Goal: Transaction & Acquisition: Purchase product/service

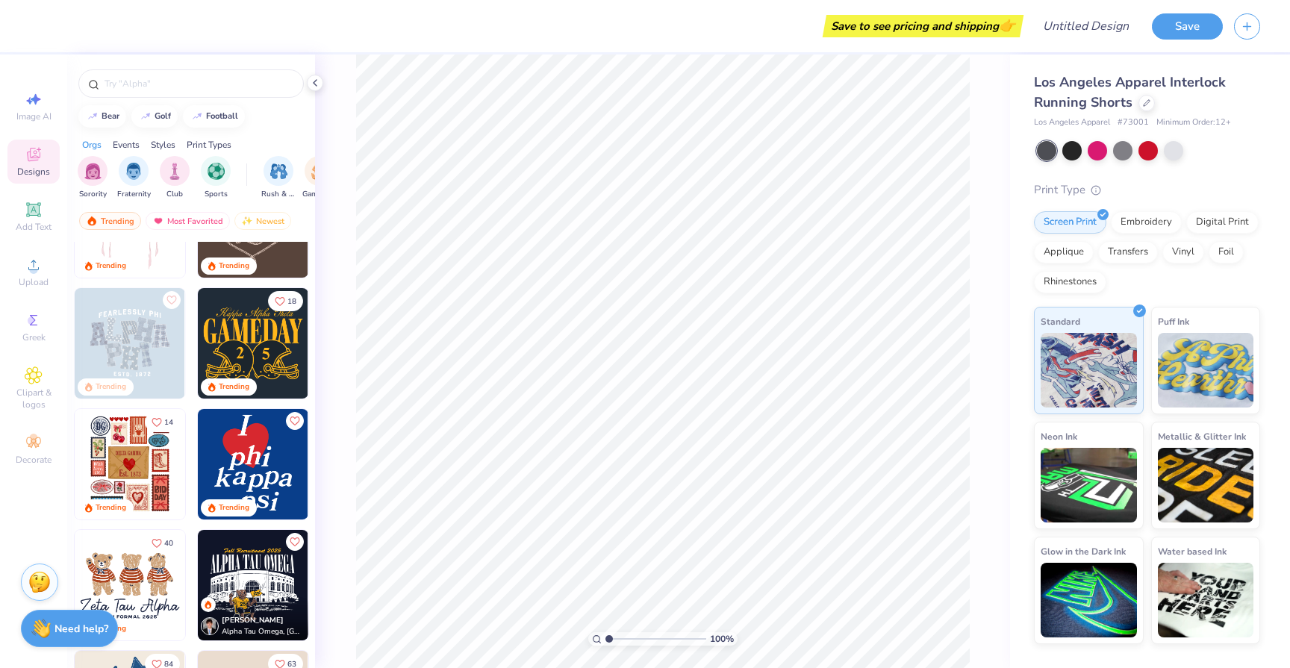
scroll to position [198, 0]
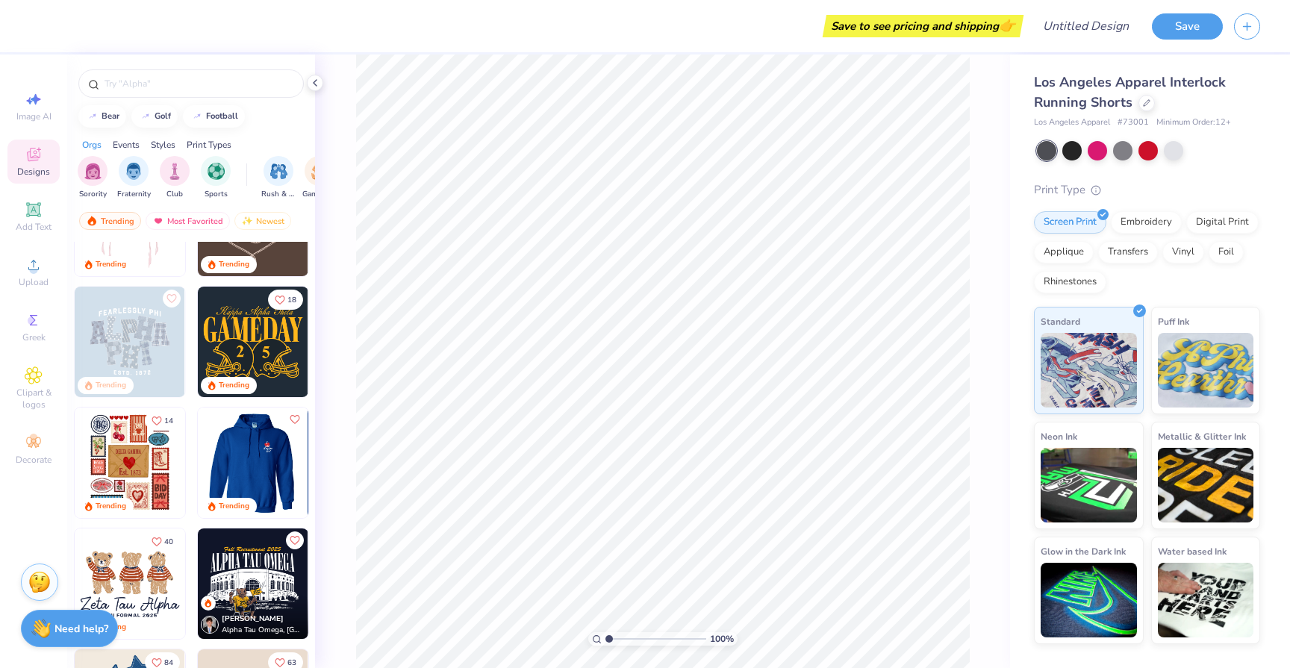
click at [243, 437] on div at bounding box center [253, 463] width 332 height 111
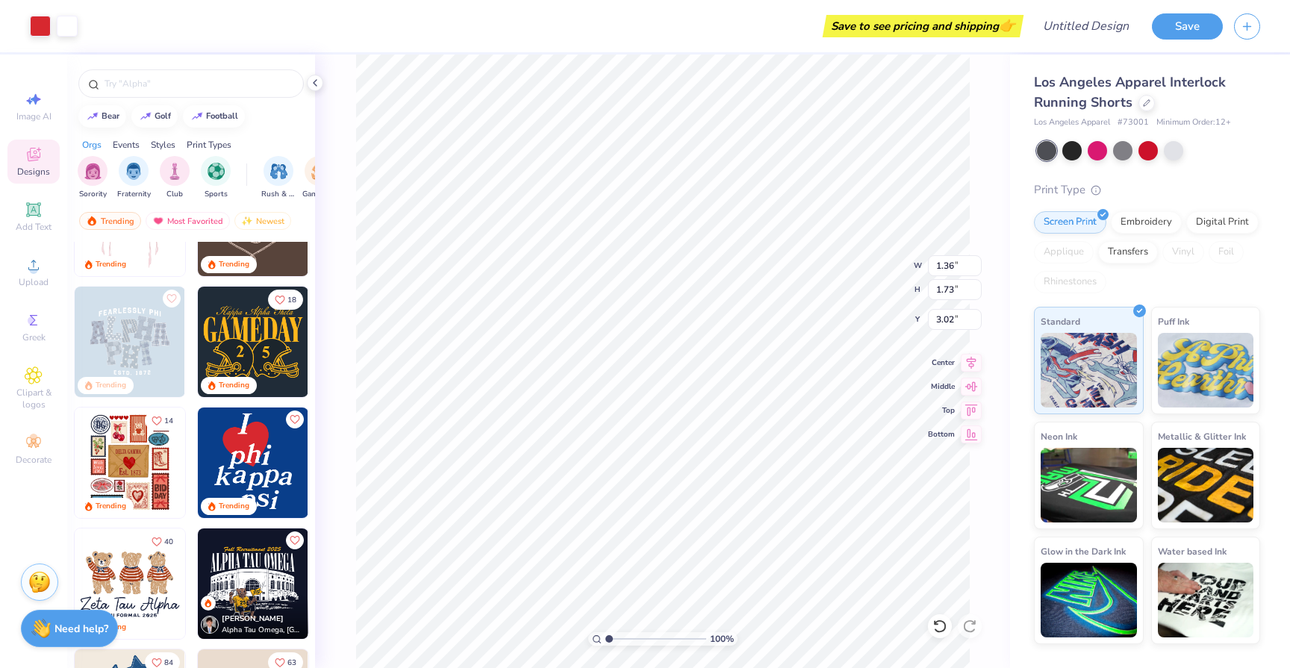
type input "3.18"
type input "1.54"
type input "1.97"
type input "2.94"
click at [36, 223] on span "Add Text" at bounding box center [34, 227] width 36 height 12
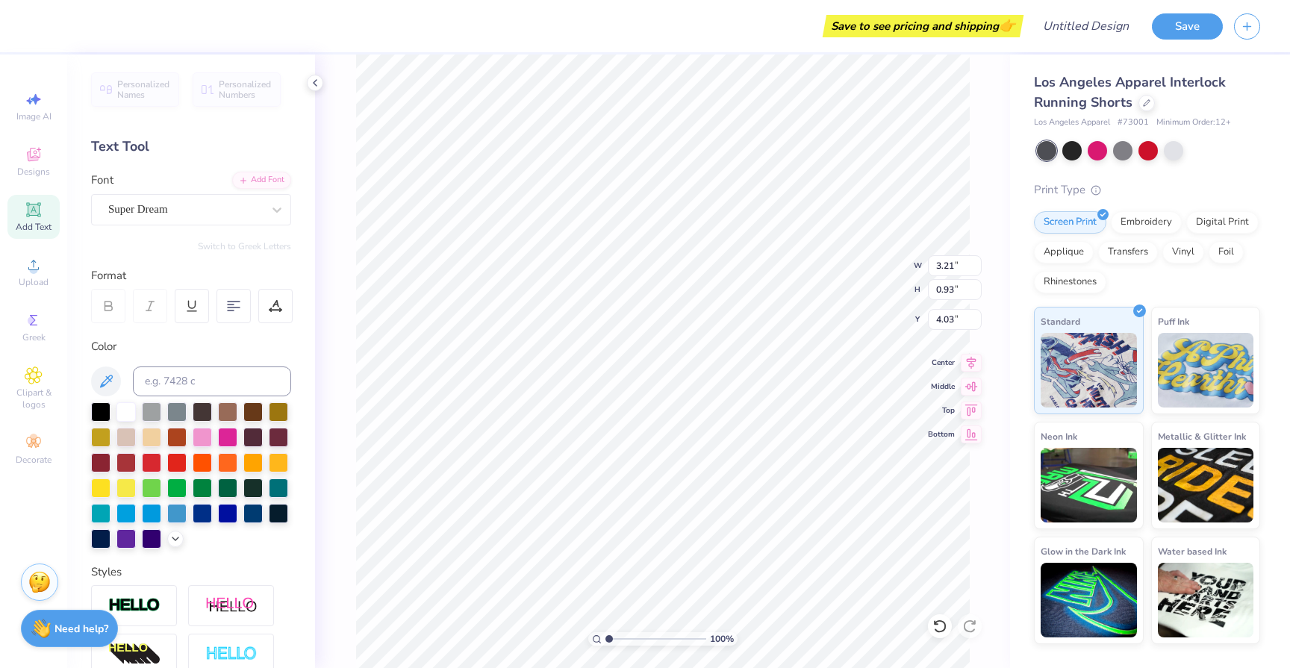
type textarea "a bigger wave"
type input "3.54"
type input "0.50"
type input "4.46"
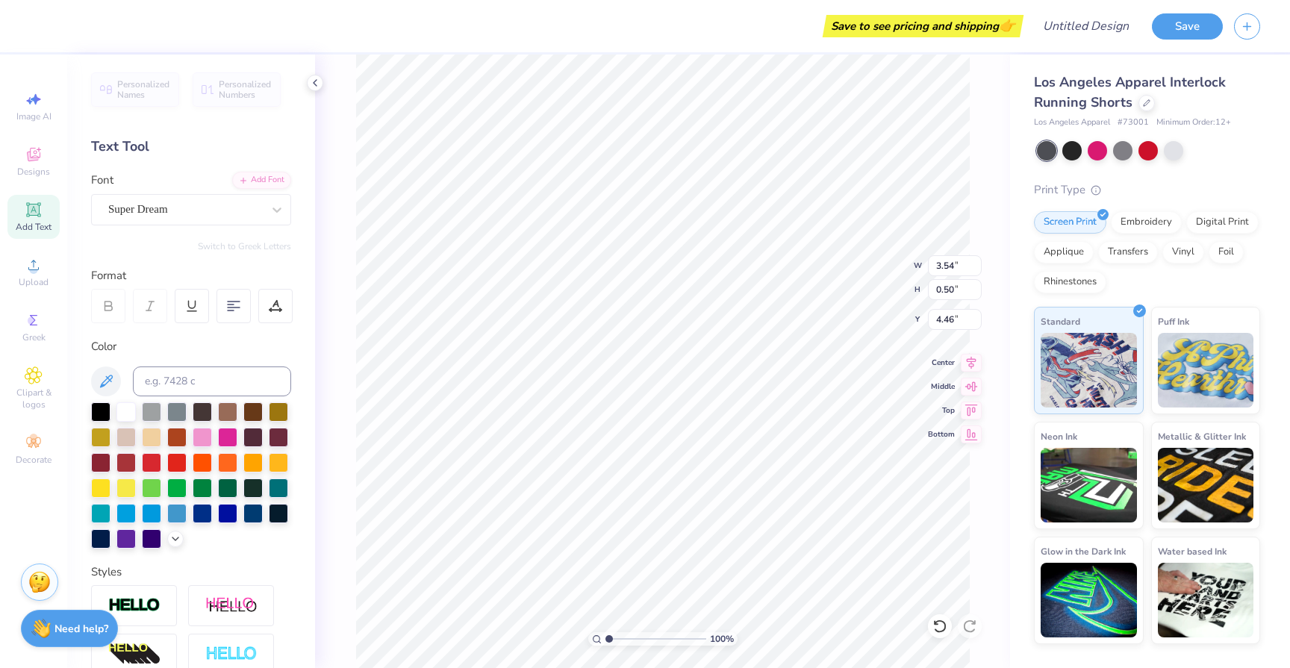
type textarea "a bigger wave"
type input "3.70"
type input "1.87"
type input "2.88"
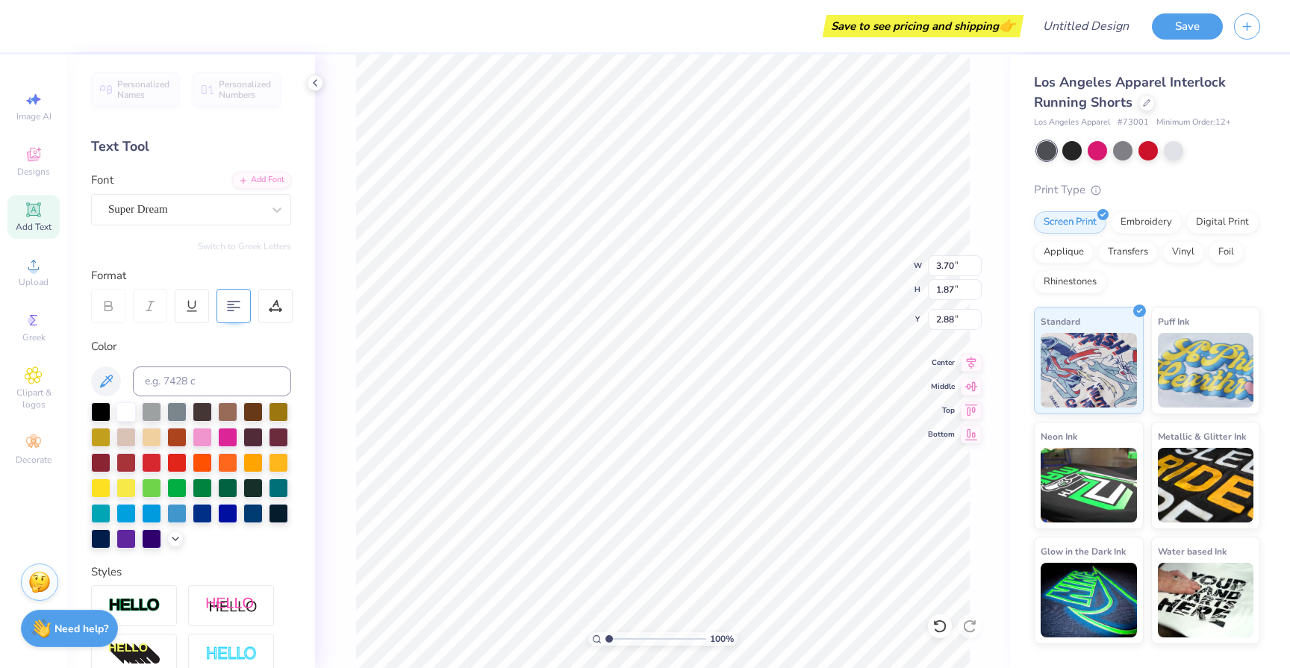
click at [227, 308] on icon at bounding box center [233, 305] width 13 height 13
type input "3.93"
type textarea "a bigger wave"
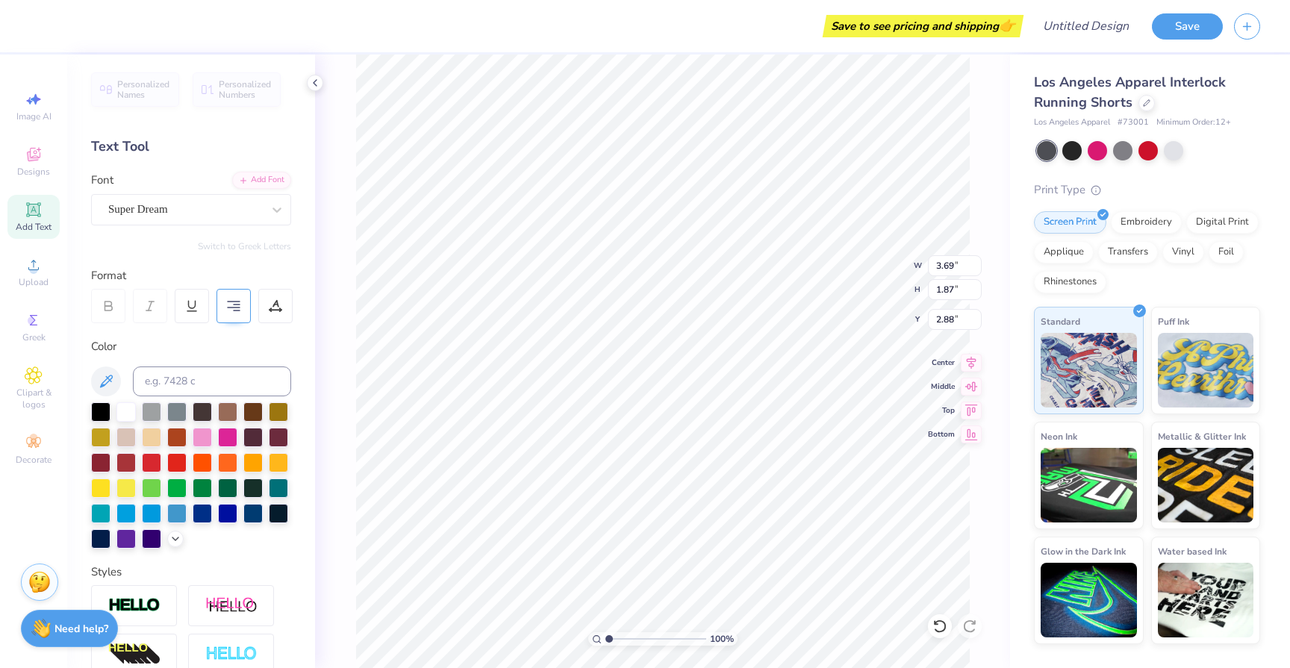
type textarea "bigger wave"
type input "3.18"
type input "2.01"
type input "2.74"
type input "2.49"
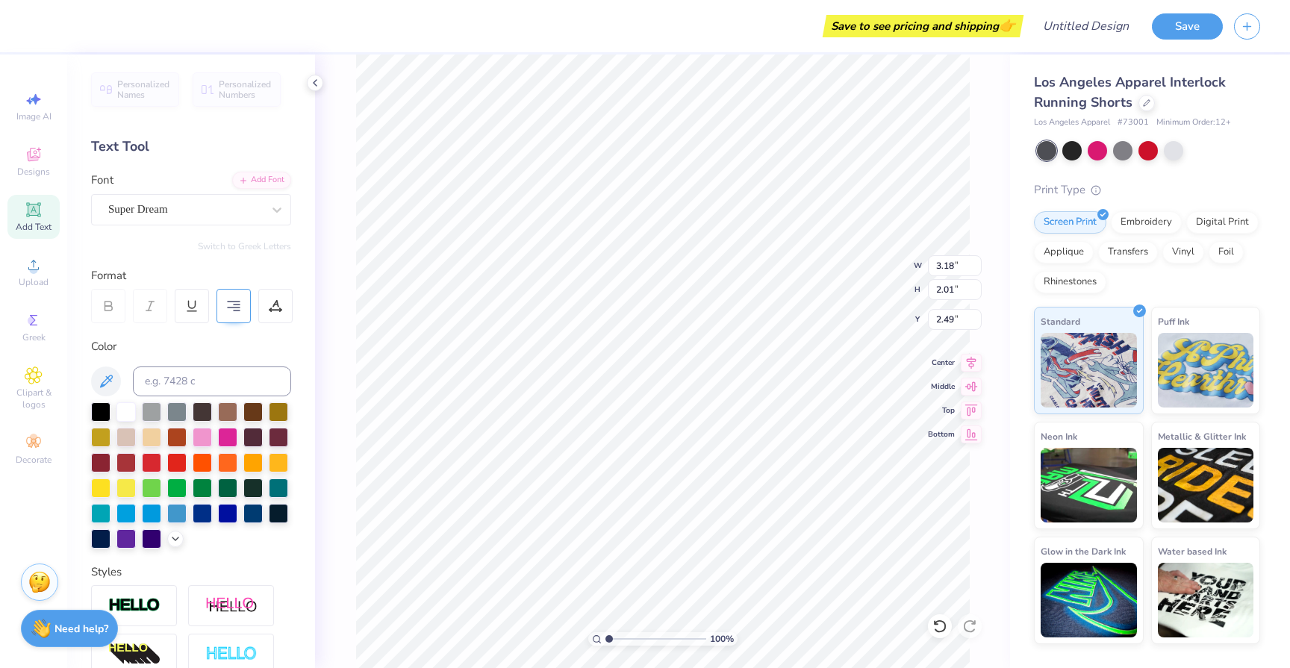
type input "3.55"
type input "2.25"
type input "3.57"
type input "2.26"
type input "3.67"
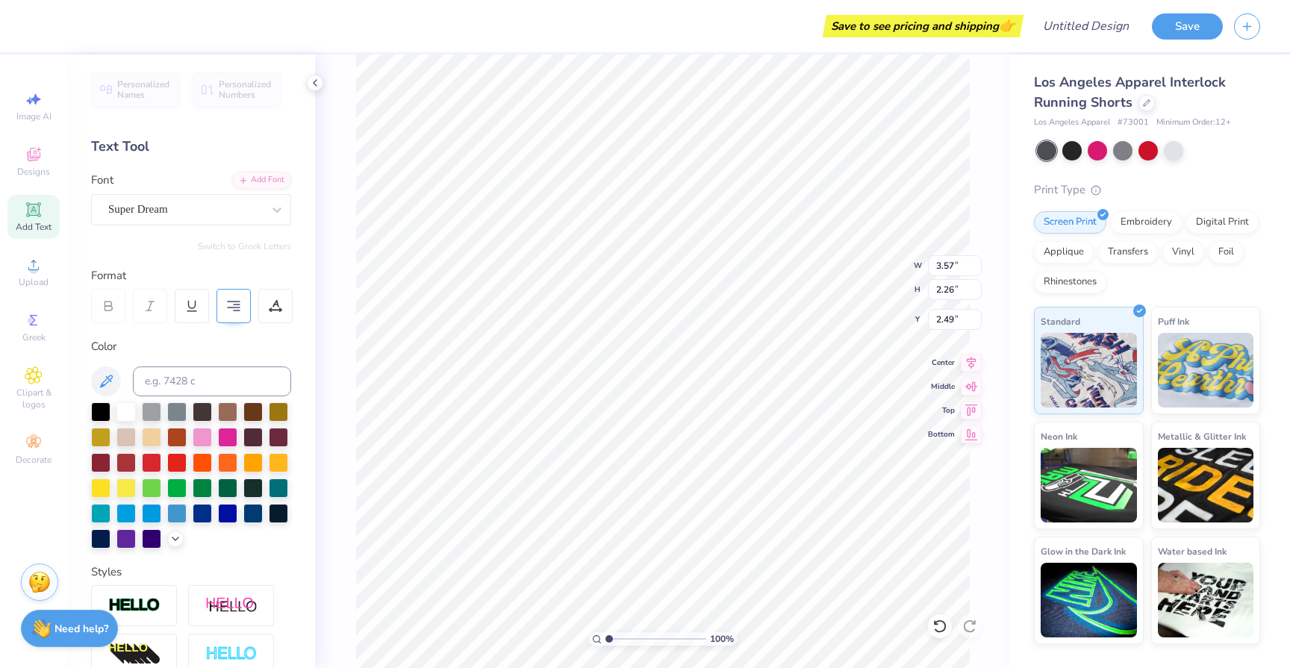
type input "2.32"
type input "2.61"
type input "3.87"
type input "2.46"
type input "2.47"
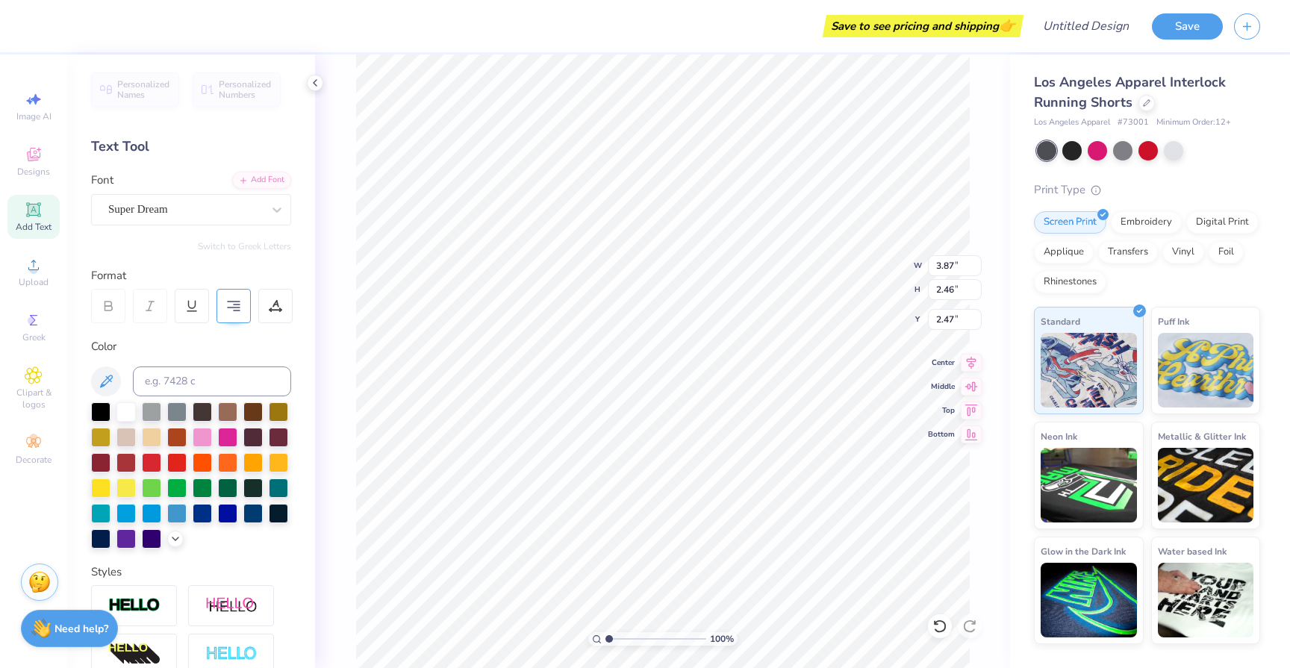
type input "4.01"
type input "2.54"
type input "2.39"
type input "2.79"
type input "3.68"
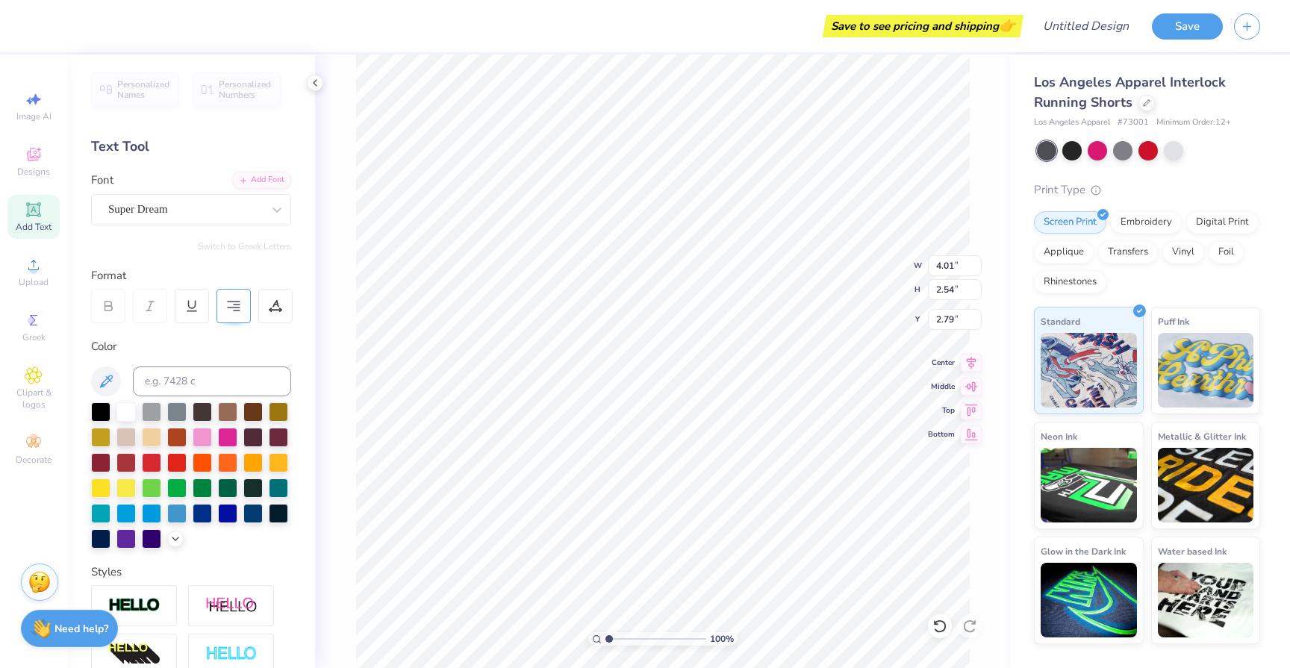
type input "2.33"
type input "2.80"
click at [29, 400] on span "Clipart & logos" at bounding box center [33, 399] width 52 height 24
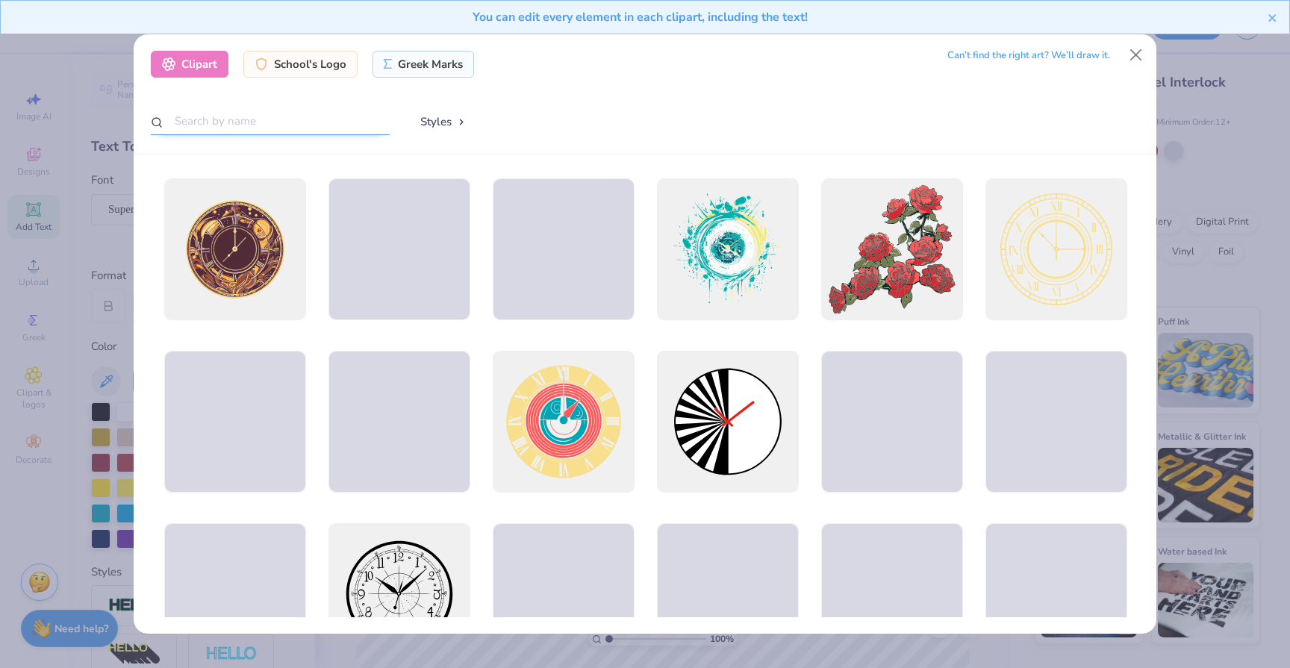
click at [332, 122] on input "text" at bounding box center [270, 122] width 239 height 28
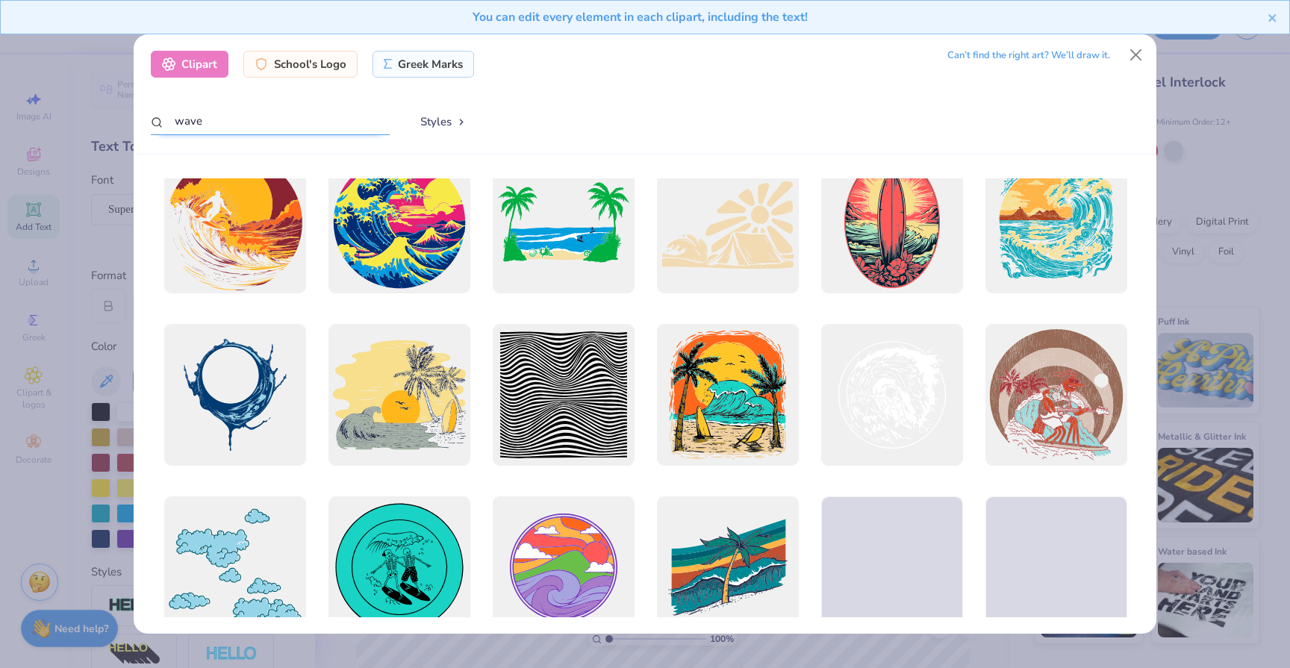
scroll to position [0, 0]
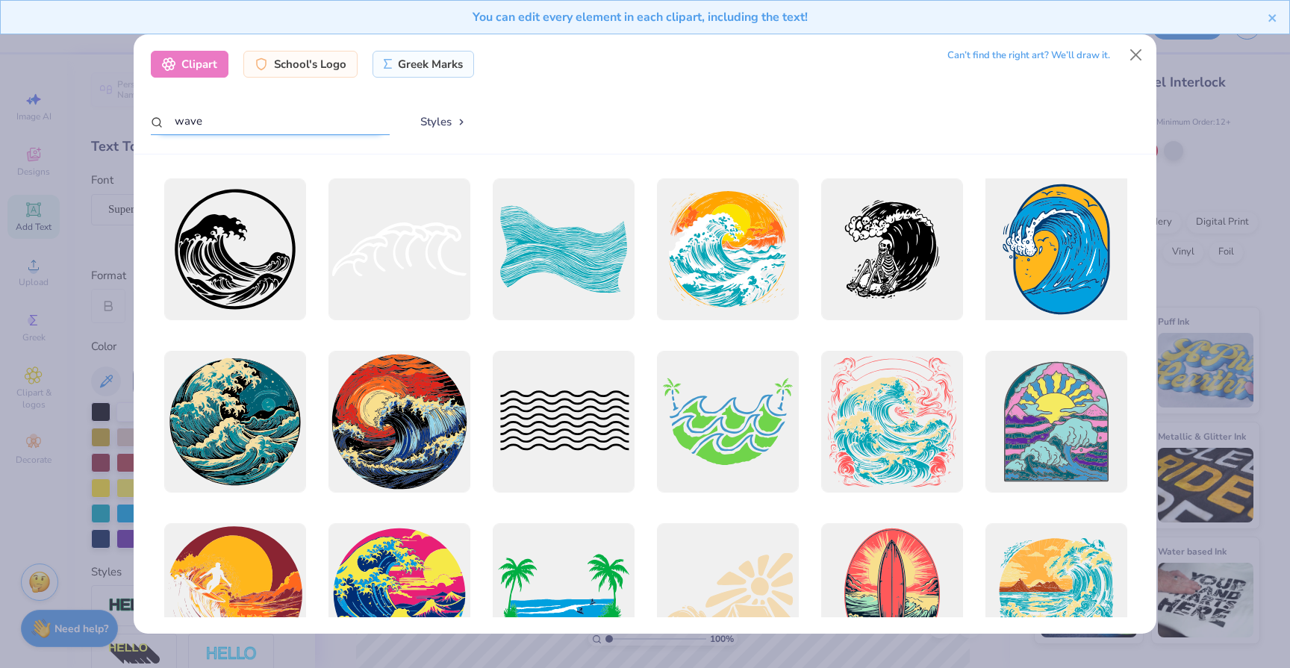
type input "wave"
click at [1060, 258] on div at bounding box center [1056, 250] width 156 height 156
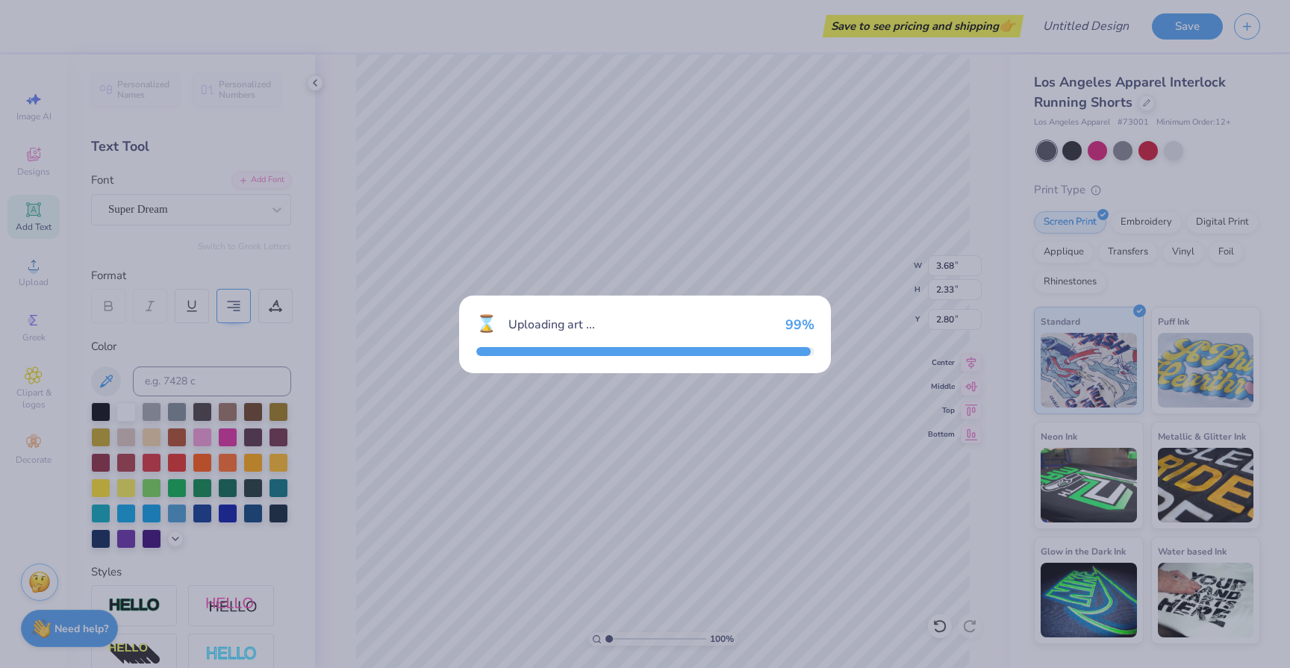
type input "6.46"
type input "7.89"
type input "0.56"
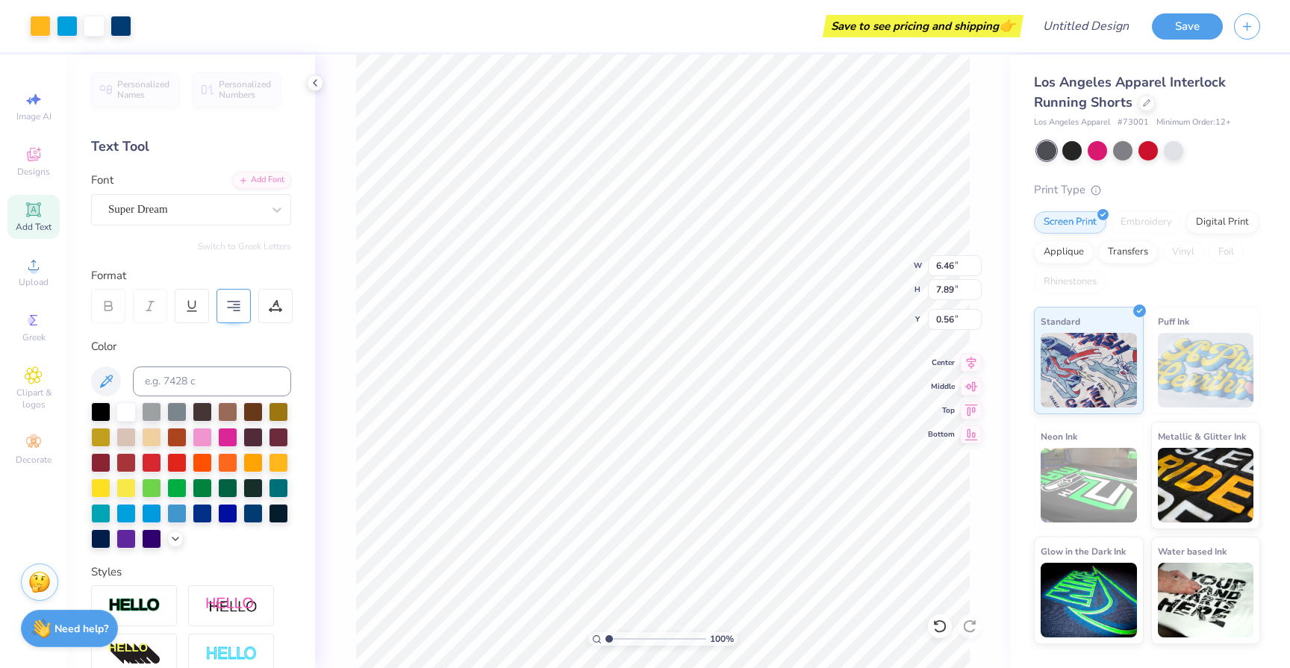
type input "4.44"
type input "5.42"
type input "1.26"
type input "3.17"
type input "3.87"
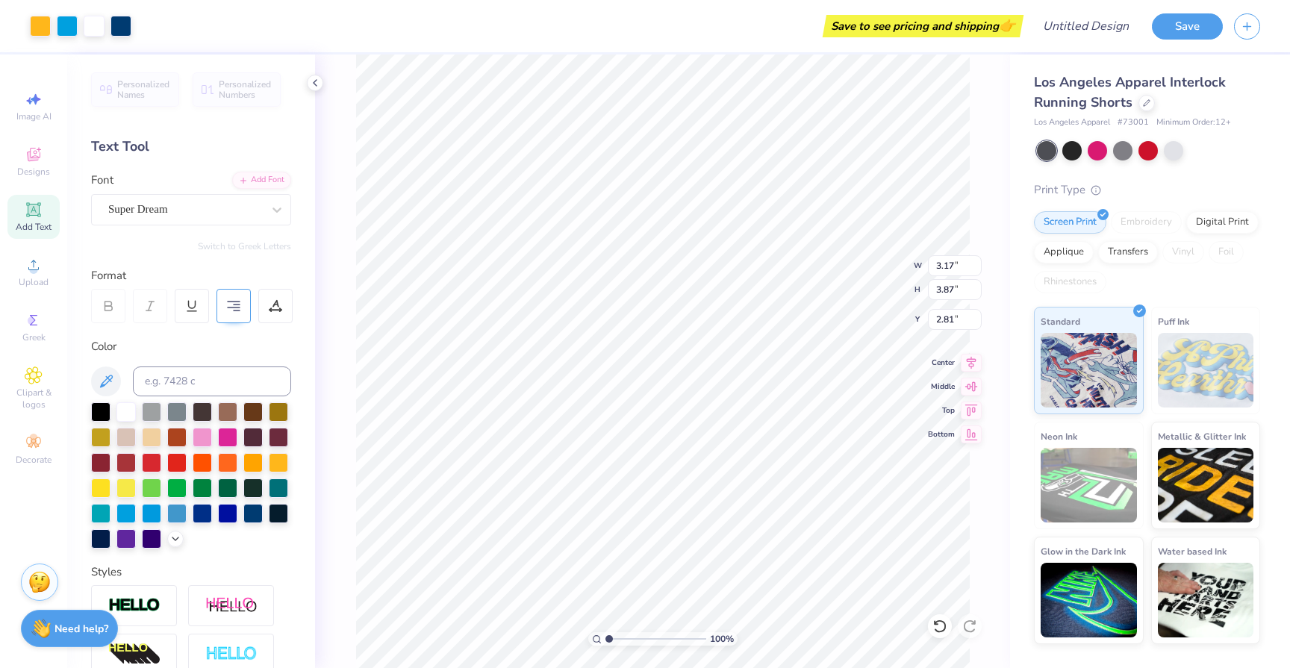
type input "1.88"
click at [957, 21] on div "Save to see pricing and shipping 👉" at bounding box center [923, 26] width 193 height 22
click at [1178, 32] on button "Save" at bounding box center [1187, 24] width 71 height 26
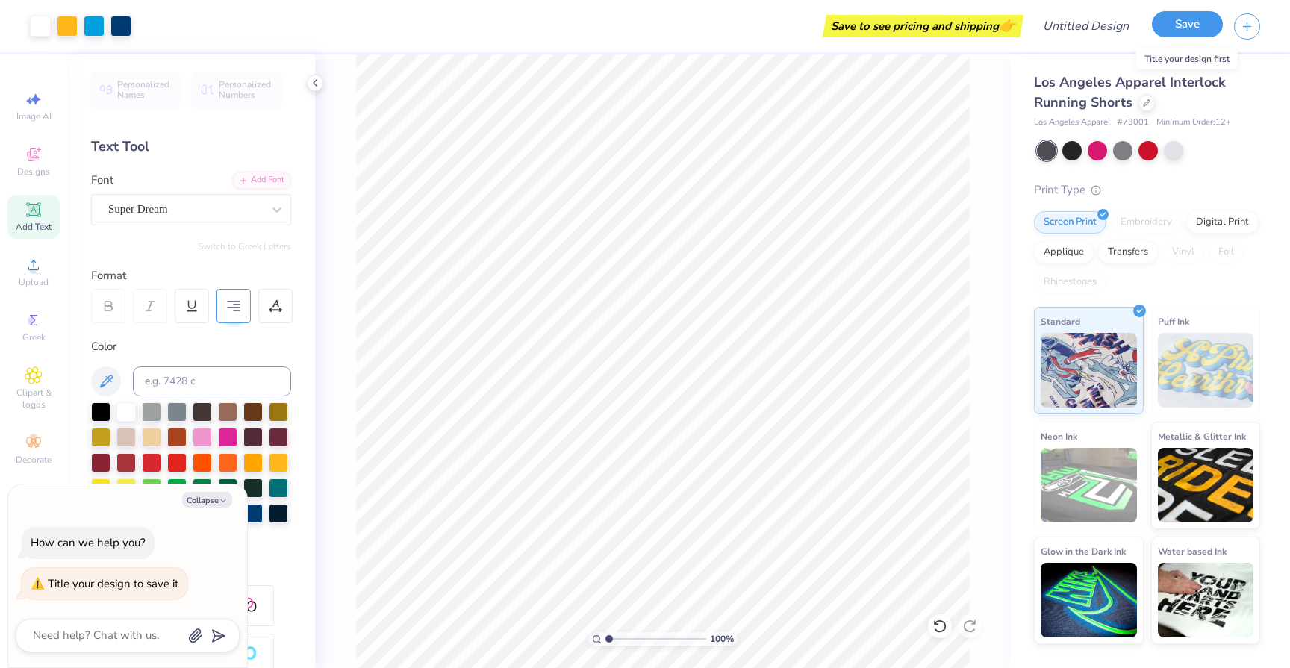
click at [1187, 27] on button "Save" at bounding box center [1187, 24] width 71 height 26
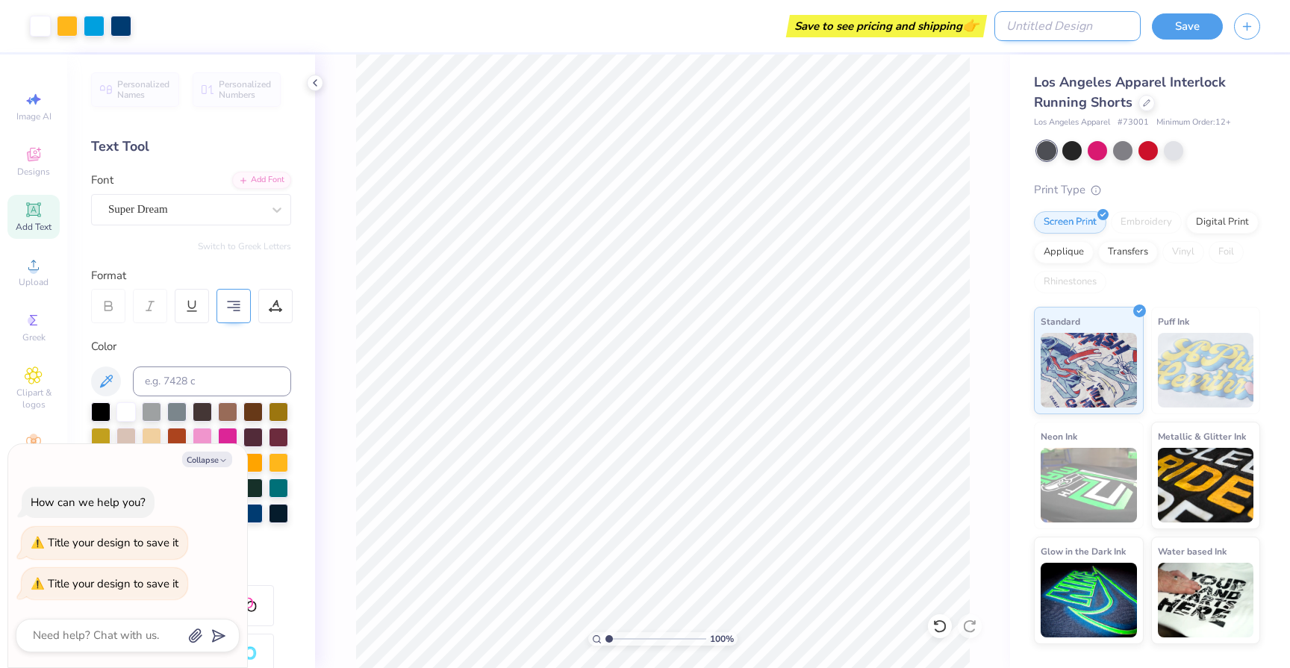
type textarea "x"
click at [1125, 30] on input "Design Title" at bounding box center [1068, 26] width 146 height 30
type input "a"
type textarea "x"
type input "a"
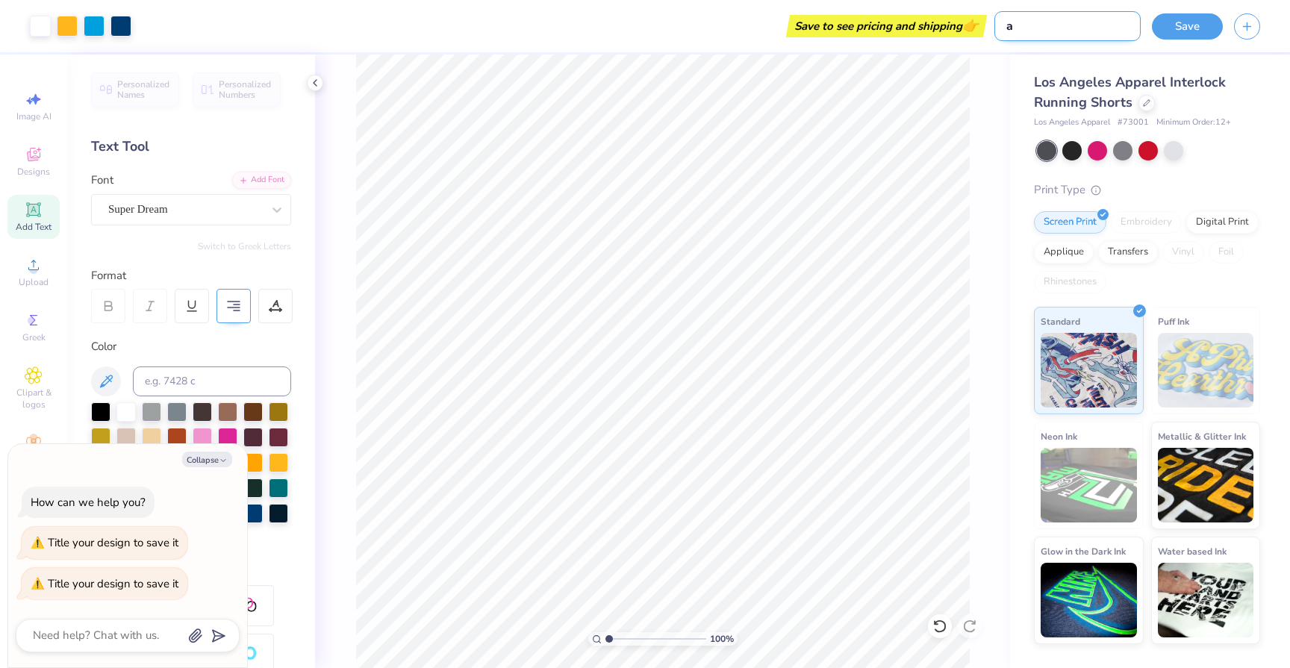
type textarea "x"
type input "a b"
type textarea "x"
type input "a bi"
type textarea "x"
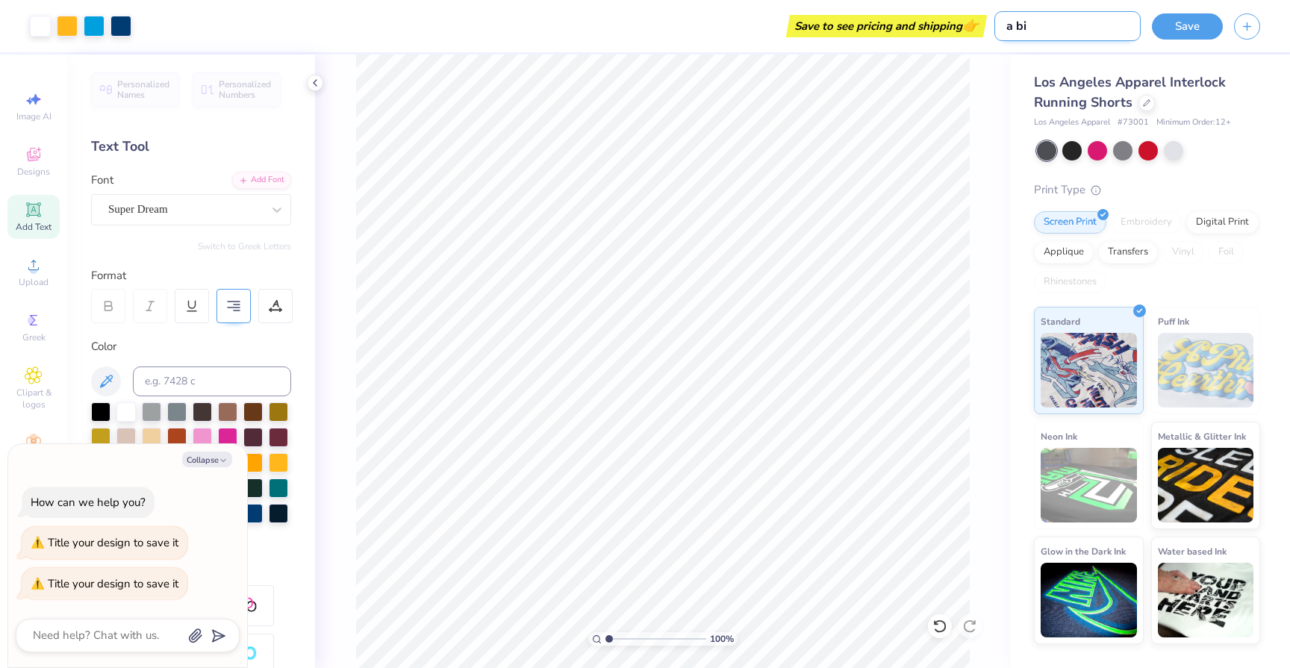
type input "a big"
type textarea "x"
type input "a bi"
type textarea "x"
type input "a b"
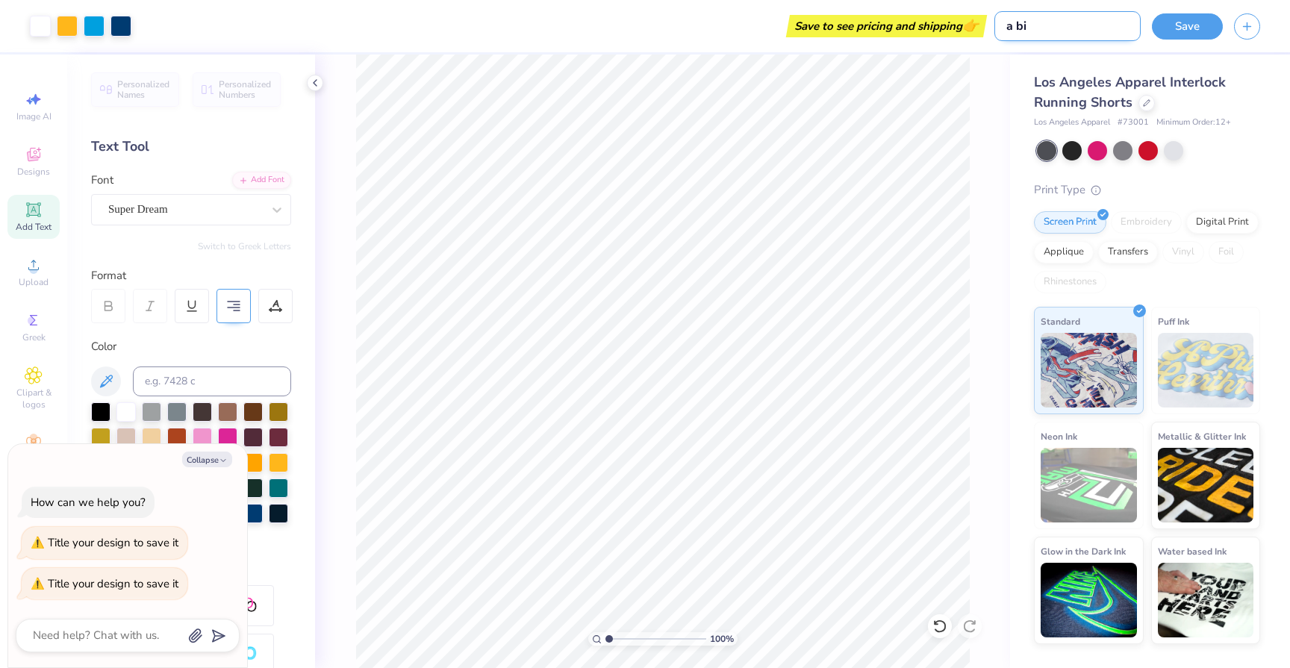
type textarea "x"
type input "a"
type textarea "x"
type input "a"
type textarea "x"
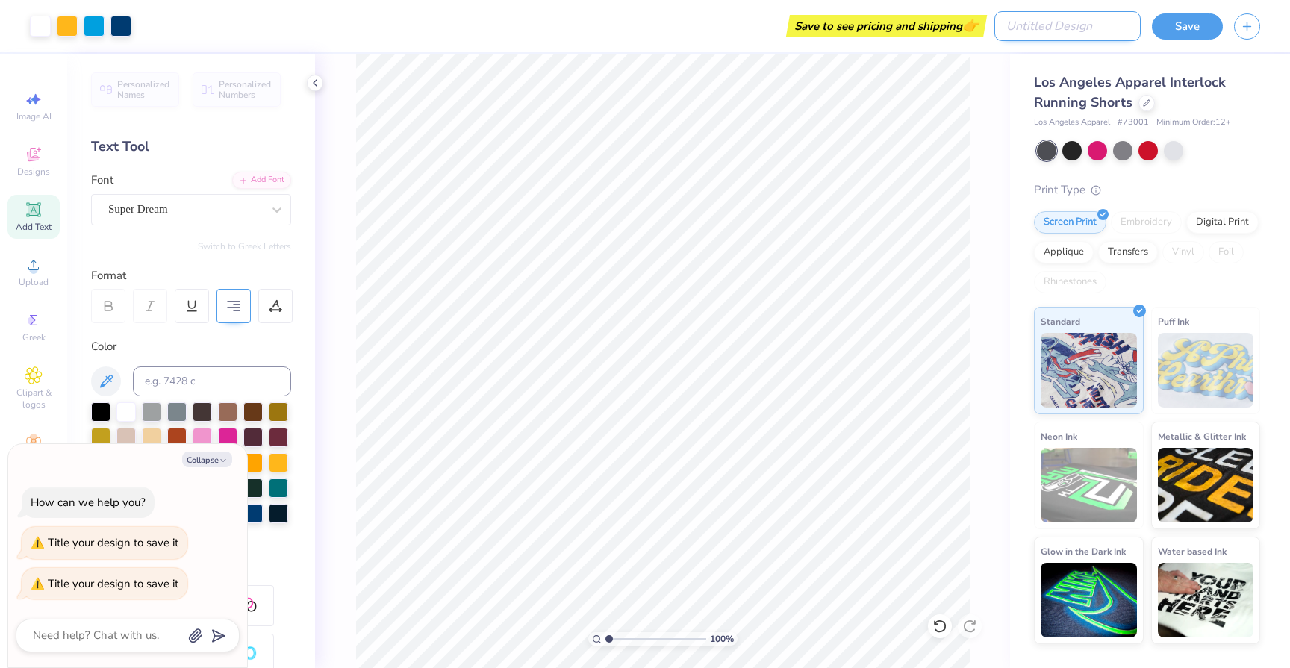
type textarea "x"
type input "b"
type textarea "x"
type input "bi"
type textarea "x"
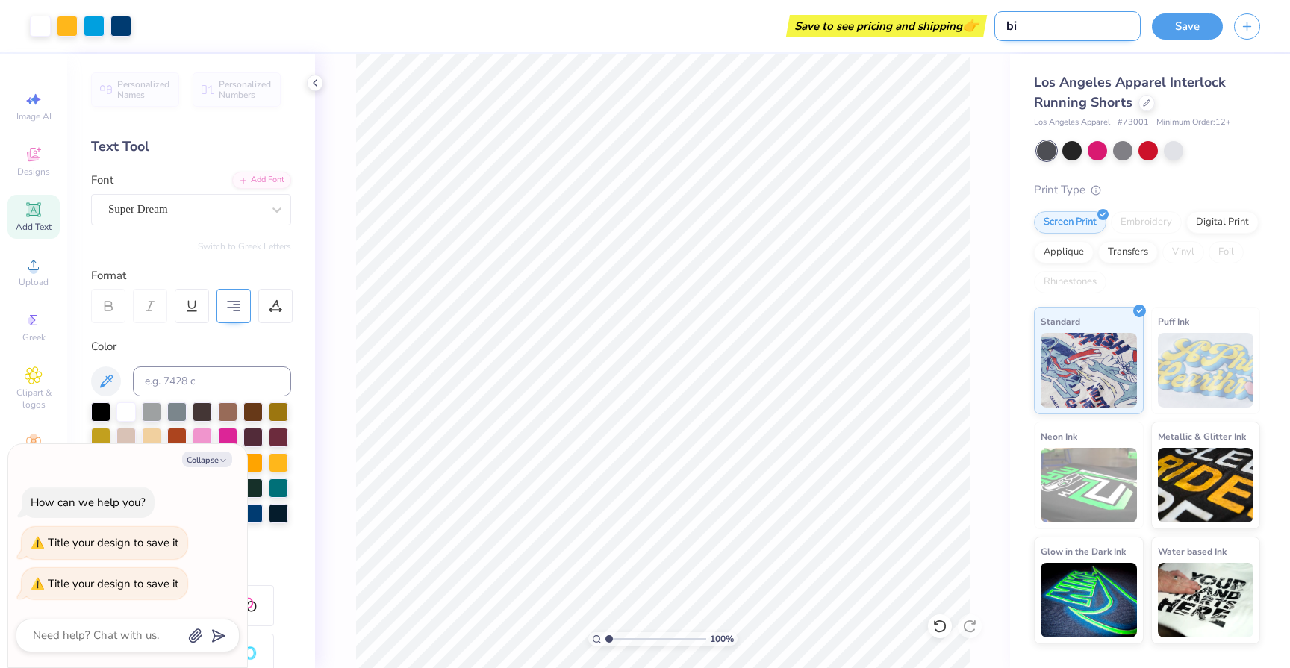
type input "big"
type textarea "x"
type input "bigg"
type textarea "x"
type input "bigge"
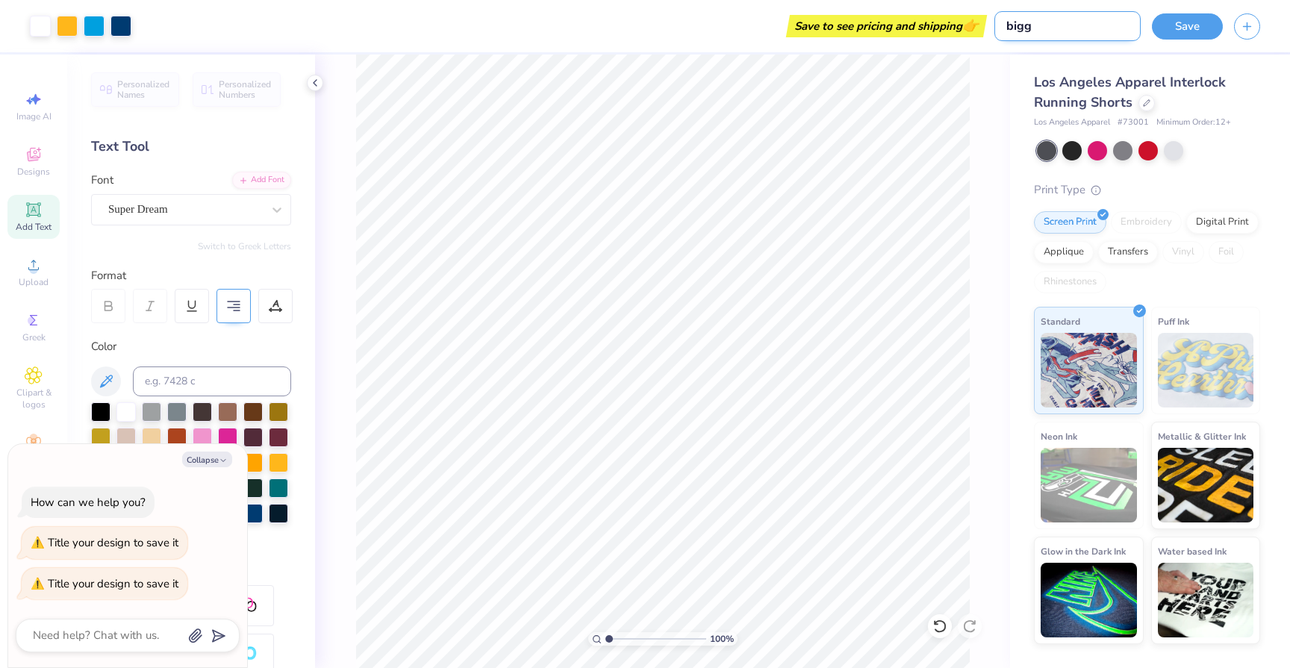
type textarea "x"
type input "bigger"
type textarea "x"
type input "bigger"
type textarea "x"
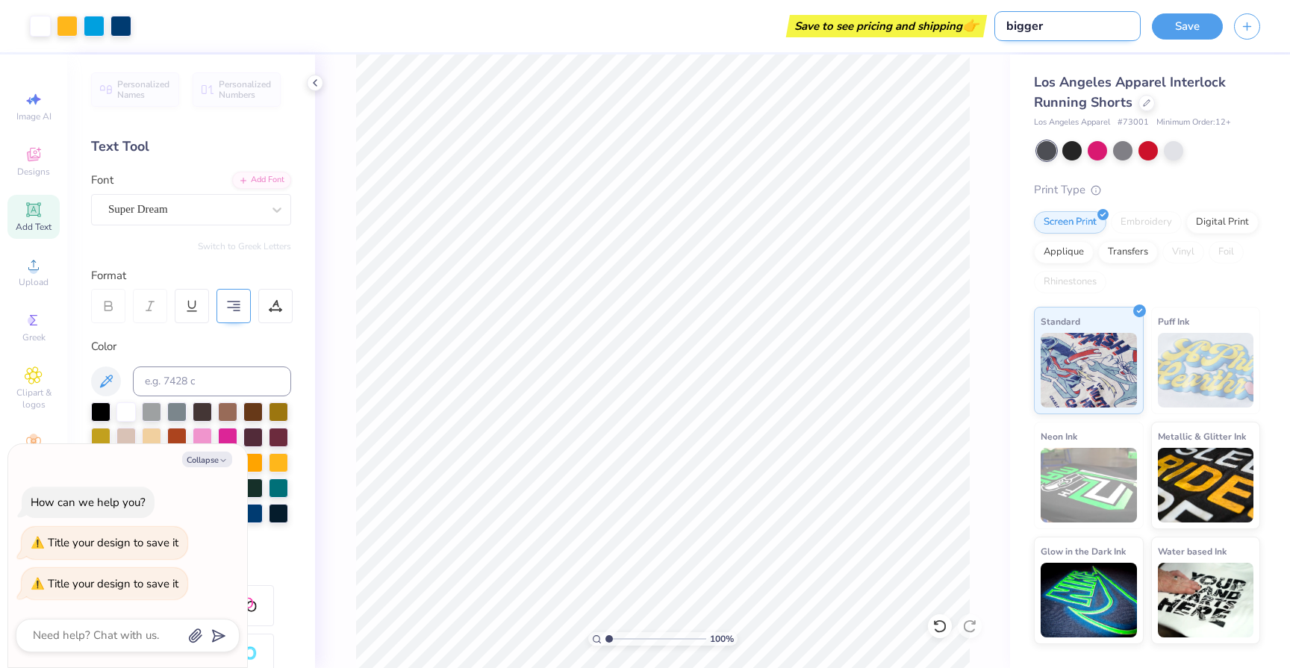
type input "bigger w"
type textarea "x"
type input "bigger wa"
type textarea "x"
type input "bigger wav"
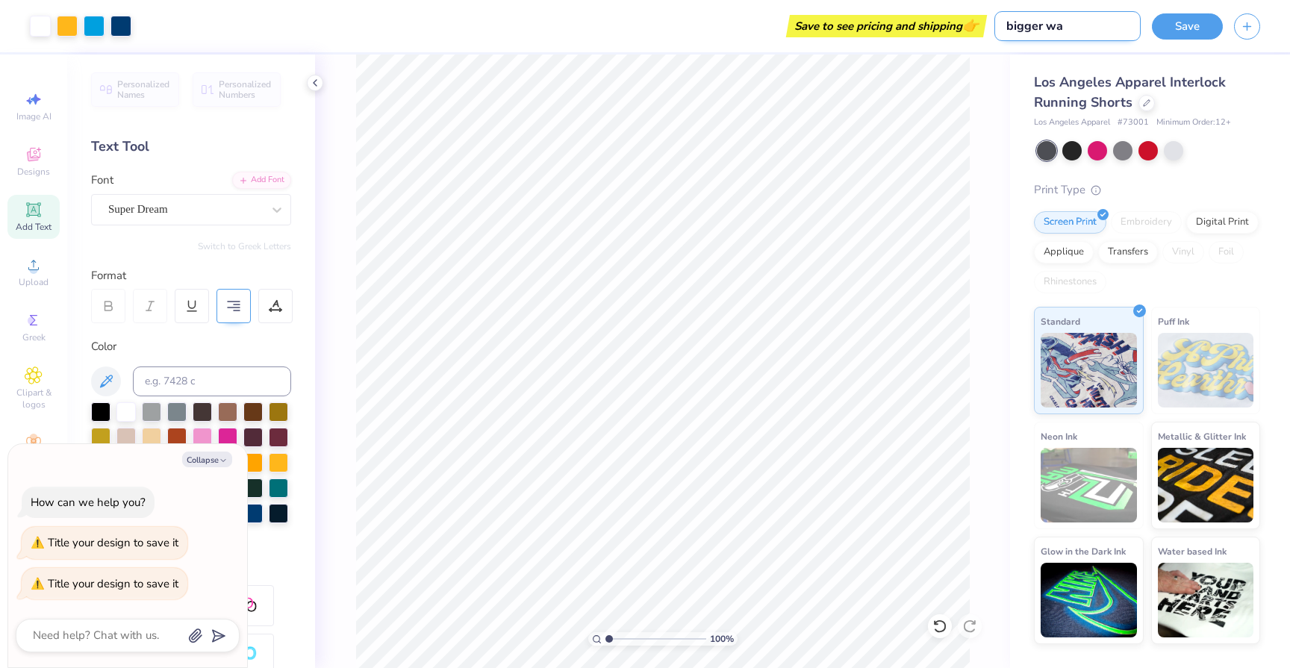
type textarea "x"
type input "bigger wave"
type textarea "x"
type input "bigger wave"
click at [1187, 25] on button "Save" at bounding box center [1187, 24] width 71 height 26
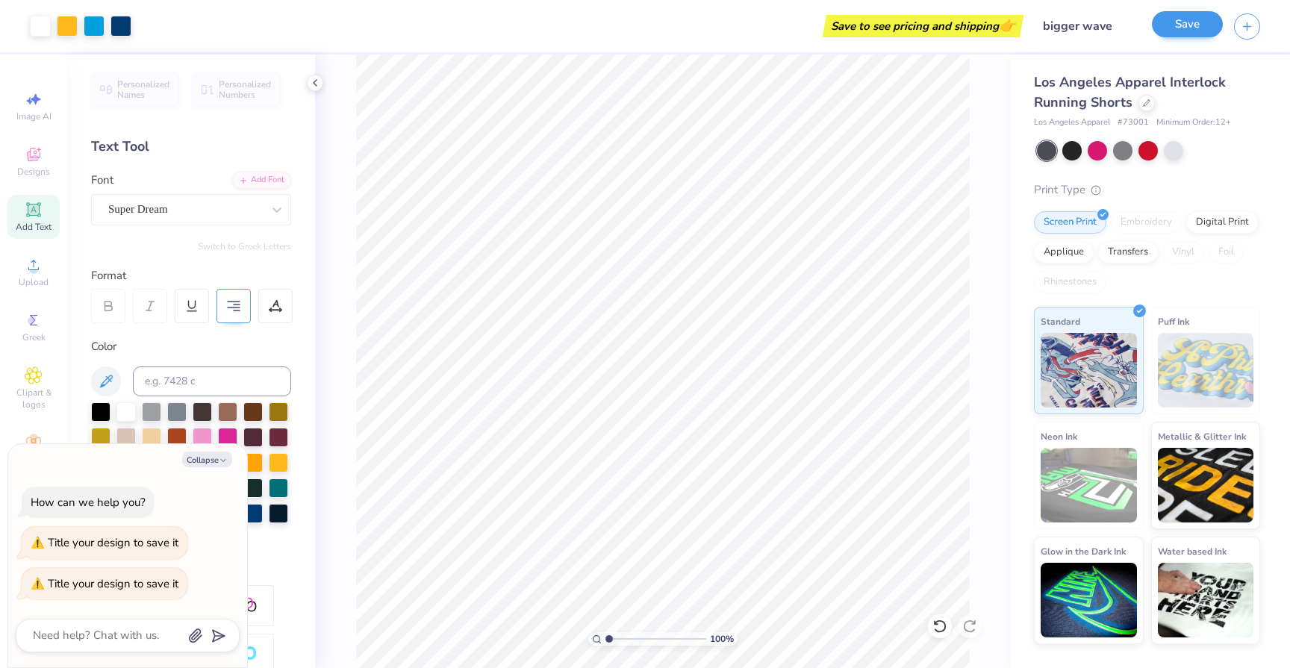
type textarea "x"
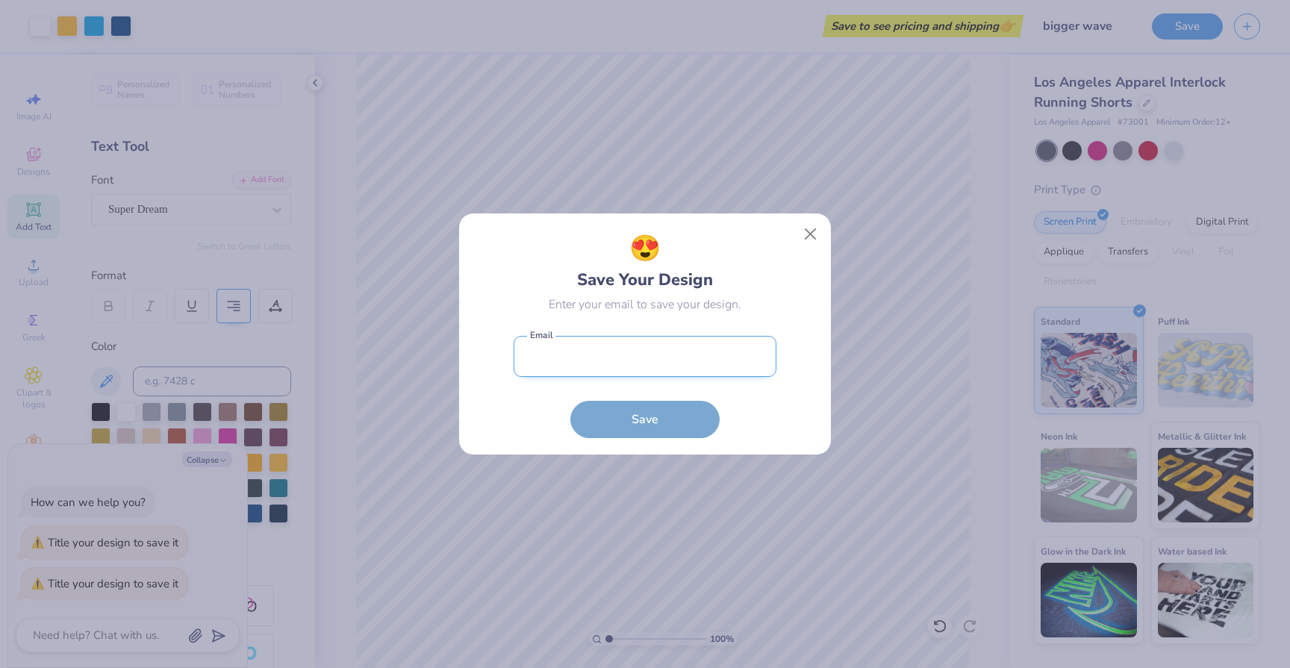
click at [698, 372] on input "email" at bounding box center [645, 356] width 263 height 41
type input "[EMAIL_ADDRESS][DOMAIN_NAME]"
click at [571, 401] on button "Save" at bounding box center [645, 419] width 149 height 37
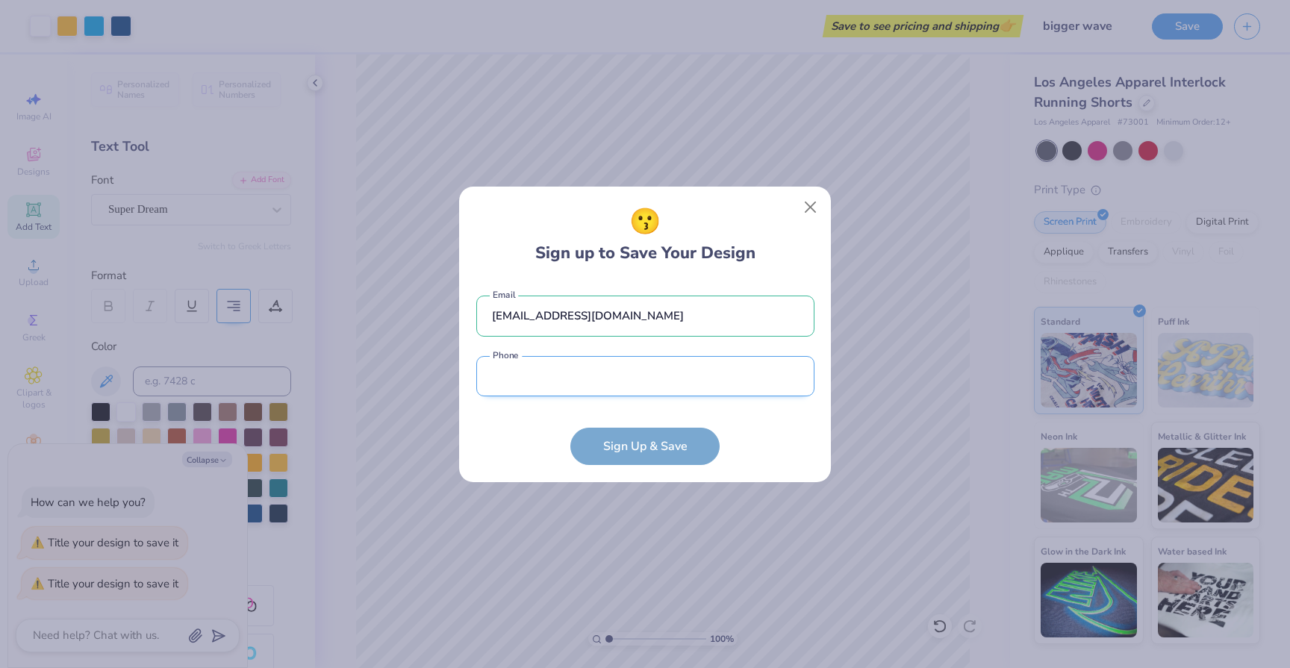
click at [668, 370] on input "tel" at bounding box center [645, 376] width 338 height 41
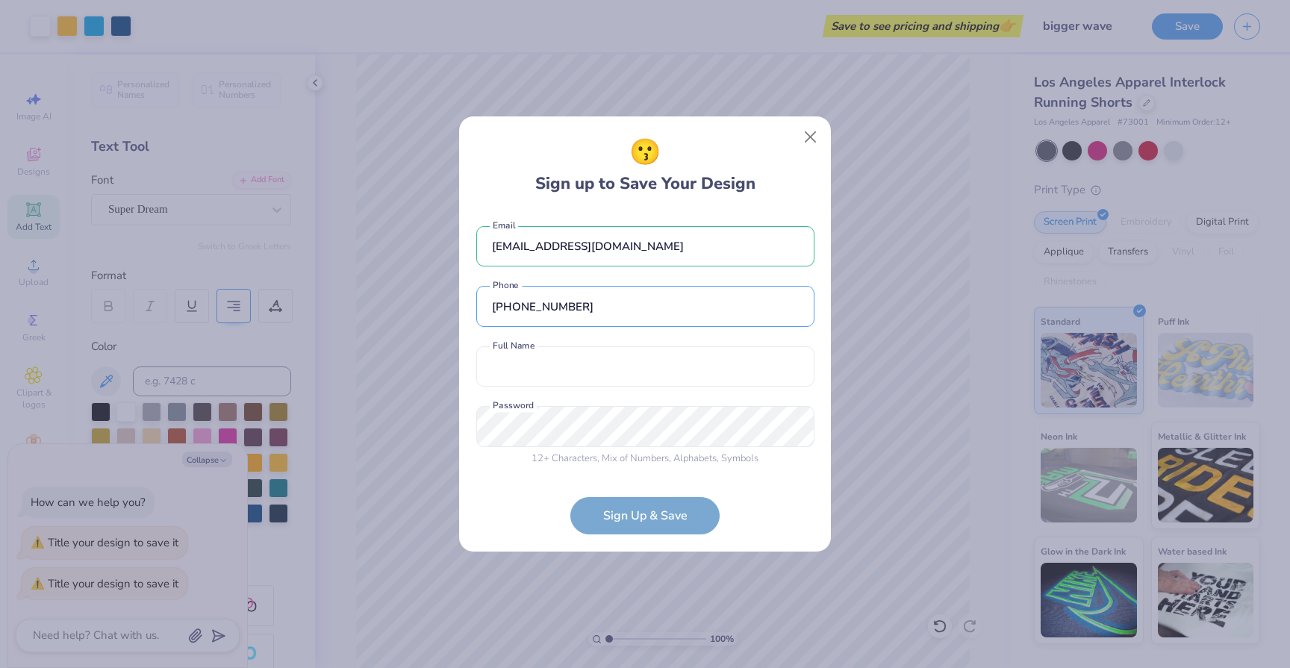
type input "[PHONE_NUMBER]"
click at [679, 377] on input "text" at bounding box center [645, 367] width 338 height 41
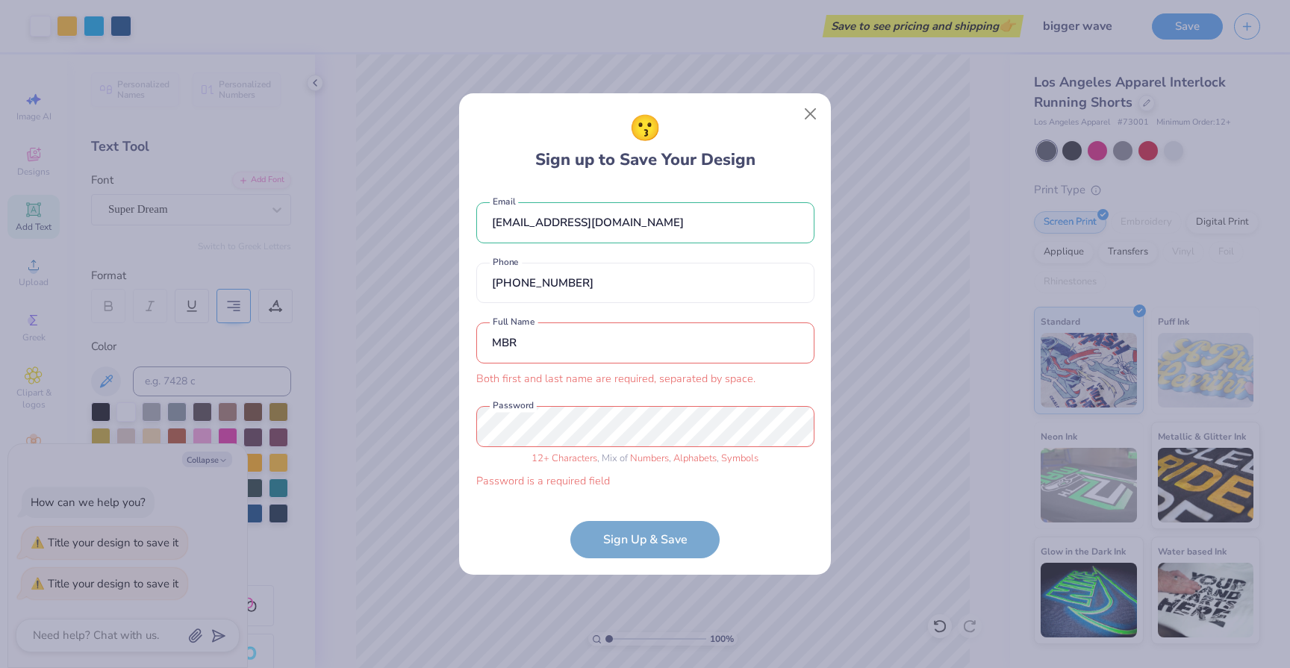
click at [618, 373] on div "MBR Both first and last name are required, separated by space. Full Name" at bounding box center [645, 355] width 338 height 64
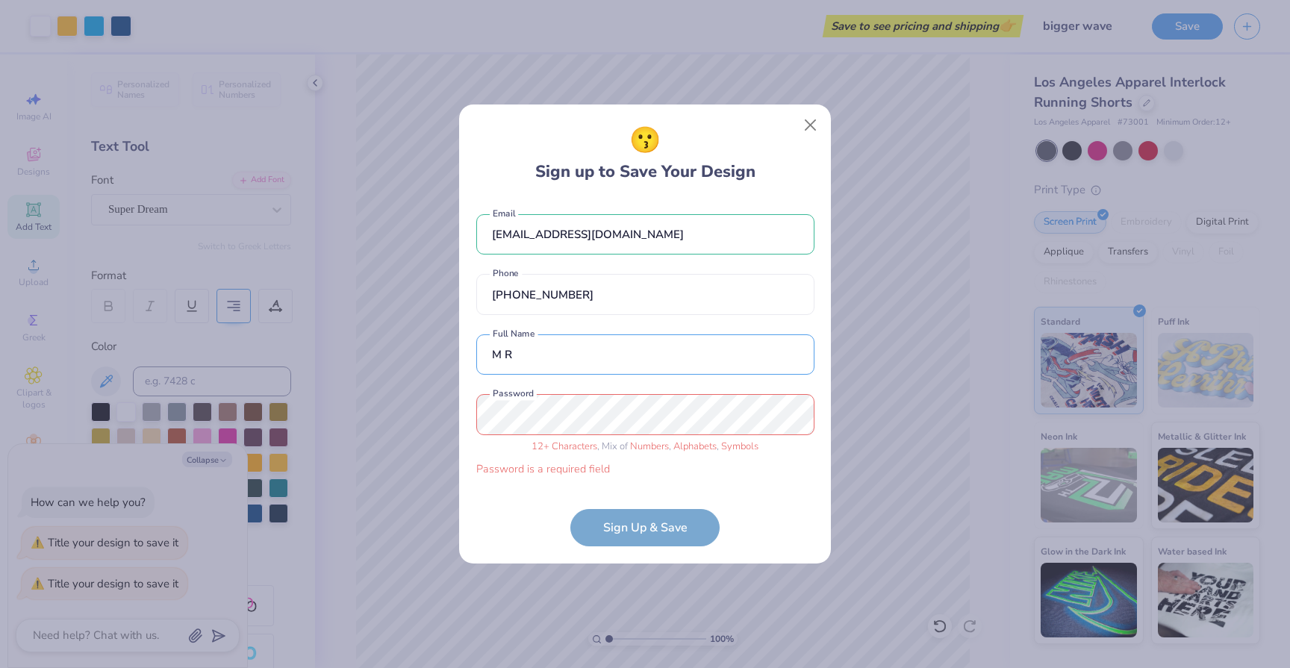
type input "M R"
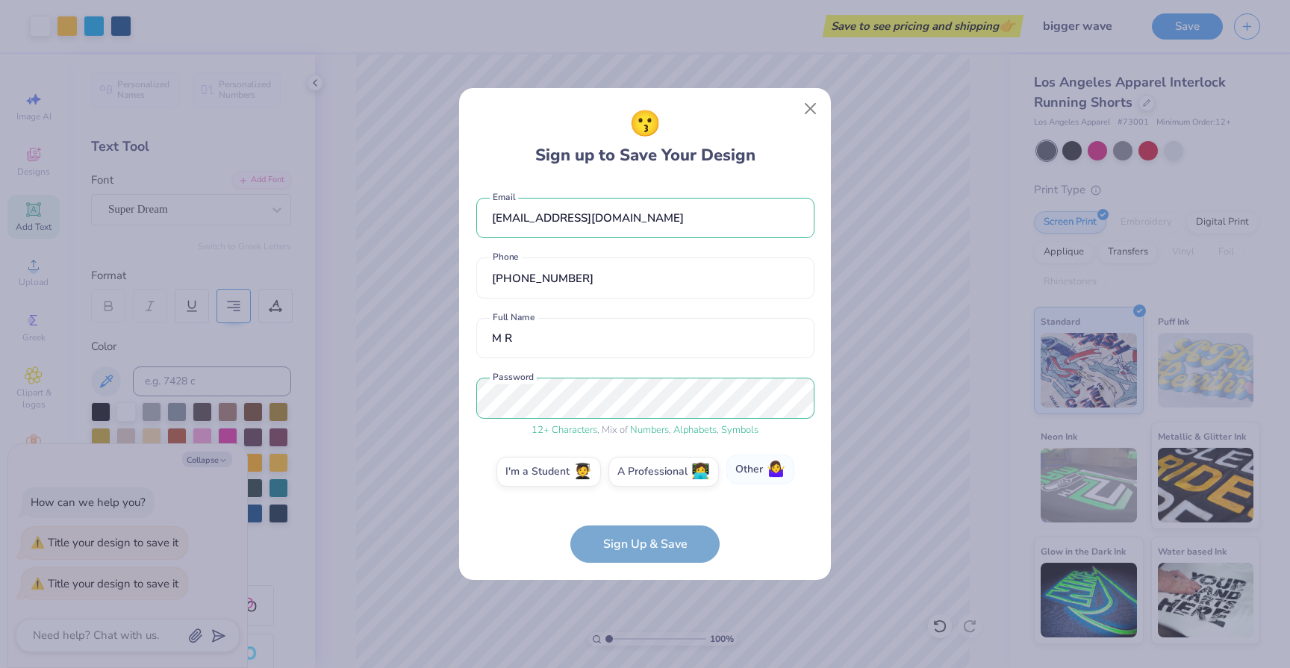
click at [742, 476] on label "Other 🤷‍♀️" at bounding box center [761, 470] width 68 height 30
click at [650, 476] on input "Other 🤷‍♀️" at bounding box center [646, 476] width 10 height 10
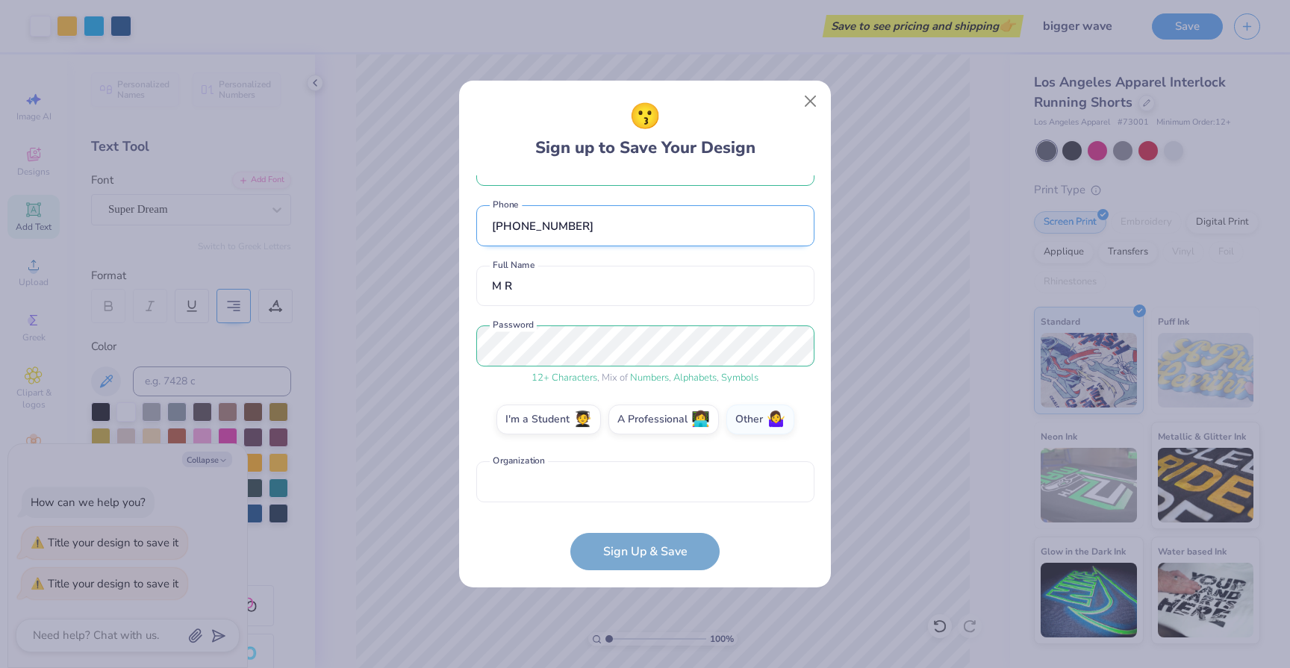
click at [700, 223] on input "[PHONE_NUMBER]" at bounding box center [645, 225] width 338 height 41
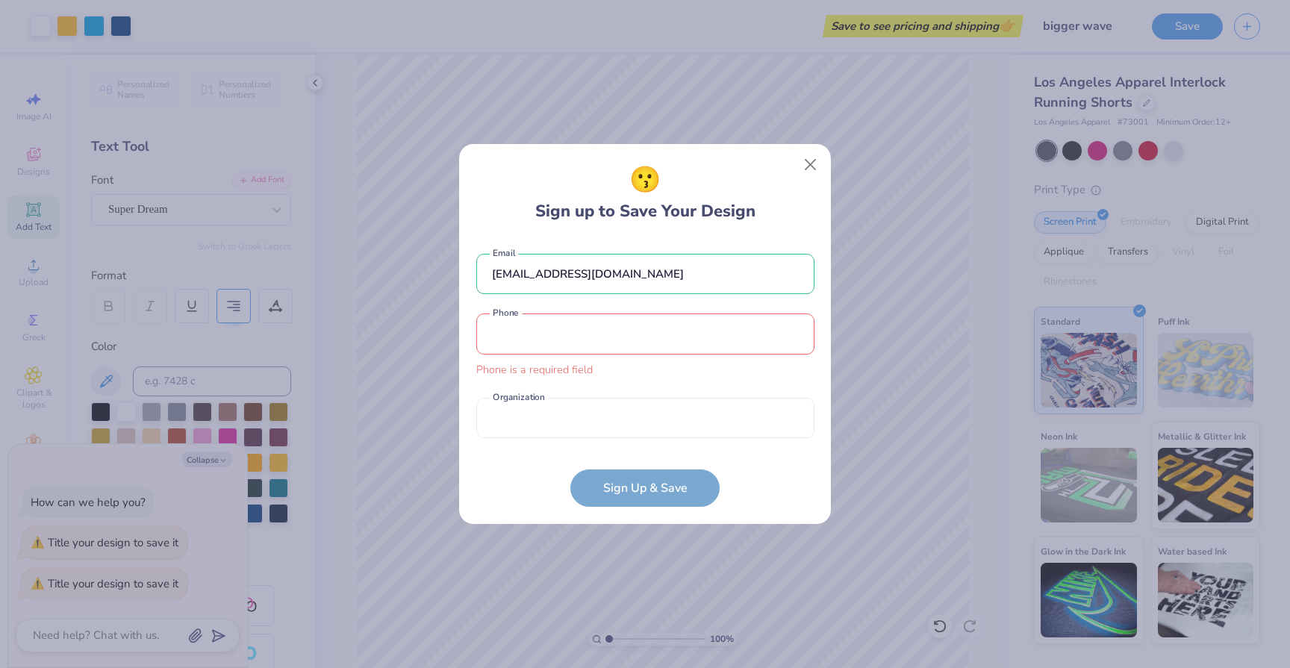
type input "[PHONE_NUMBER]"
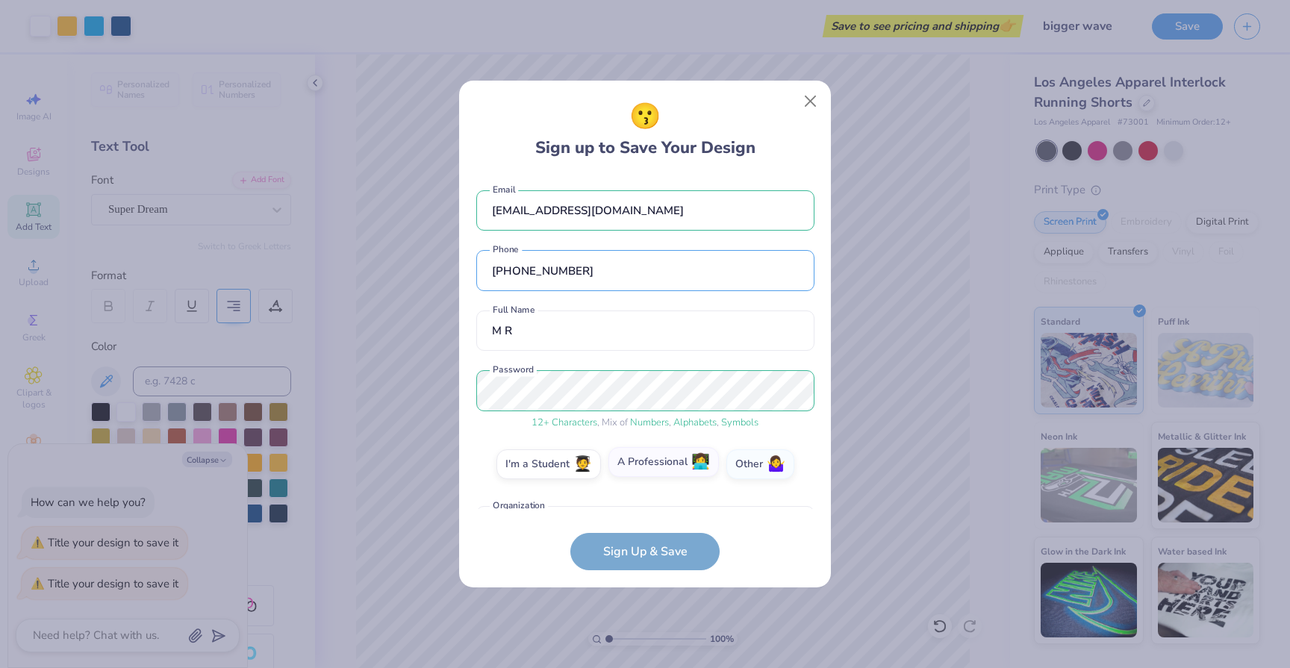
scroll to position [45, 0]
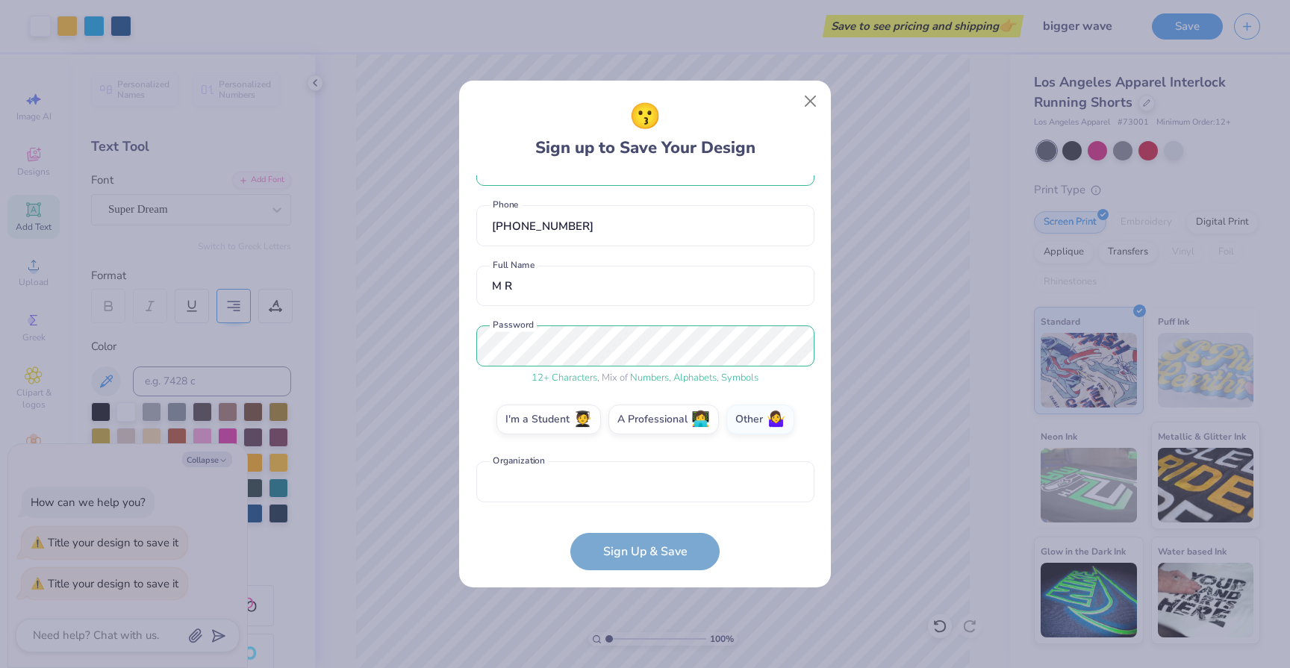
click at [705, 507] on div "[EMAIL_ADDRESS][DOMAIN_NAME] Email [PHONE_NUMBER] Phone M R Full Name 12 + Char…" at bounding box center [645, 342] width 338 height 335
click at [625, 486] on input "text" at bounding box center [645, 482] width 338 height 41
click at [557, 421] on label "I'm a Student 🧑‍🎓" at bounding box center [549, 418] width 105 height 30
click at [641, 464] on input "I'm a Student 🧑‍🎓" at bounding box center [646, 469] width 10 height 10
click at [754, 423] on label "Other 🤷‍♀️" at bounding box center [761, 425] width 68 height 30
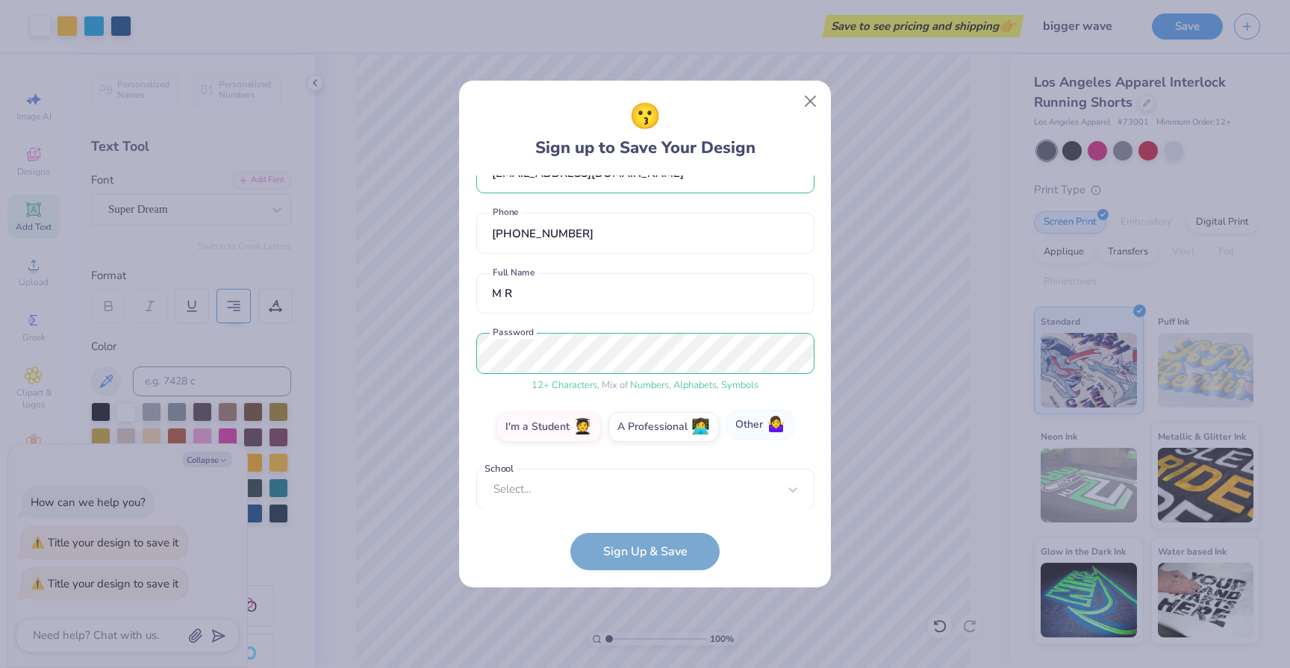
click at [650, 464] on input "Other 🤷‍♀️" at bounding box center [646, 469] width 10 height 10
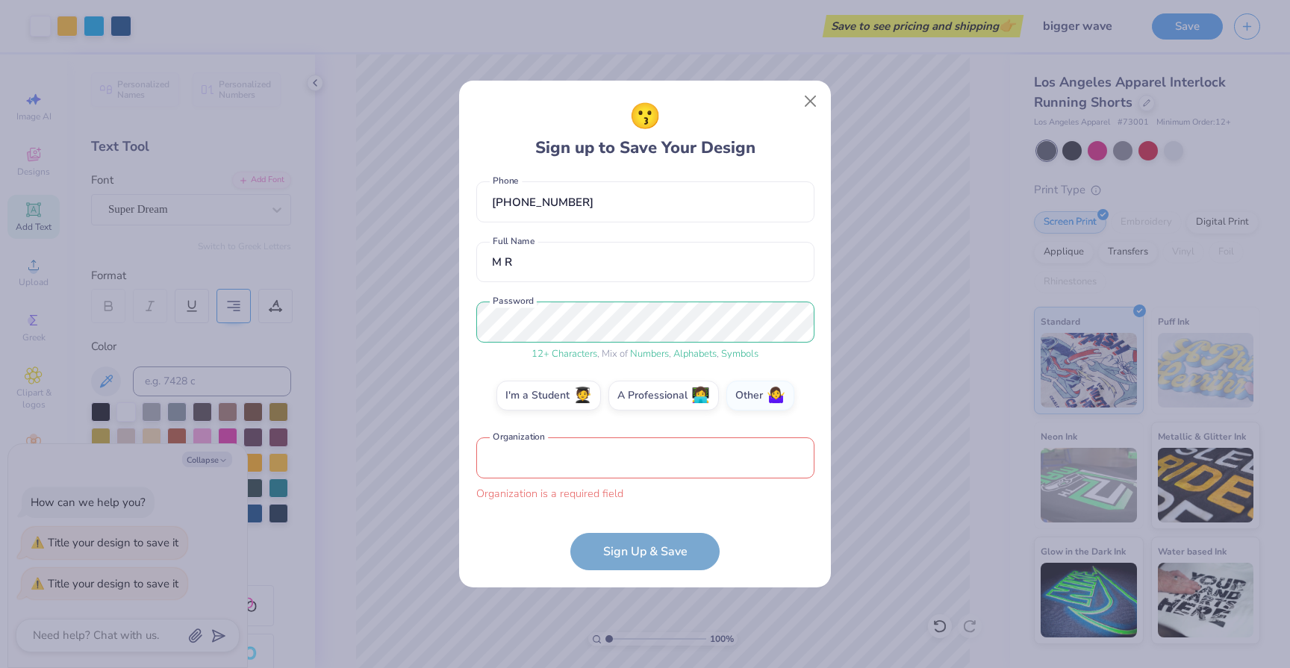
click at [710, 494] on div "Organization is a required field" at bounding box center [645, 494] width 338 height 16
click at [711, 459] on input "text" at bounding box center [645, 458] width 338 height 41
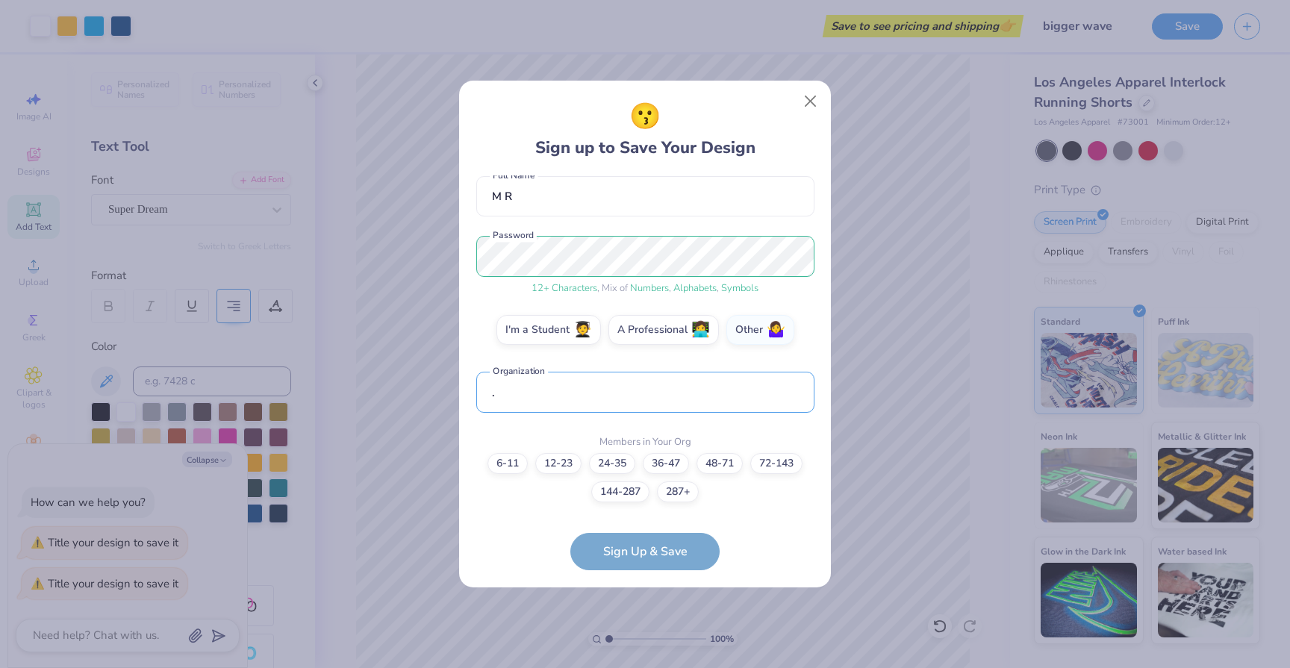
type input "."
click at [684, 557] on form "[EMAIL_ADDRESS][DOMAIN_NAME] Email [PHONE_NUMBER] Phone M R Full Name 12 + Char…" at bounding box center [645, 373] width 338 height 396
click at [680, 488] on label "287+" at bounding box center [678, 489] width 42 height 21
click at [650, 608] on input "287+" at bounding box center [646, 613] width 10 height 10
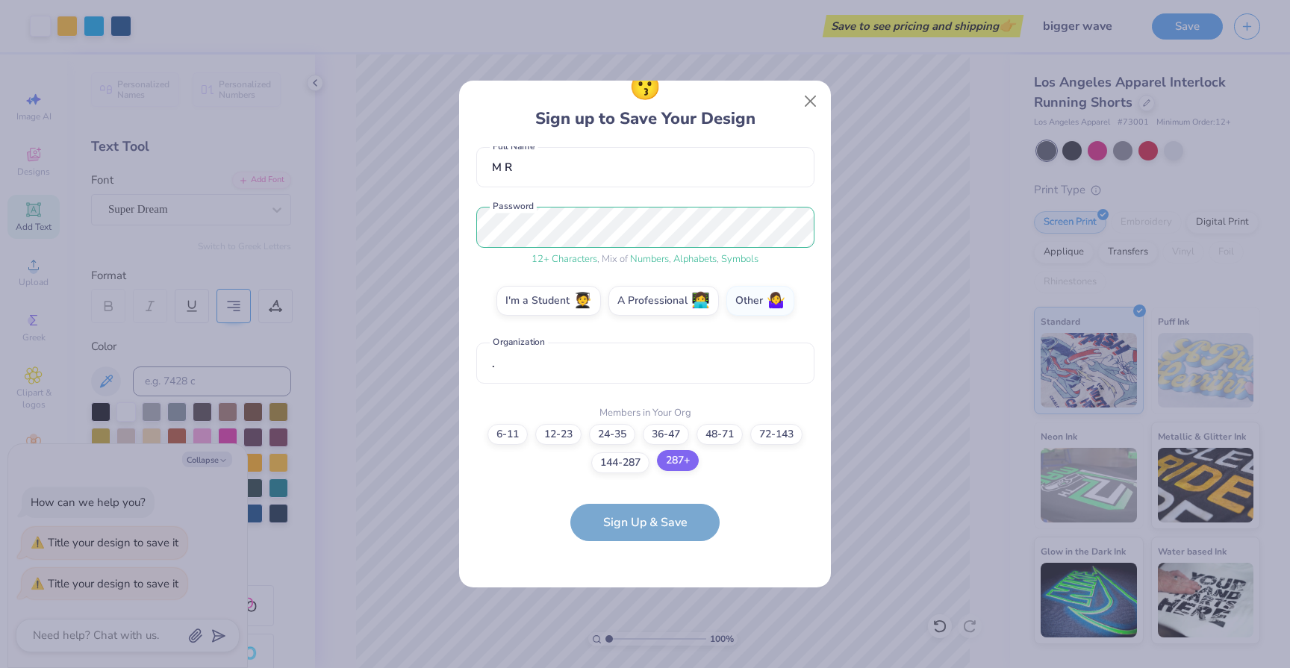
scroll to position [0, 0]
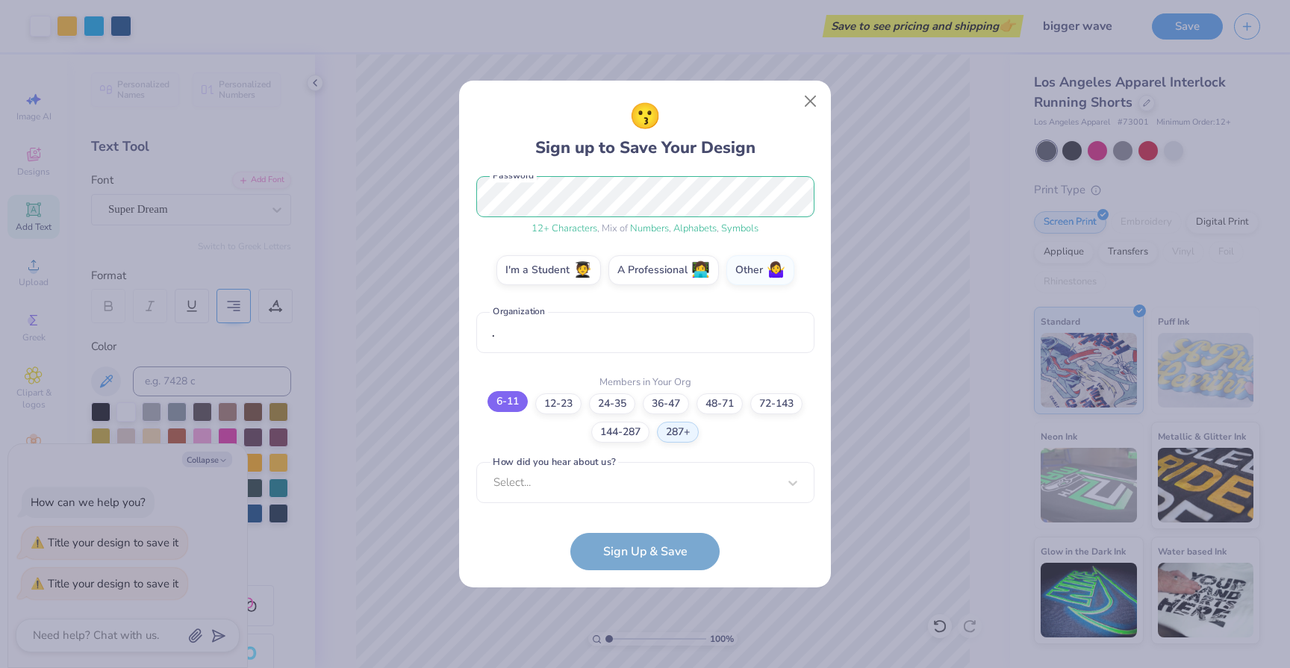
click at [514, 404] on label "6-11" at bounding box center [508, 401] width 40 height 21
click at [641, 608] on input "6-11" at bounding box center [646, 613] width 10 height 10
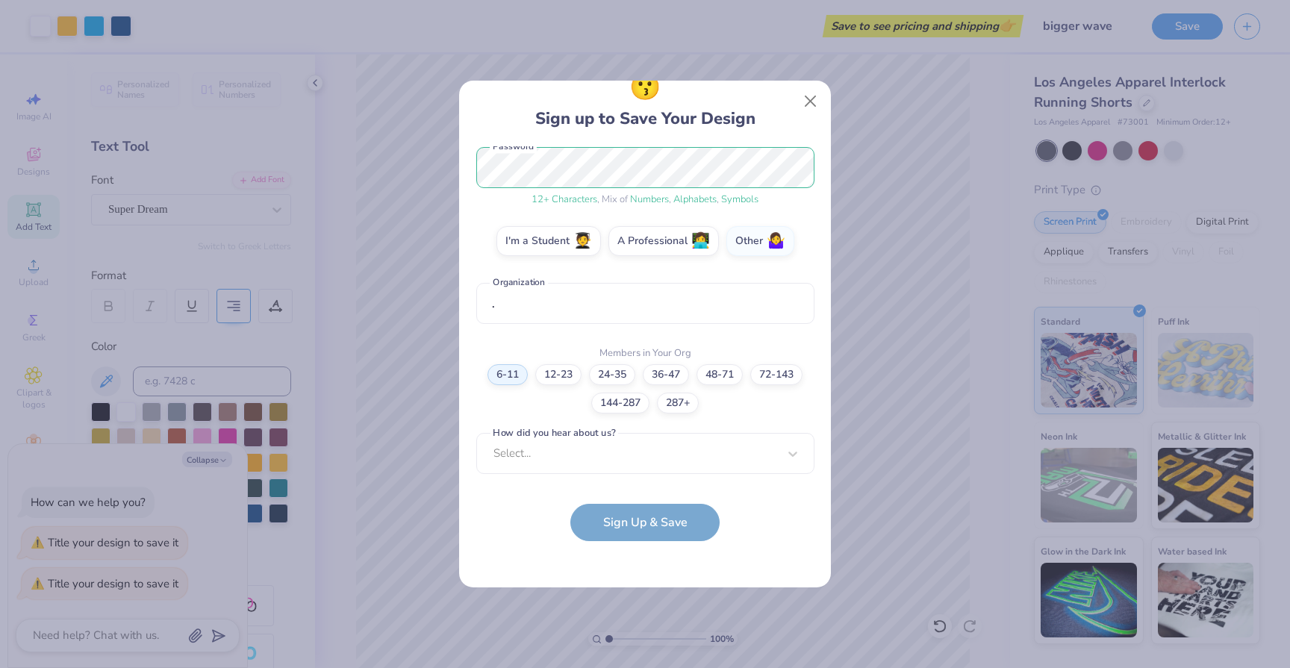
click at [630, 467] on div "[EMAIL_ADDRESS][DOMAIN_NAME] Email [PHONE_NUMBER] Phone M R Full Name 12 + Char…" at bounding box center [645, 313] width 338 height 335
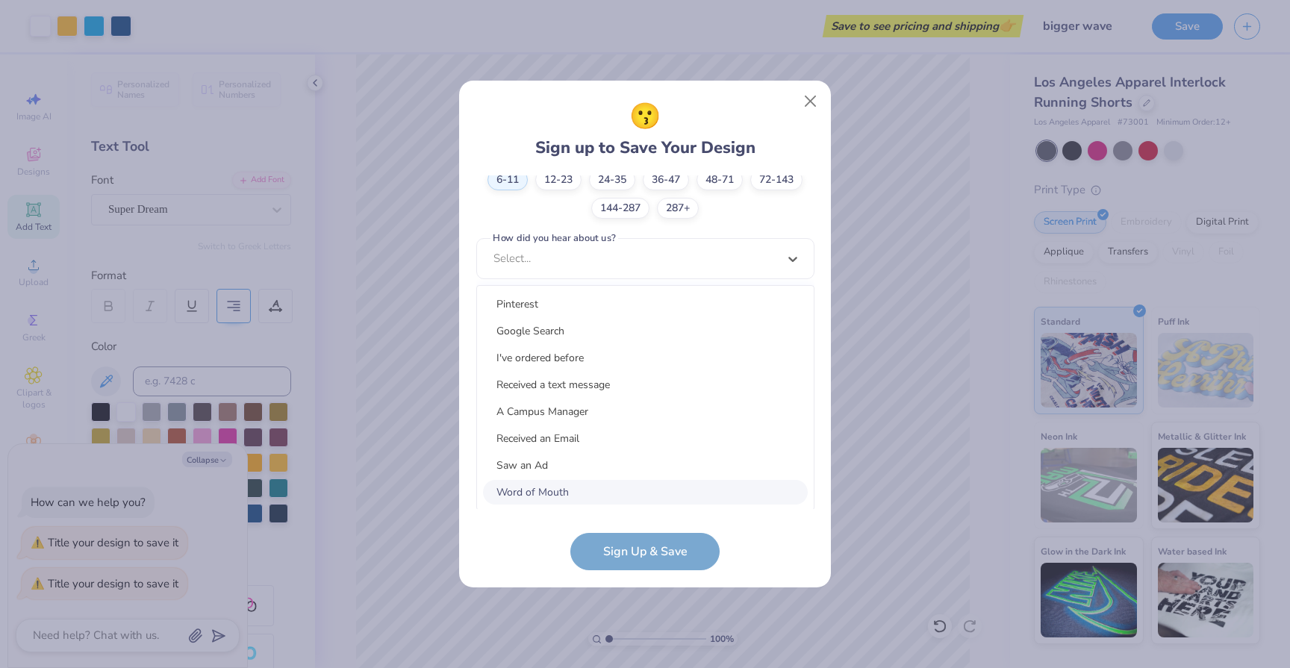
click at [642, 480] on div "Word of Mouth" at bounding box center [645, 492] width 325 height 25
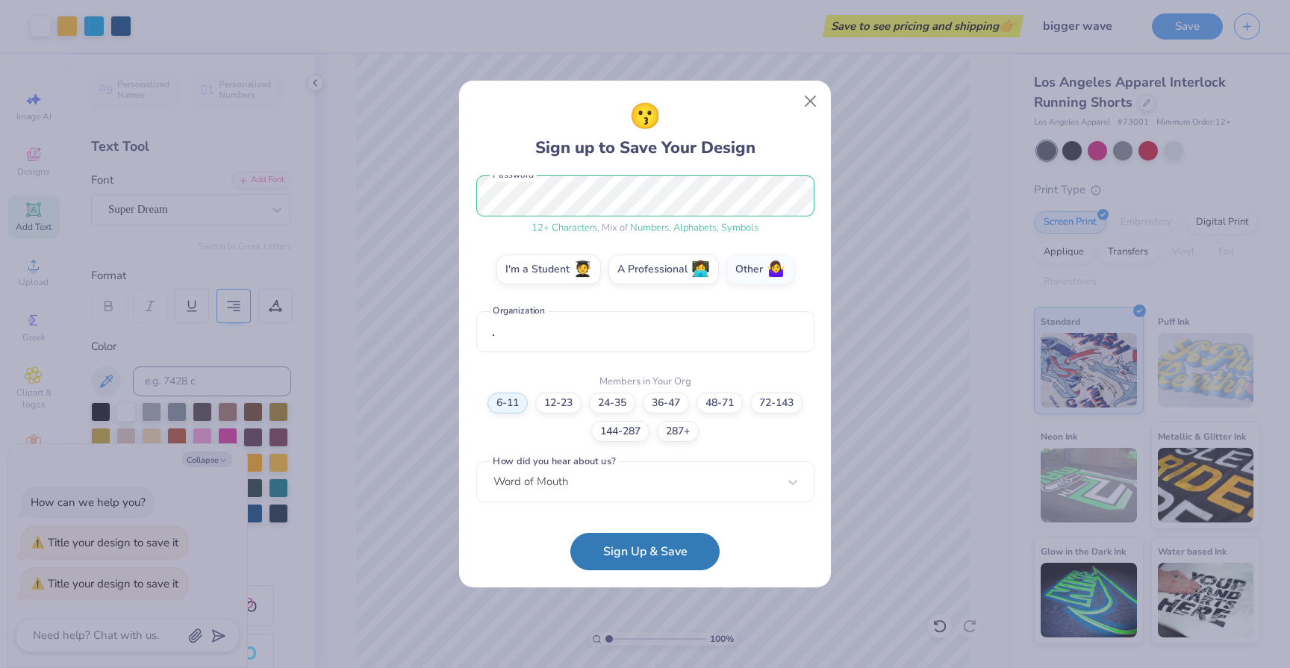
scroll to position [194, 0]
click at [652, 540] on button "Sign Up & Save" at bounding box center [645, 547] width 149 height 37
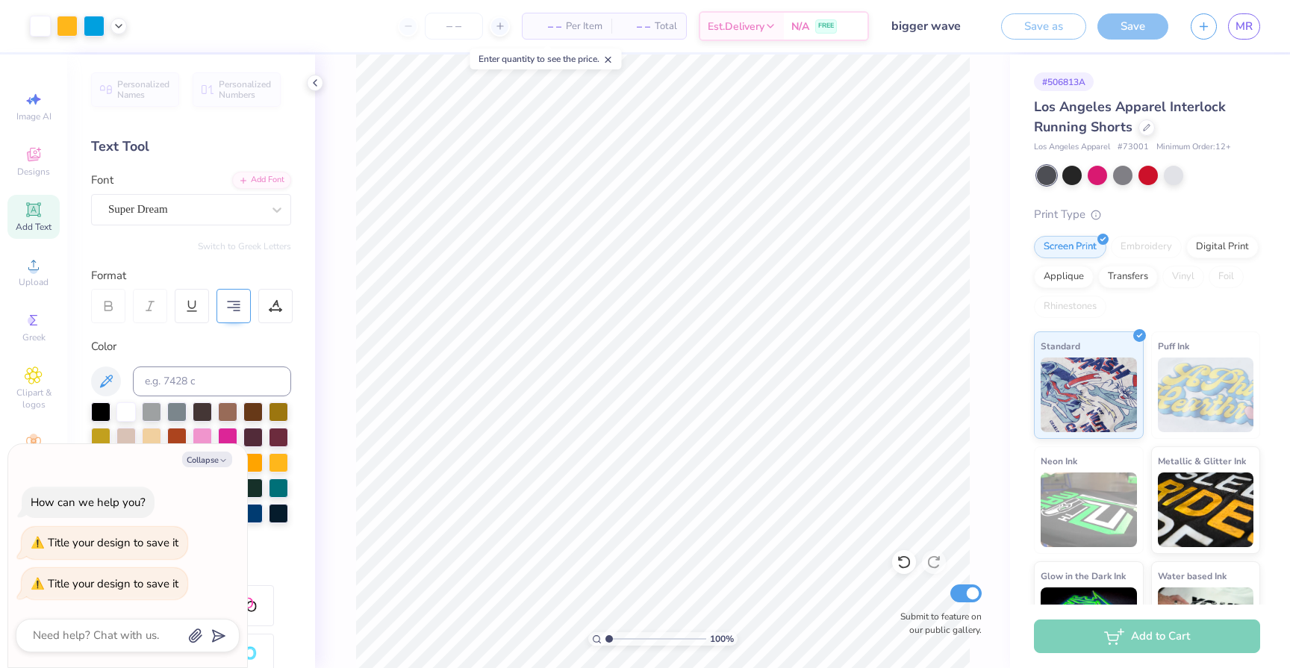
type textarea "x"
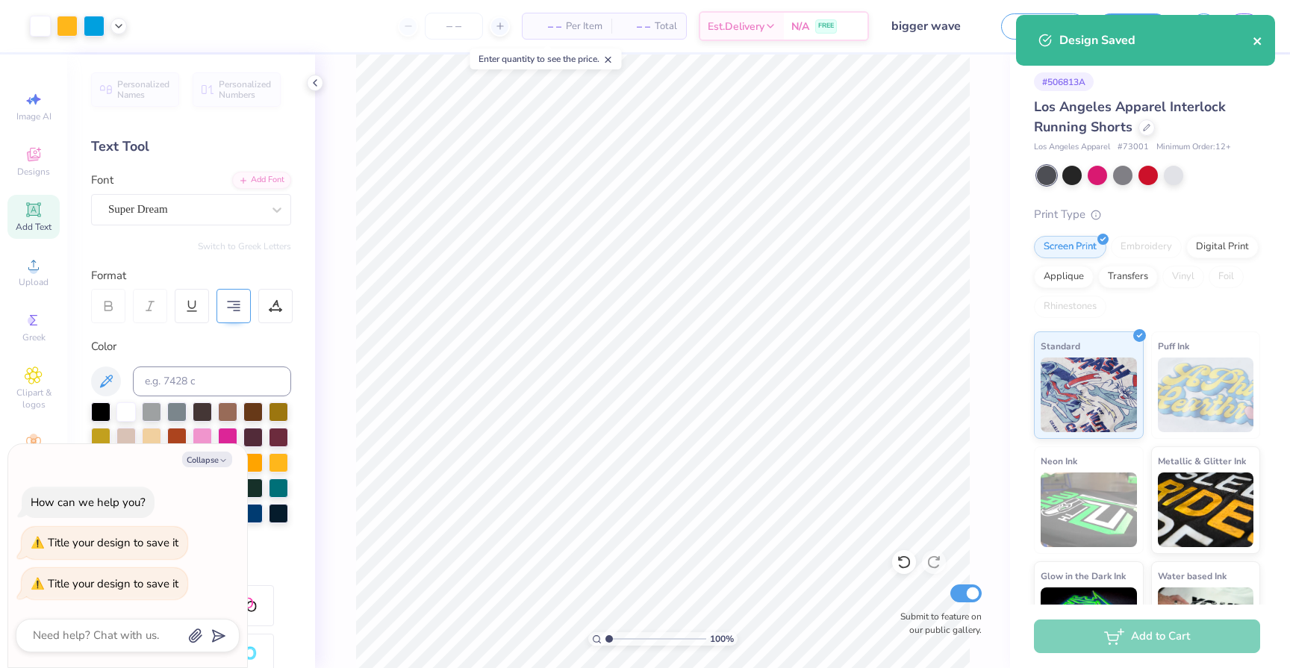
click at [1258, 39] on icon "close" at bounding box center [1257, 40] width 7 height 7
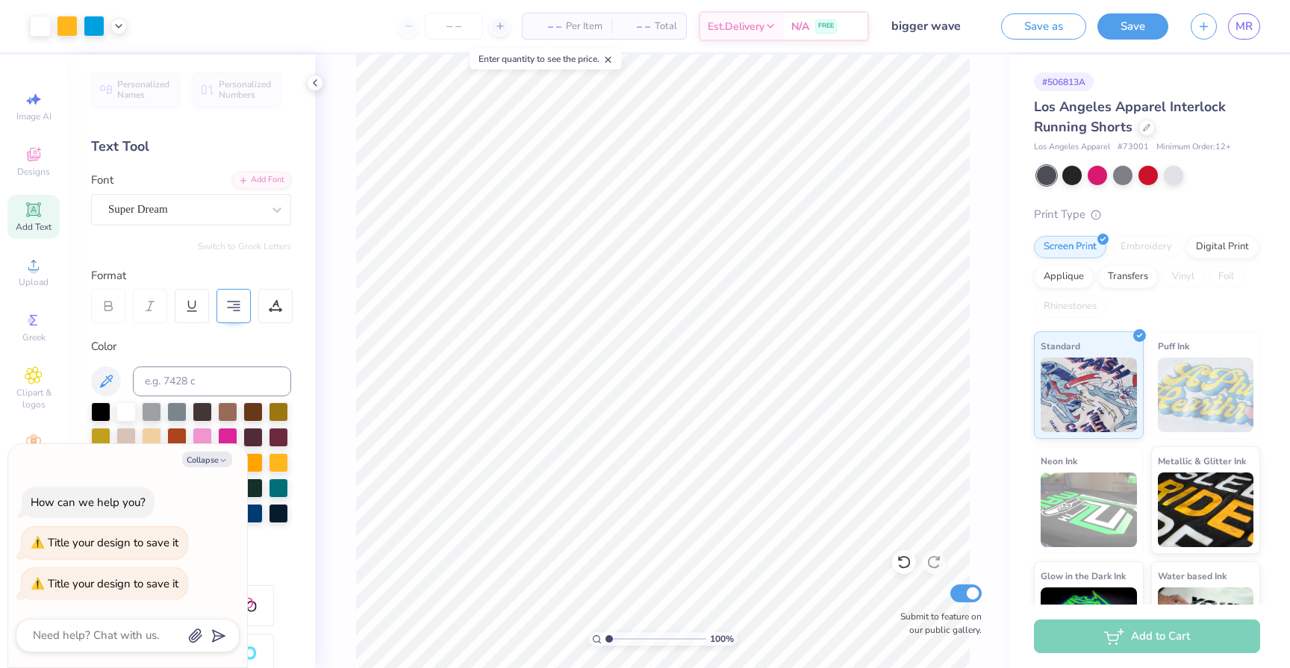
click at [579, 27] on span "Per Item" at bounding box center [584, 27] width 37 height 16
click at [497, 26] on line at bounding box center [500, 26] width 6 height 0
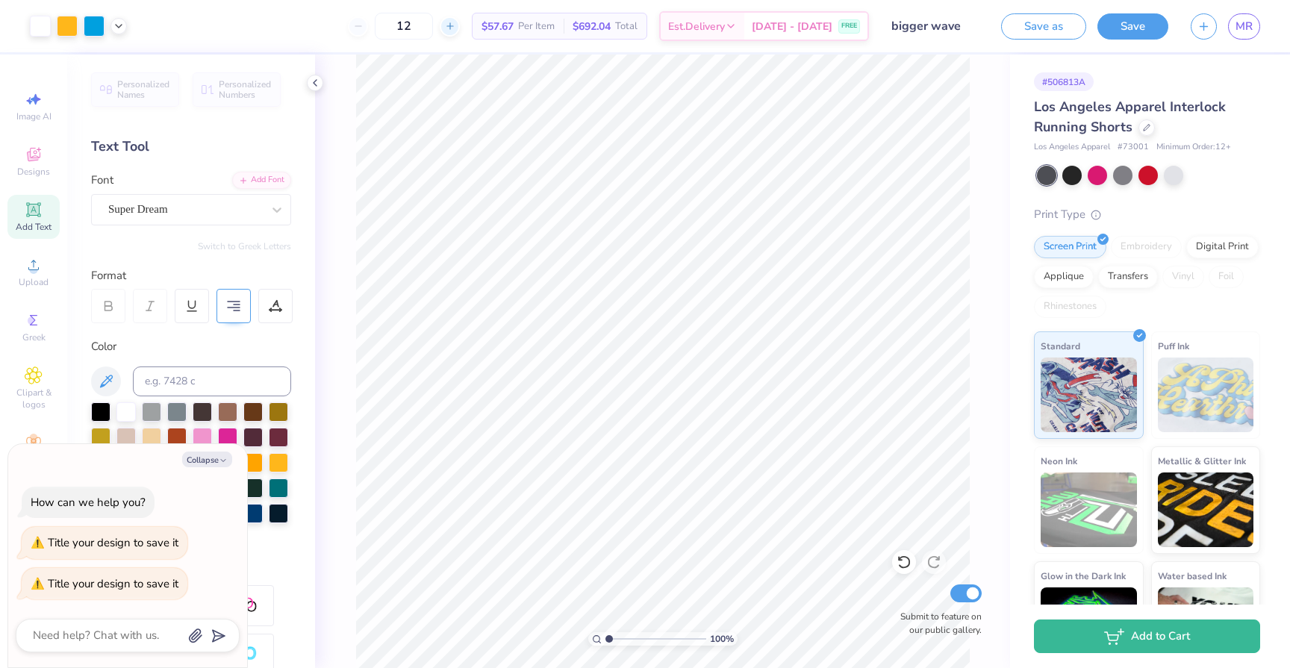
click at [456, 29] on icon at bounding box center [450, 26] width 10 height 10
click at [456, 28] on icon at bounding box center [450, 26] width 10 height 10
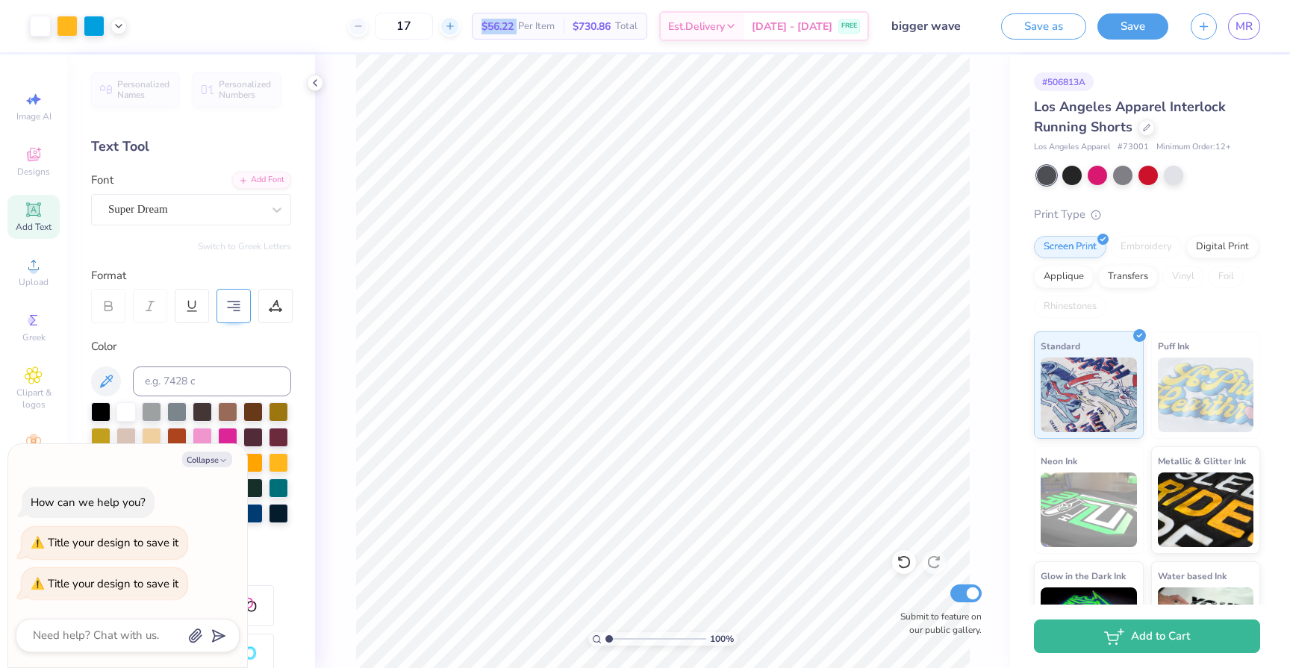
click at [456, 28] on icon at bounding box center [450, 26] width 10 height 10
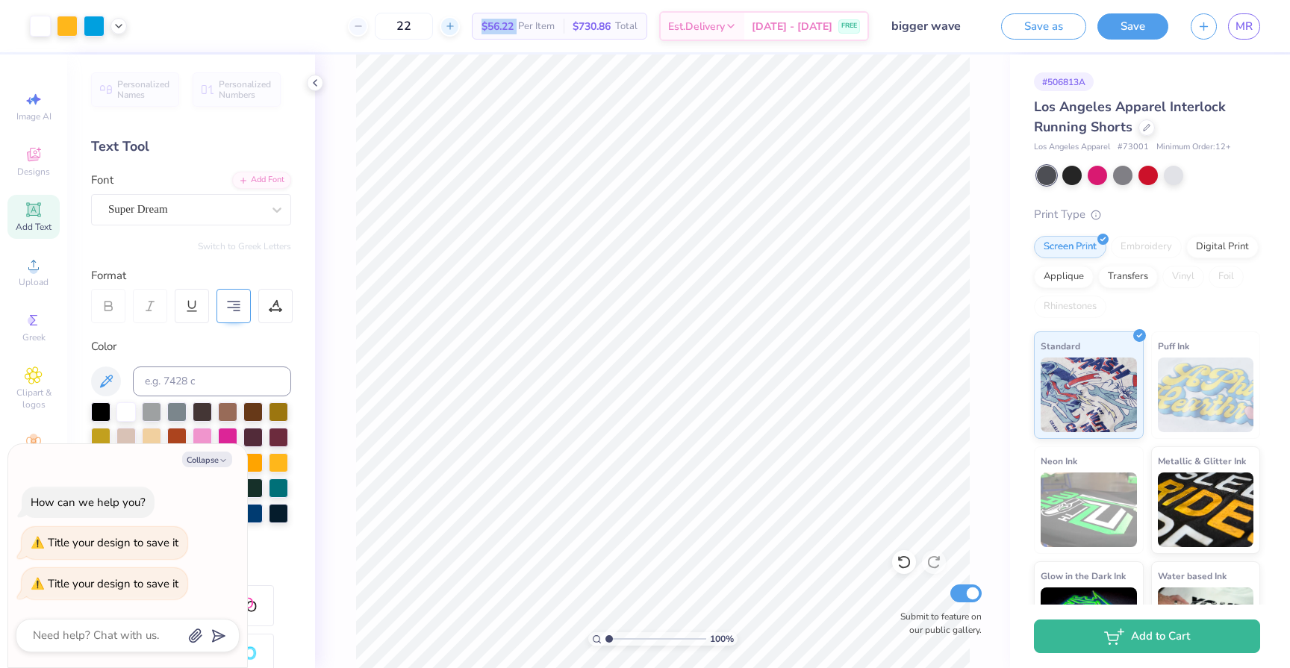
click at [456, 28] on icon at bounding box center [450, 26] width 10 height 10
click at [414, 22] on div "24" at bounding box center [404, 26] width 112 height 27
click at [427, 26] on input "24" at bounding box center [404, 26] width 58 height 27
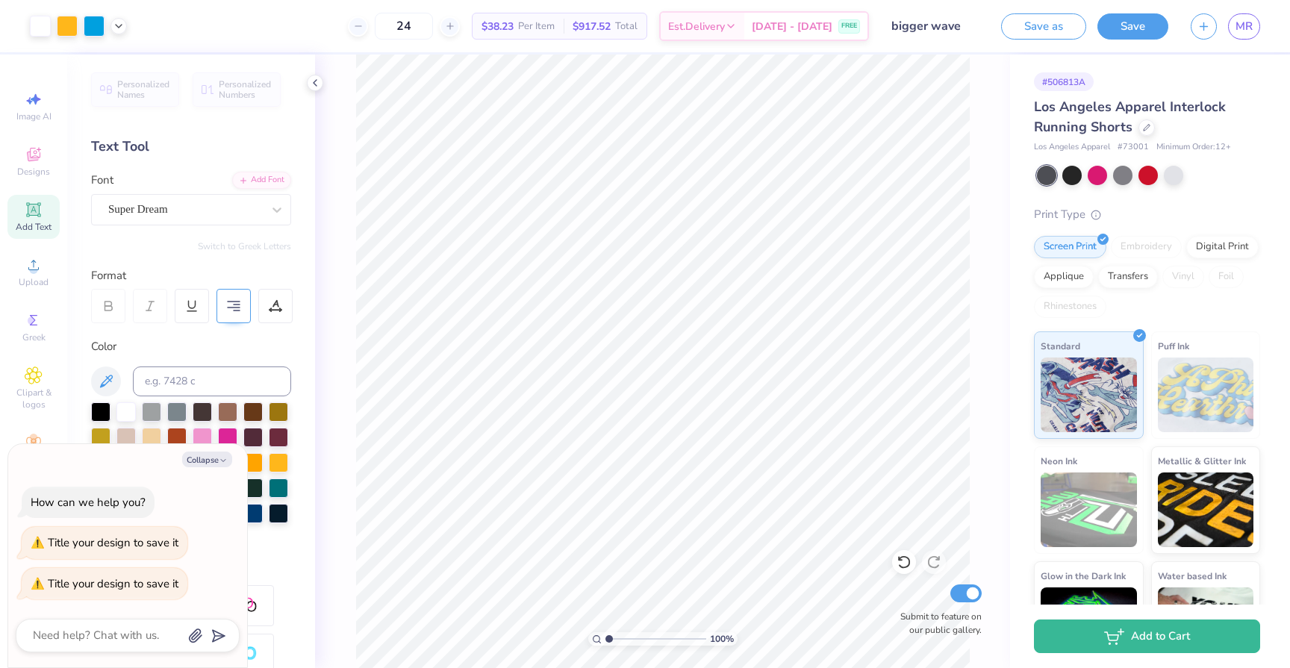
type input "2"
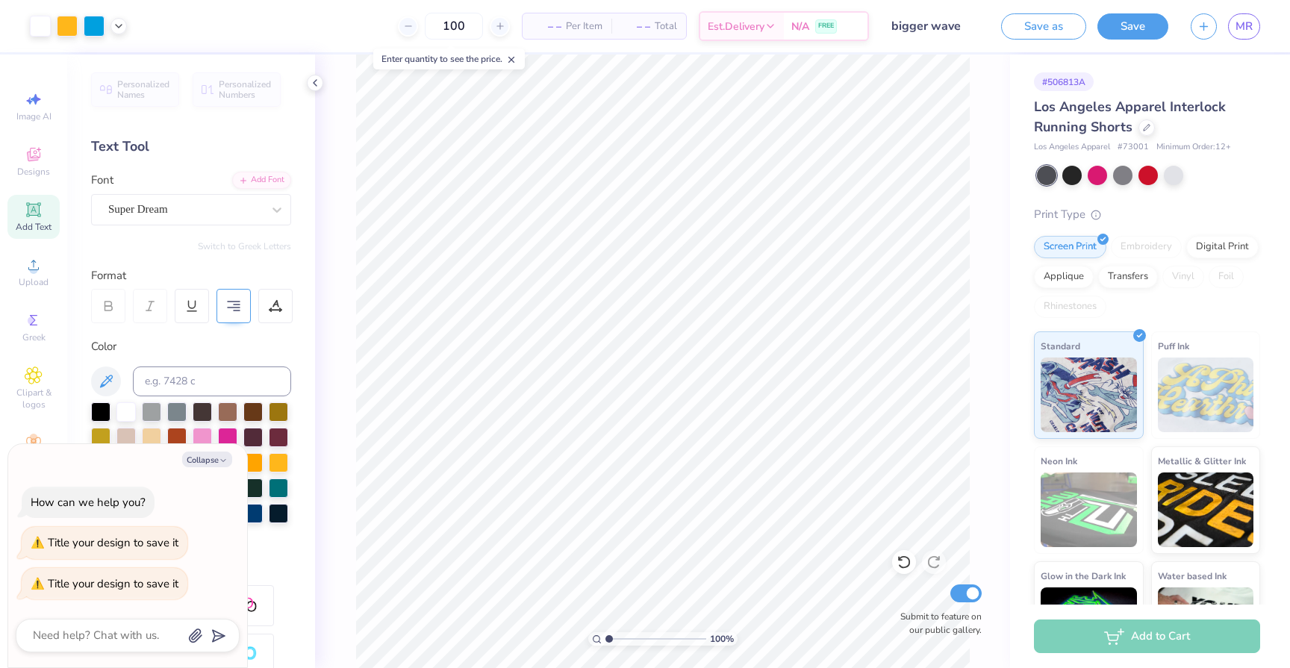
type input "100"
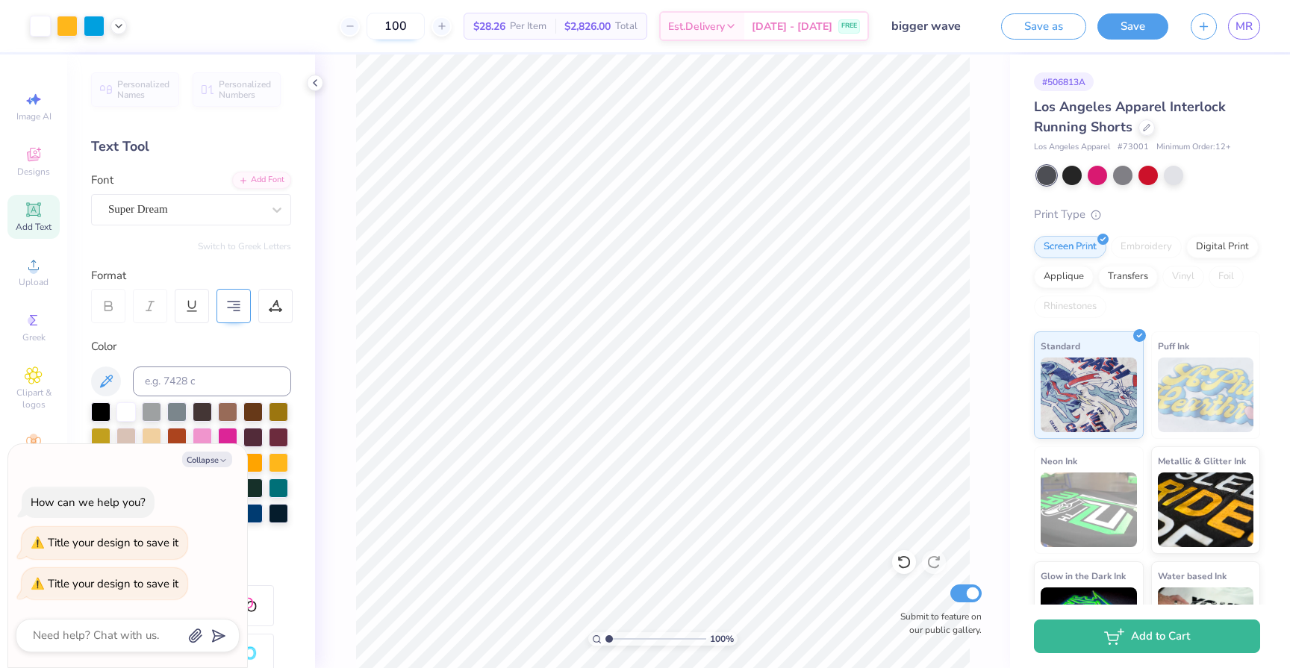
click at [404, 19] on input "100" at bounding box center [396, 26] width 58 height 27
type textarea "x"
click at [408, 30] on input "100" at bounding box center [396, 26] width 58 height 27
click at [425, 23] on input "150" at bounding box center [396, 26] width 58 height 27
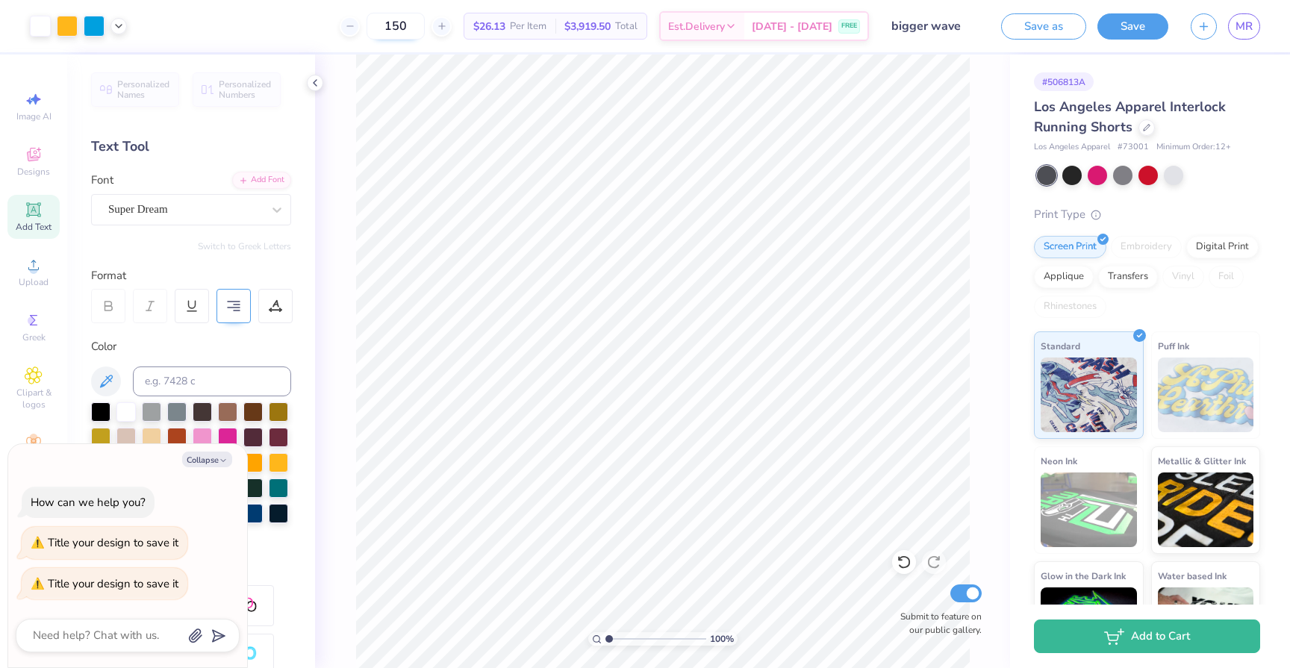
click at [425, 23] on input "150" at bounding box center [396, 26] width 58 height 27
click at [412, 24] on input "150" at bounding box center [396, 26] width 58 height 27
type input "200"
type textarea "x"
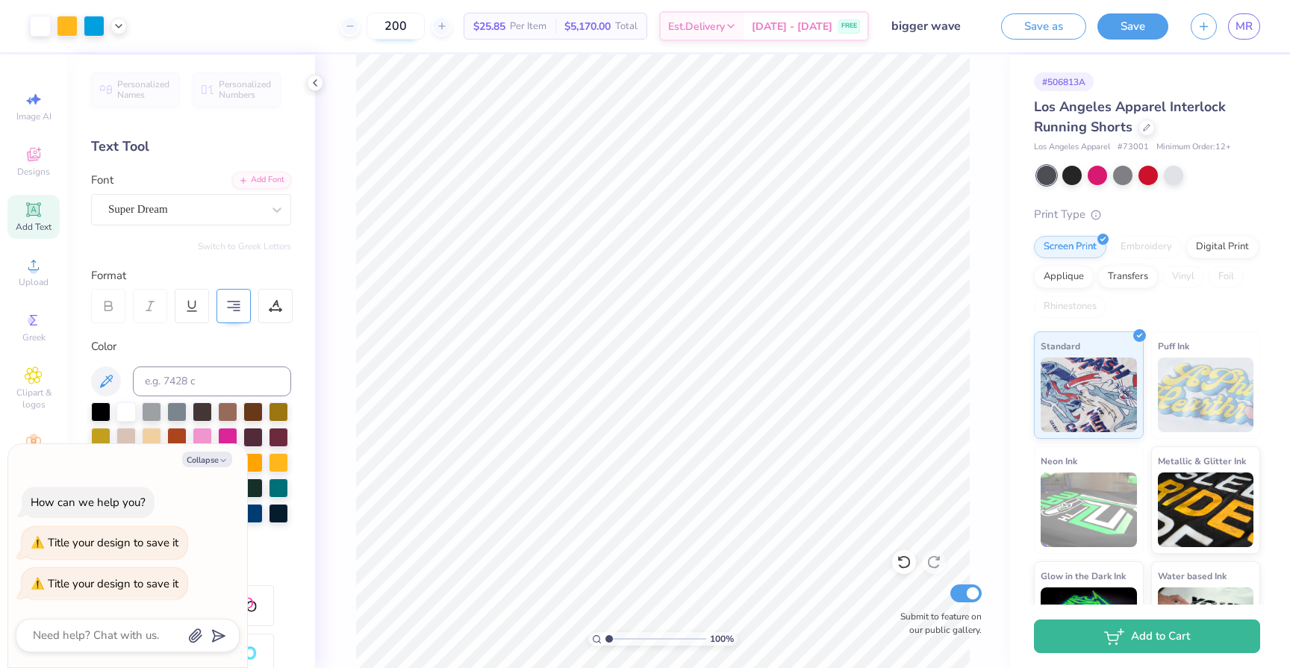
click at [419, 31] on input "200" at bounding box center [396, 26] width 58 height 27
type input "250"
click at [1024, 638] on div "Add to Cart" at bounding box center [1150, 636] width 280 height 63
type textarea "x"
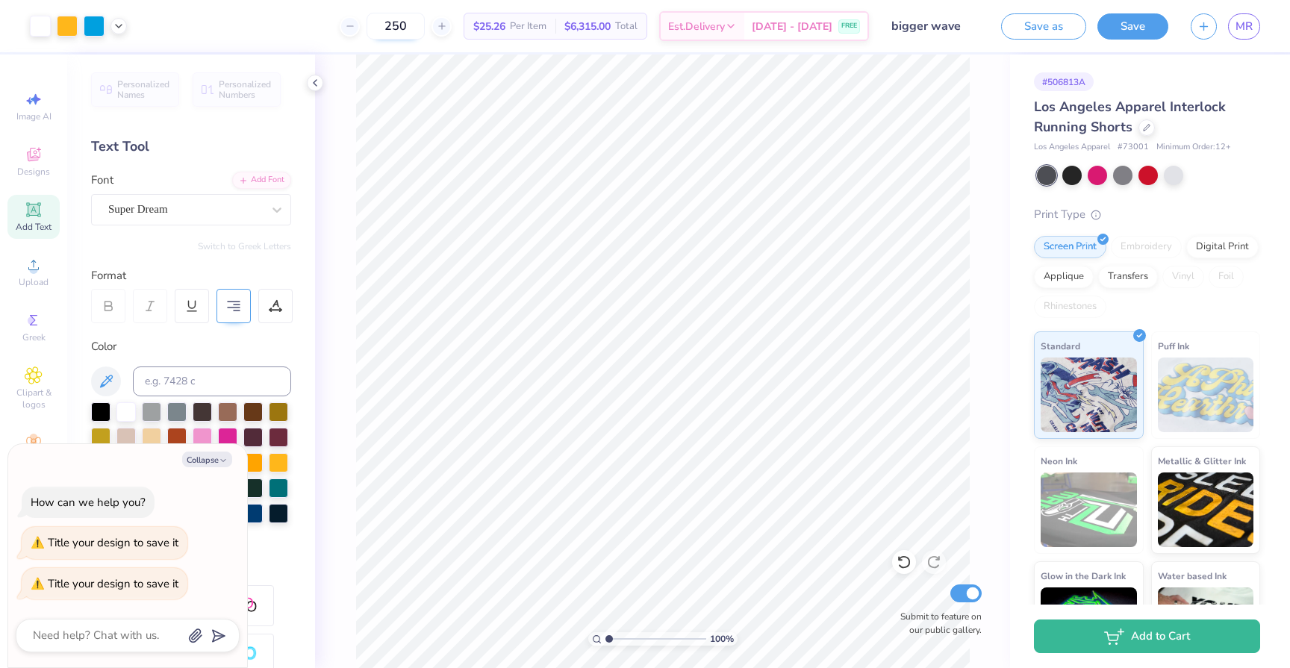
click at [407, 28] on input "250" at bounding box center [396, 26] width 58 height 27
click at [419, 26] on input "500" at bounding box center [390, 26] width 58 height 27
type input "5"
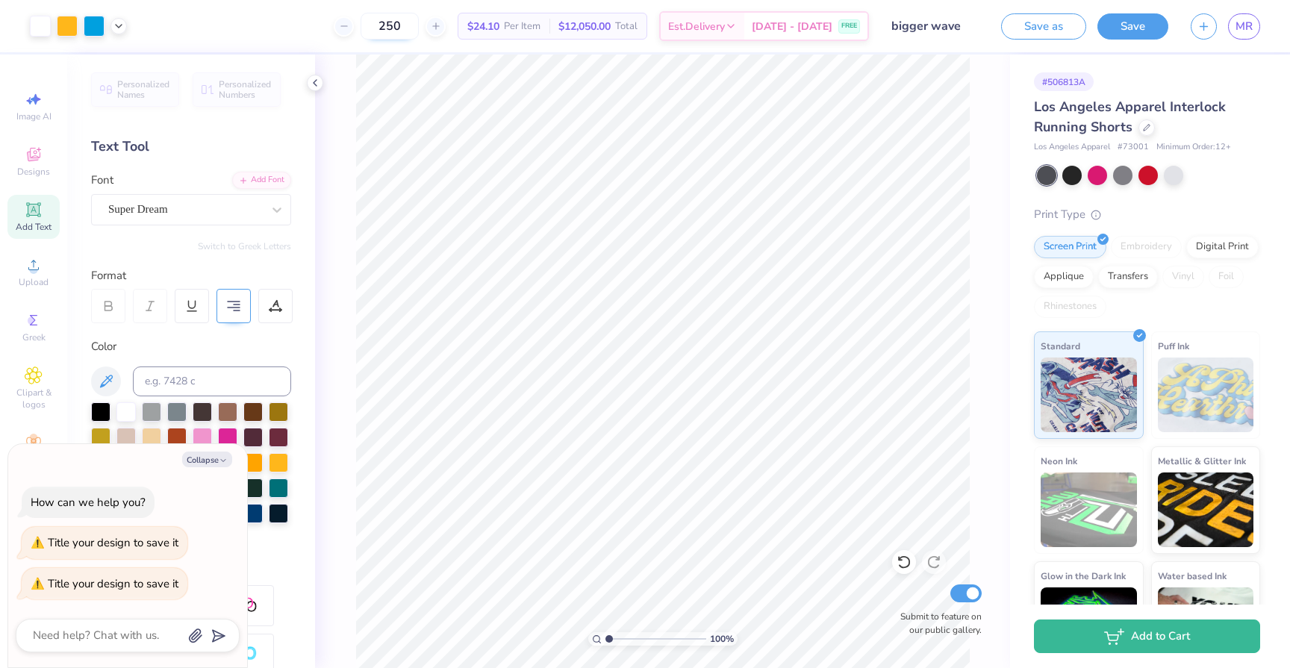
type input "250"
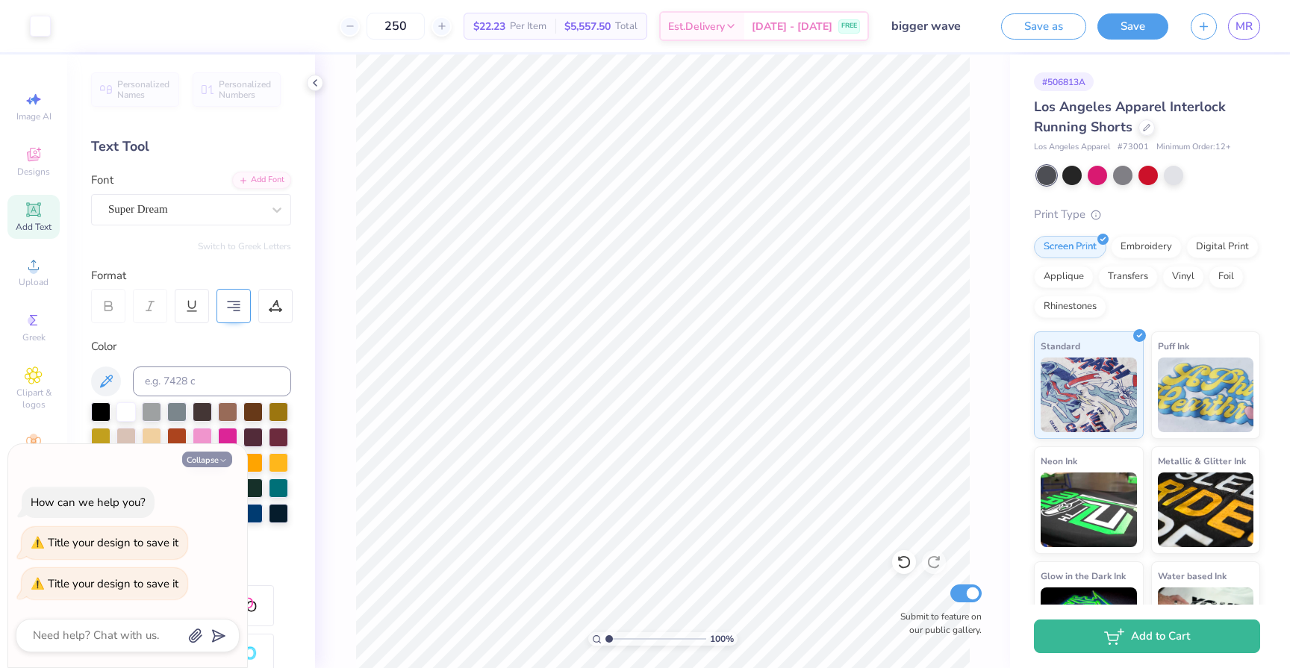
click at [193, 460] on button "Collapse" at bounding box center [207, 460] width 50 height 16
type textarea "x"
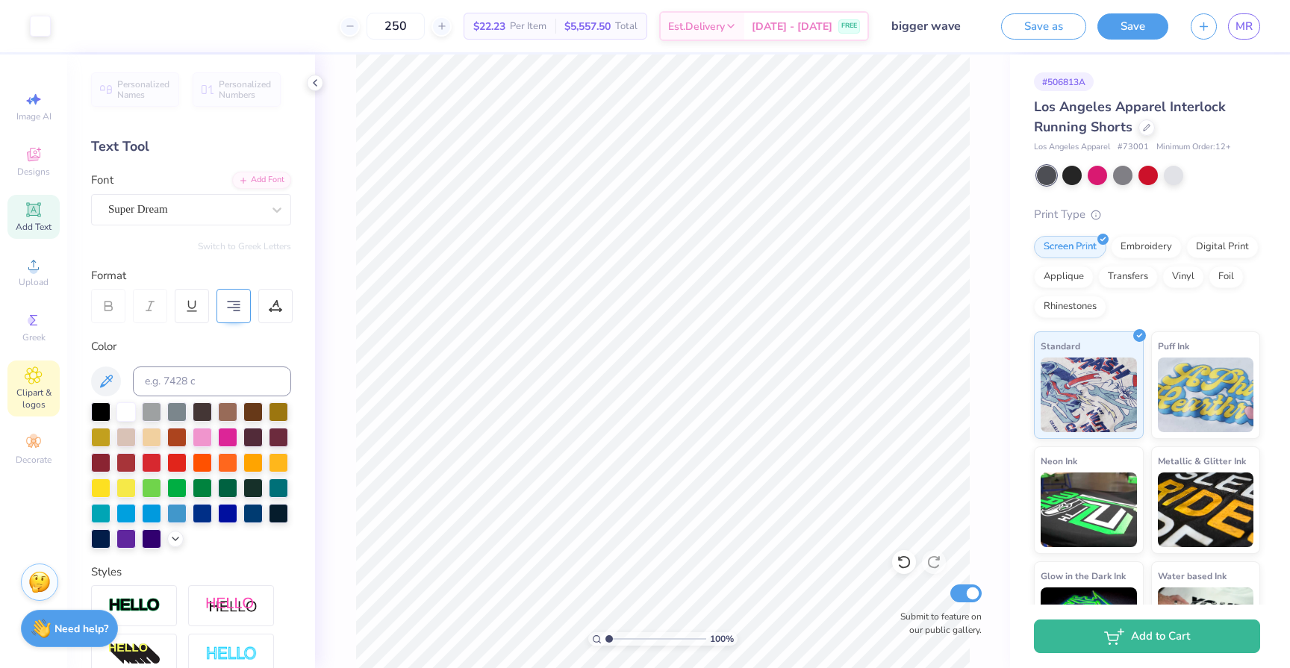
click at [31, 388] on span "Clipart & logos" at bounding box center [33, 399] width 52 height 24
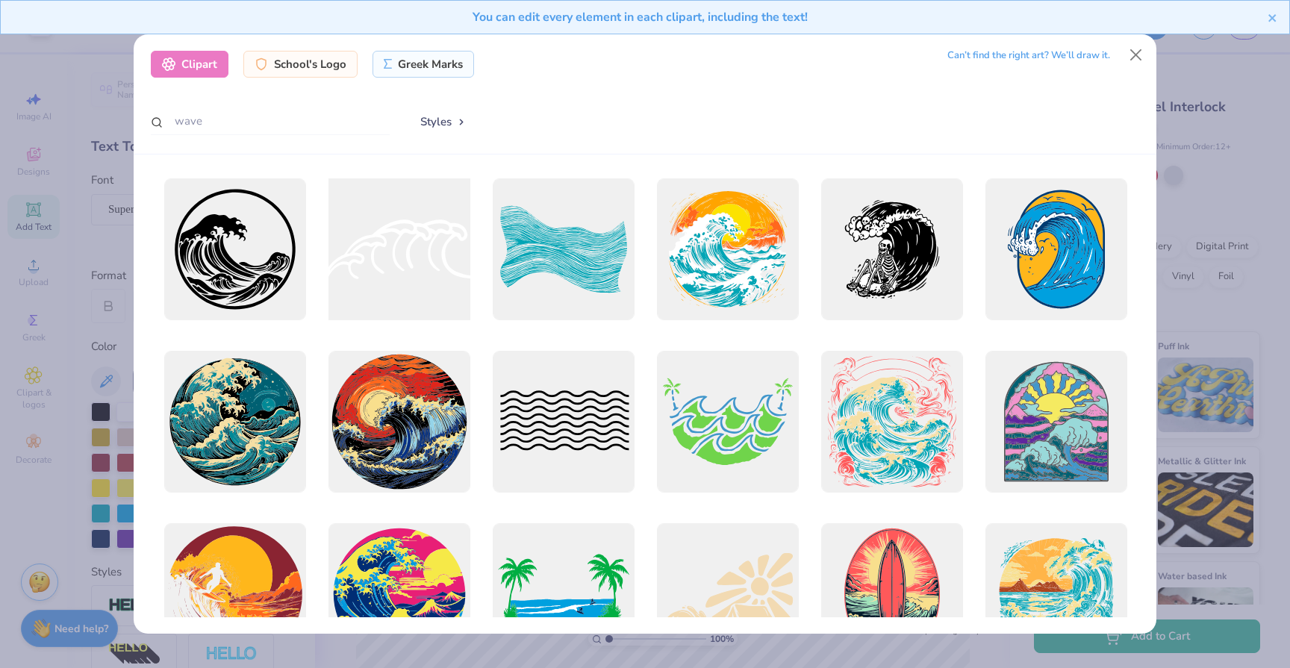
click at [400, 261] on div at bounding box center [399, 250] width 156 height 156
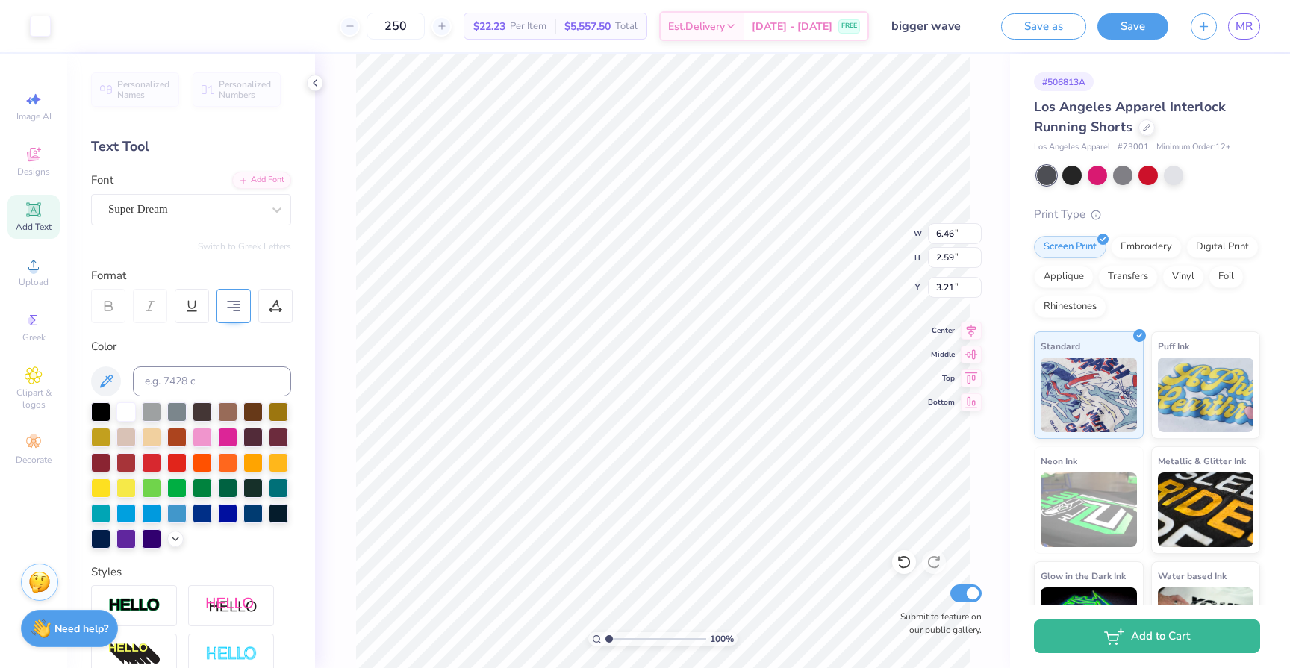
type input "2.38"
type input "4.20"
type input "1.68"
type input "3.07"
click at [408, 31] on input "250" at bounding box center [396, 26] width 58 height 27
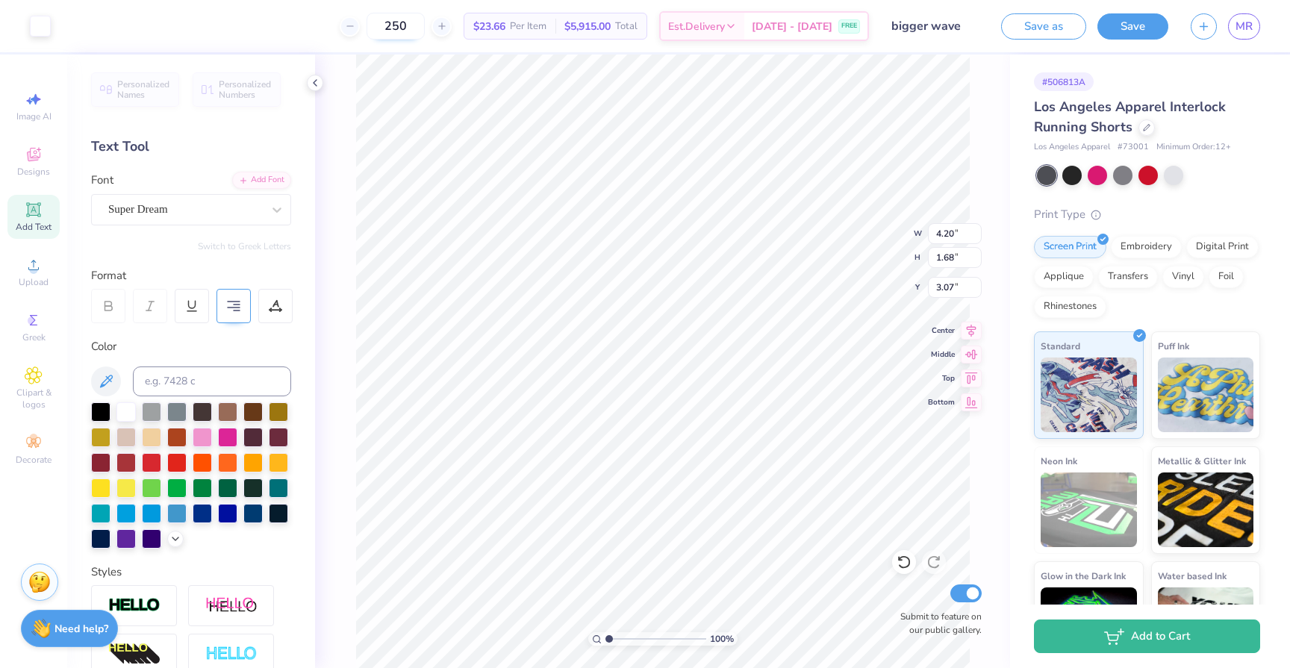
click at [414, 28] on input "250" at bounding box center [396, 26] width 58 height 27
click at [405, 24] on input "100" at bounding box center [396, 26] width 58 height 27
click at [410, 28] on input "50" at bounding box center [396, 26] width 58 height 27
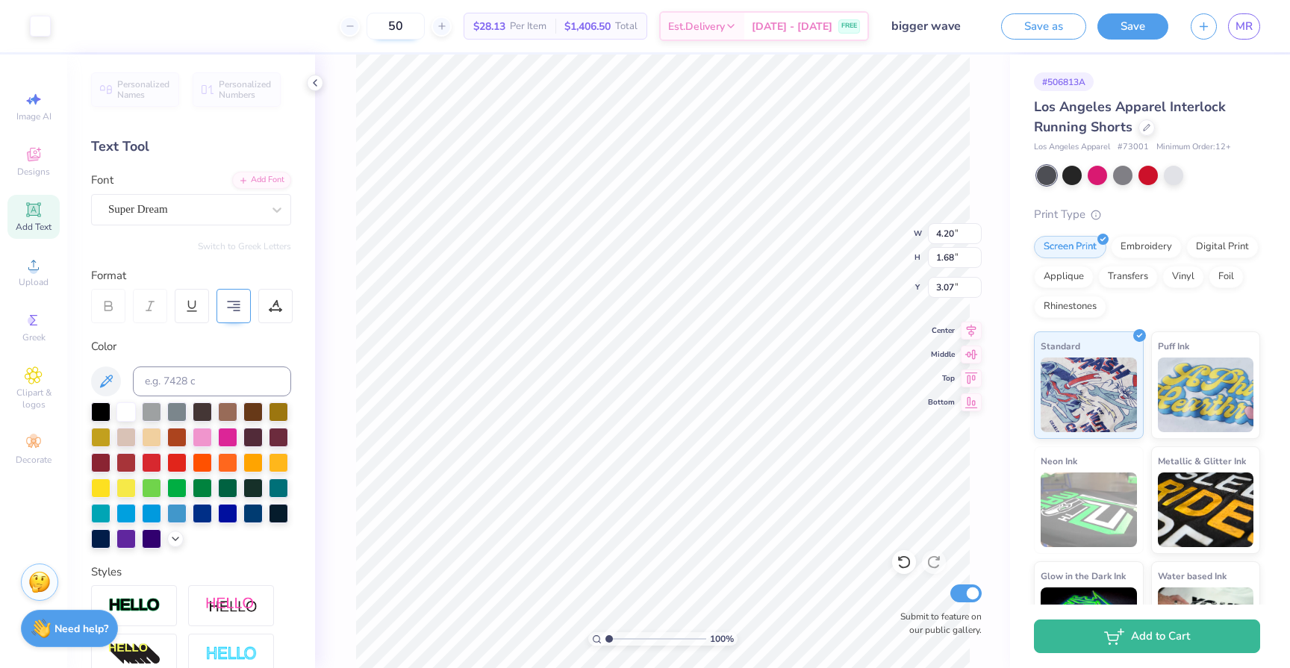
click at [410, 28] on input "50" at bounding box center [396, 26] width 58 height 27
type input "100"
type input "1.70"
type input "1.08"
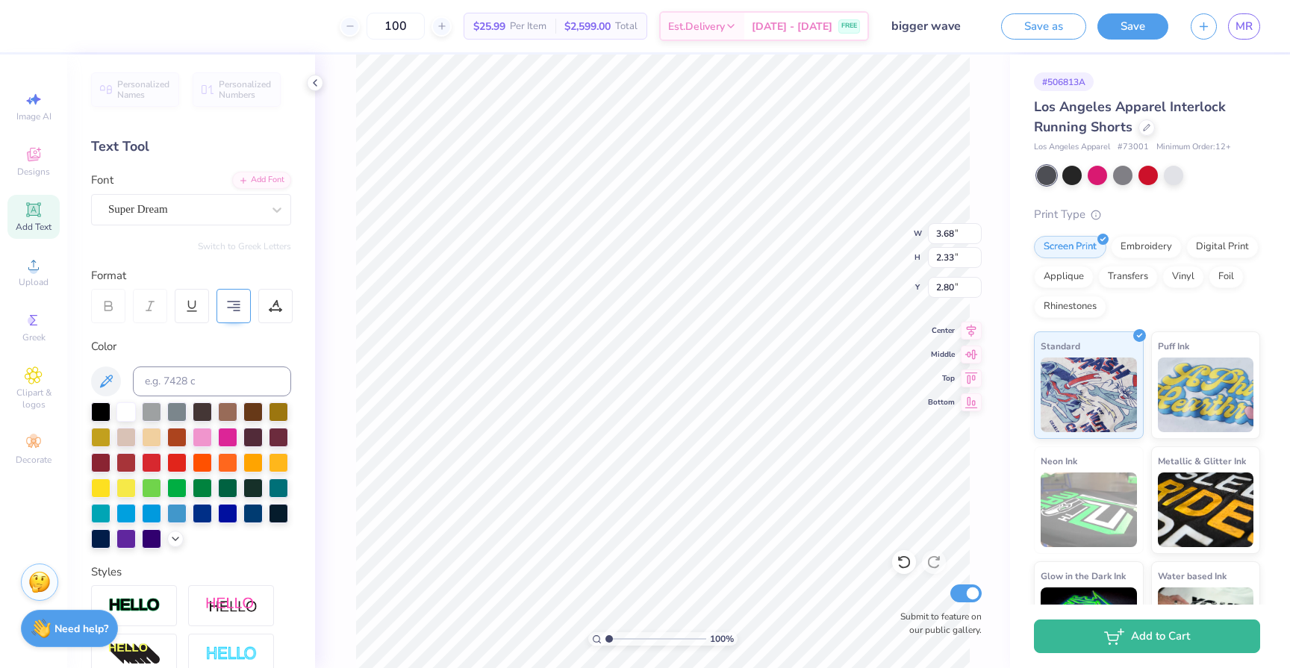
type input "4.06"
type input "4.20"
type input "1.68"
type input "3.07"
type input "1.37"
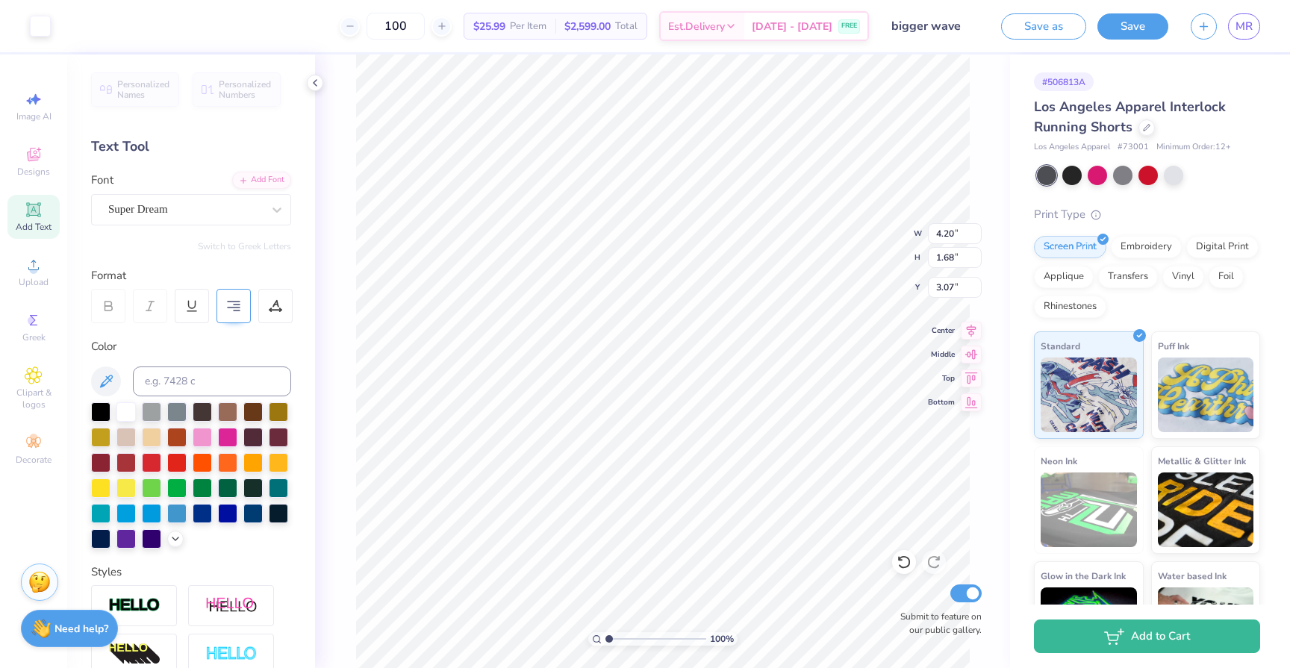
type input "0.55"
type input "4.20"
click at [38, 376] on icon at bounding box center [33, 375] width 16 height 16
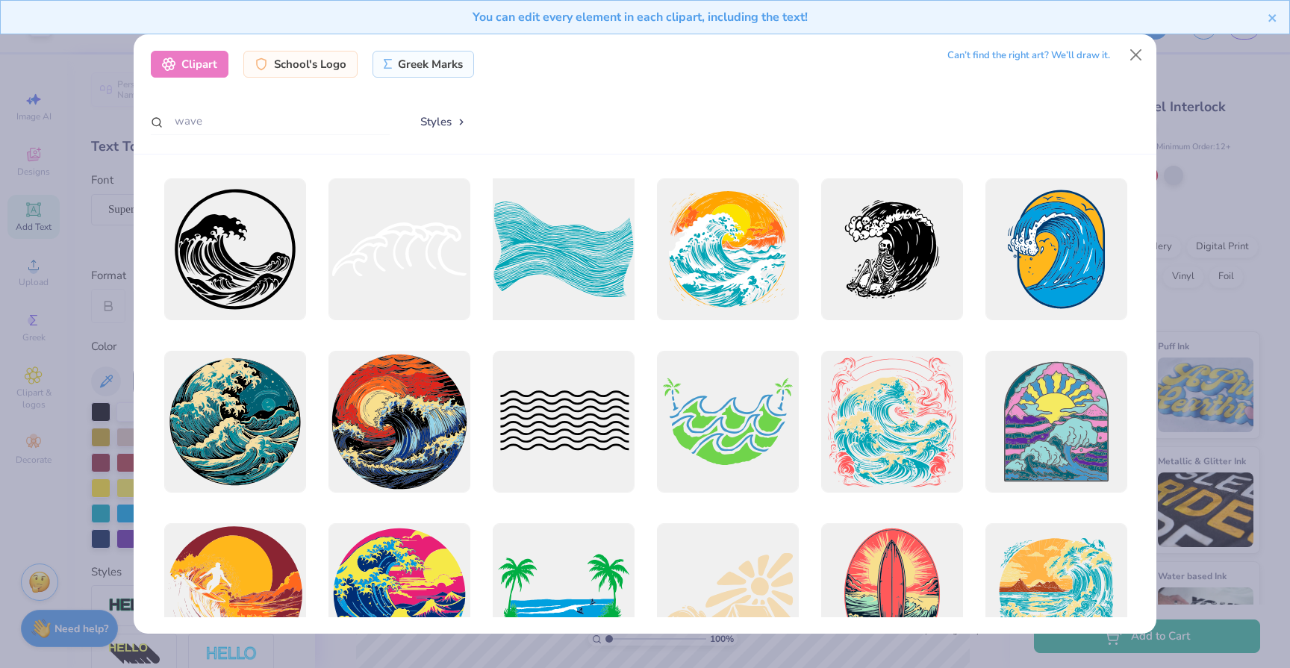
click at [561, 245] on div at bounding box center [563, 250] width 156 height 156
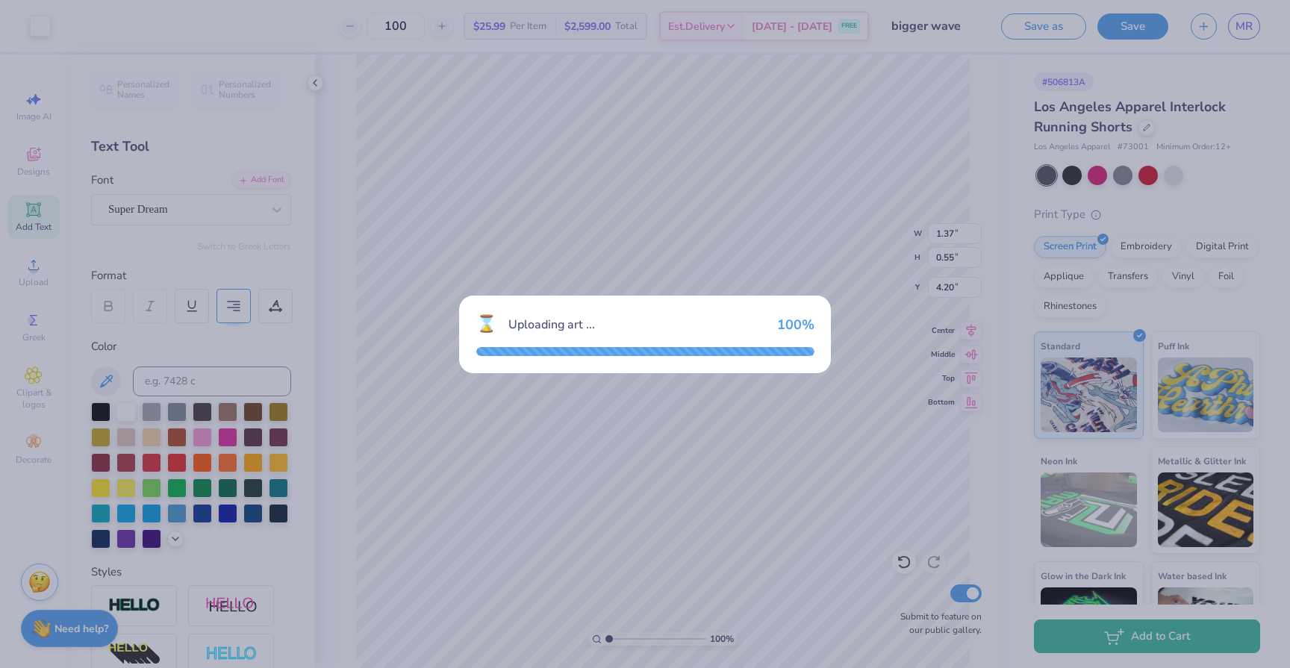
click at [683, 134] on div "⌛ Uploading art ... 100 %" at bounding box center [645, 334] width 1290 height 668
click at [767, 173] on div "⌛ Uploading art ... 100 %" at bounding box center [645, 334] width 1290 height 668
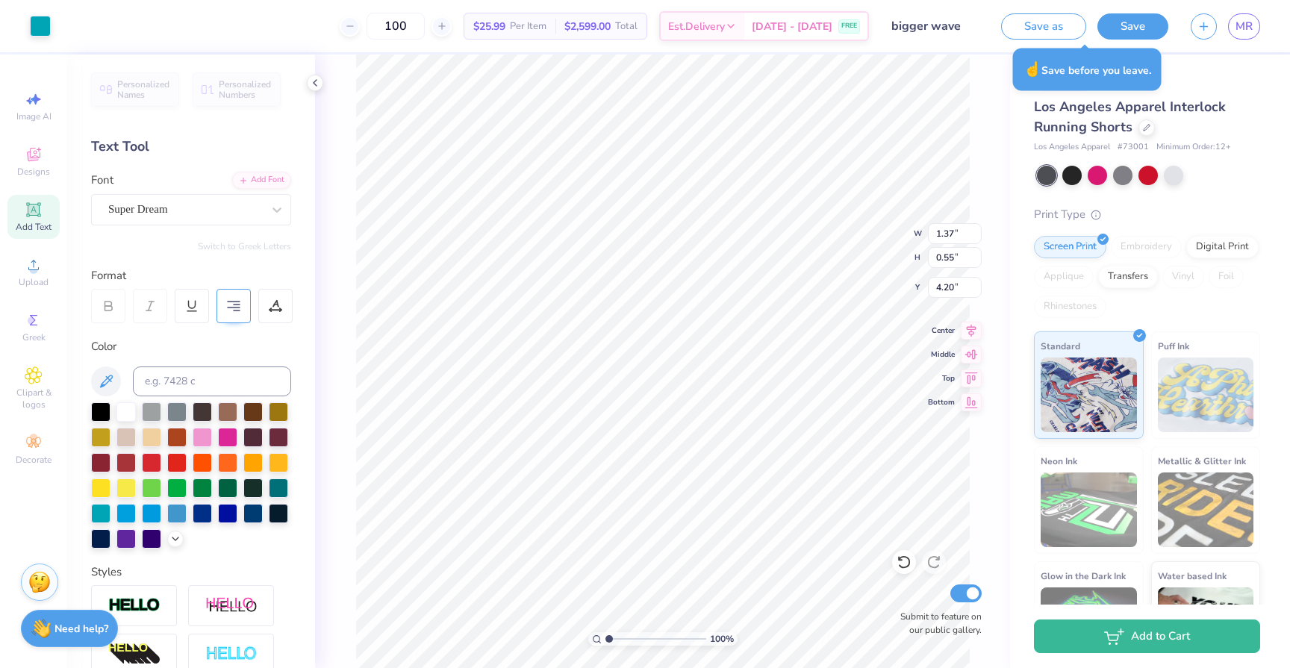
type input "6.46"
type input "4.43"
type input "2.29"
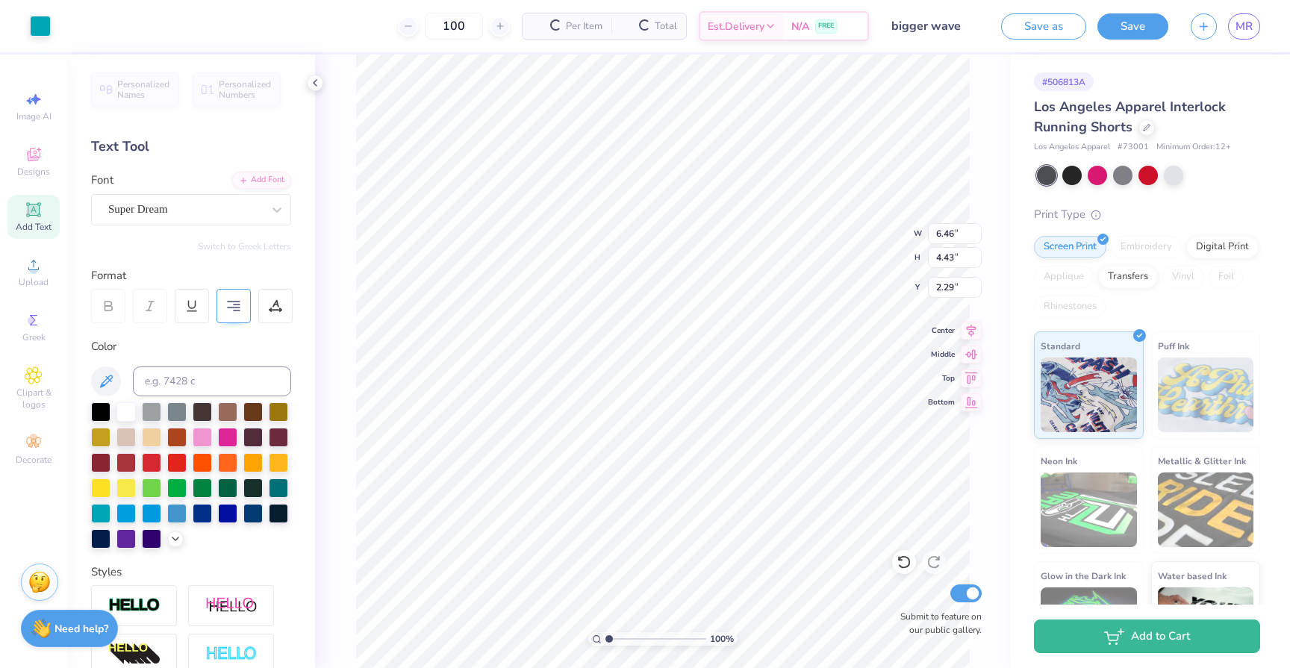
type input "4.42"
type input "0.90"
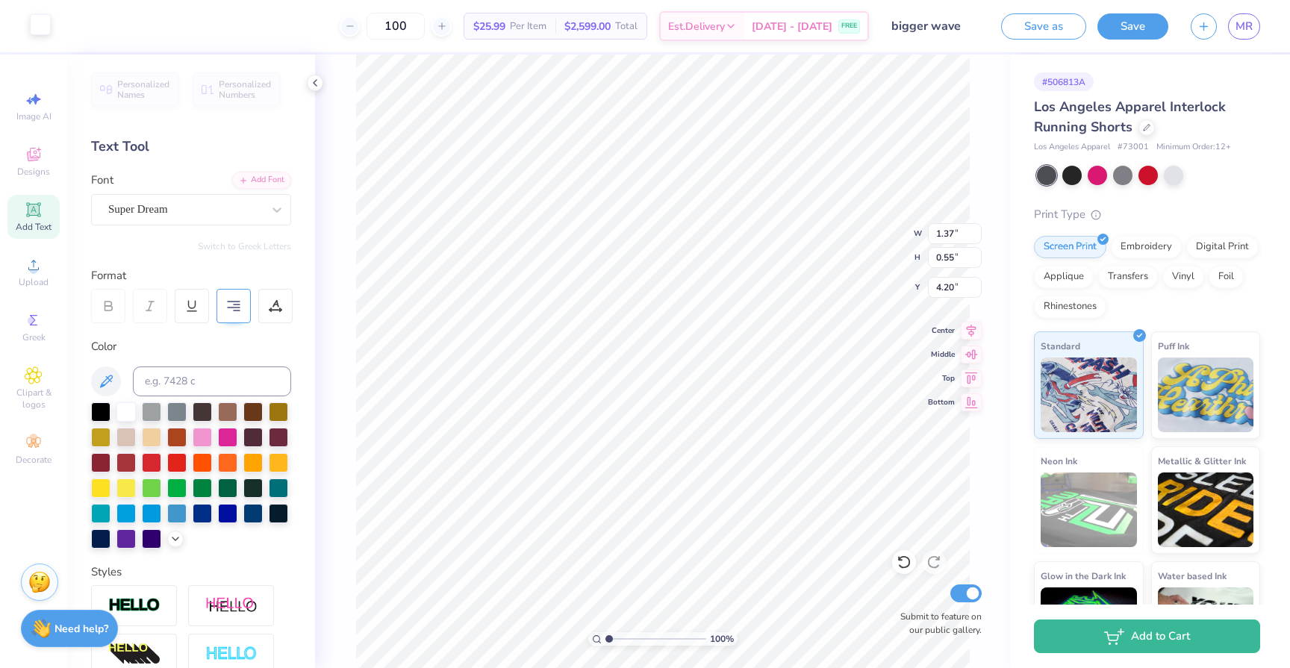
click at [40, 27] on div at bounding box center [40, 24] width 21 height 21
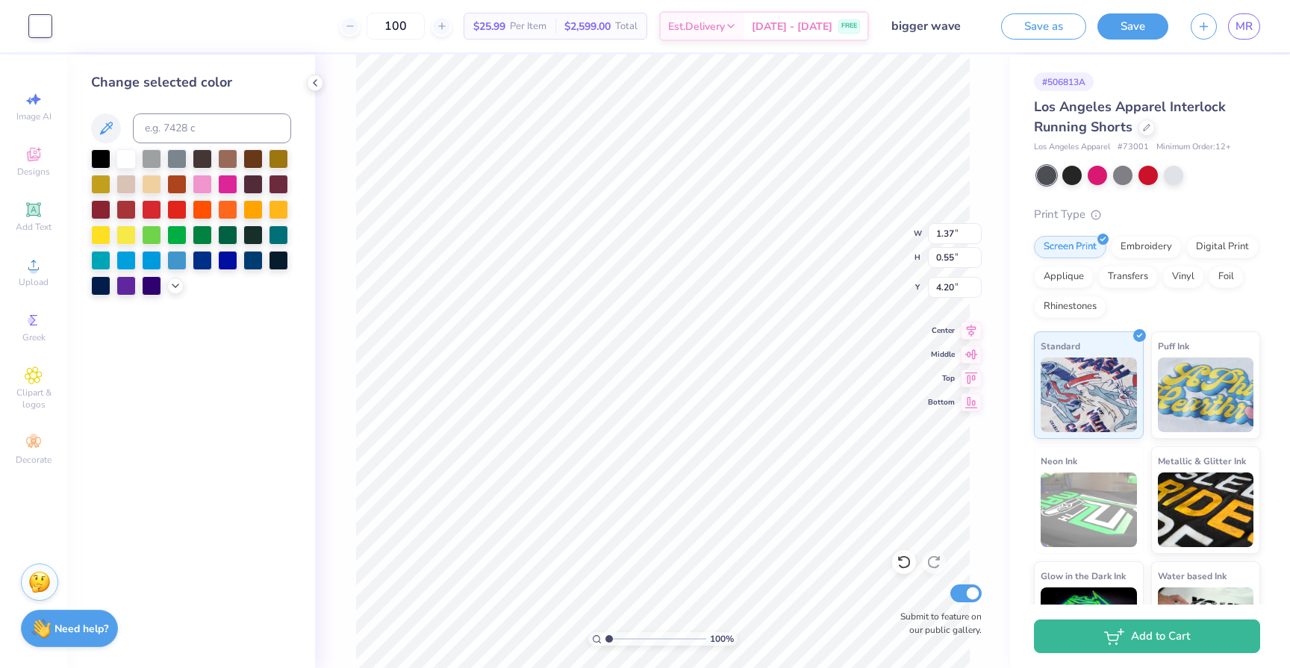
click at [333, 22] on div "100 $25.99 Per Item $2,599.00 Total Est. Delivery [DATE] - [DATE] FREE" at bounding box center [465, 26] width 807 height 52
click at [1144, 126] on icon at bounding box center [1147, 126] width 6 height 6
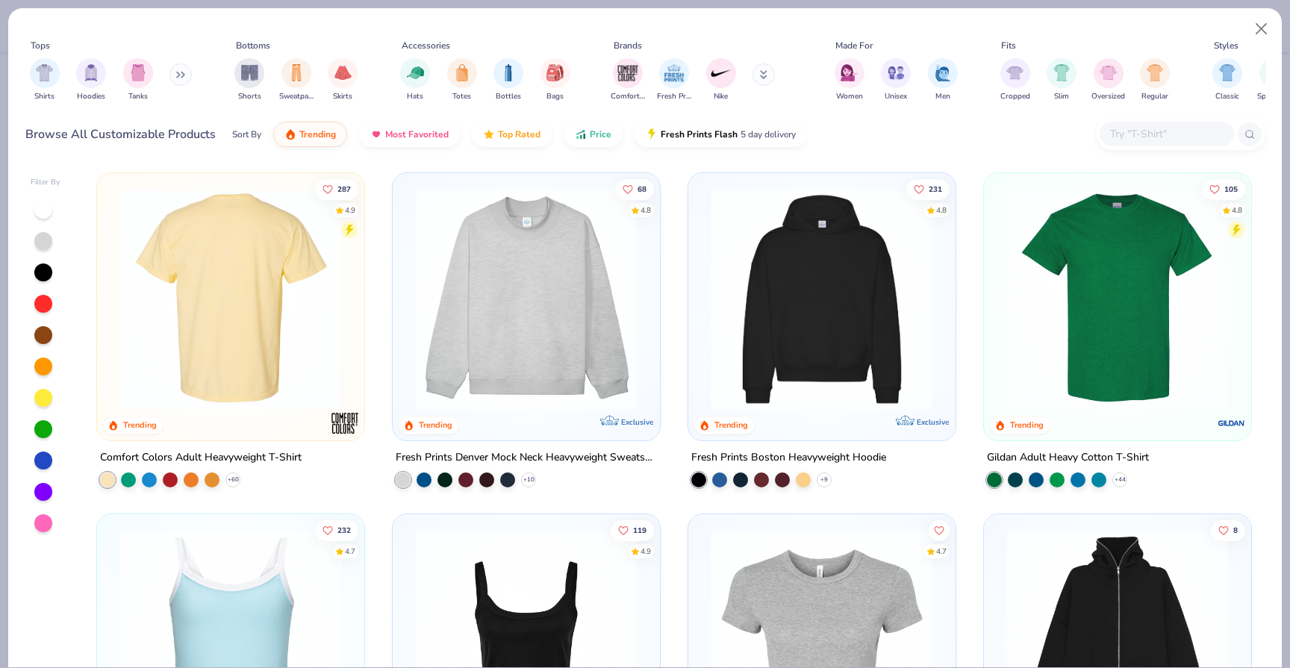
click at [198, 279] on div at bounding box center [231, 299] width 712 height 223
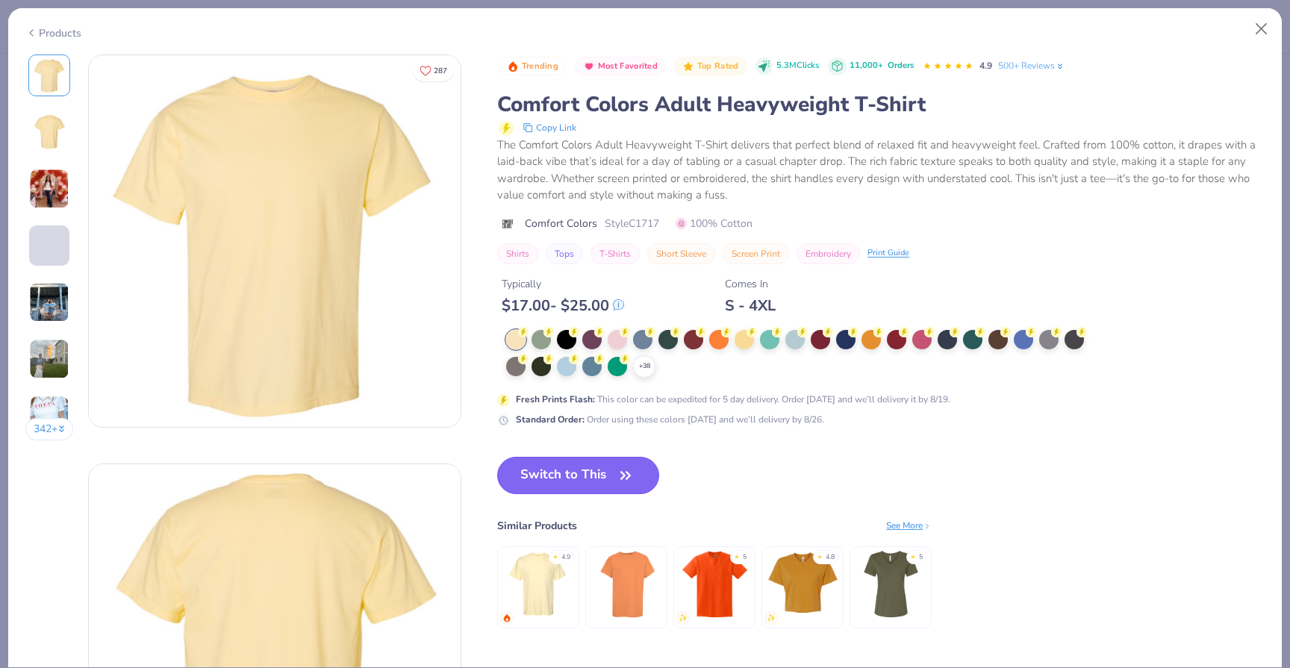
click at [588, 493] on button "Switch to This" at bounding box center [578, 475] width 162 height 37
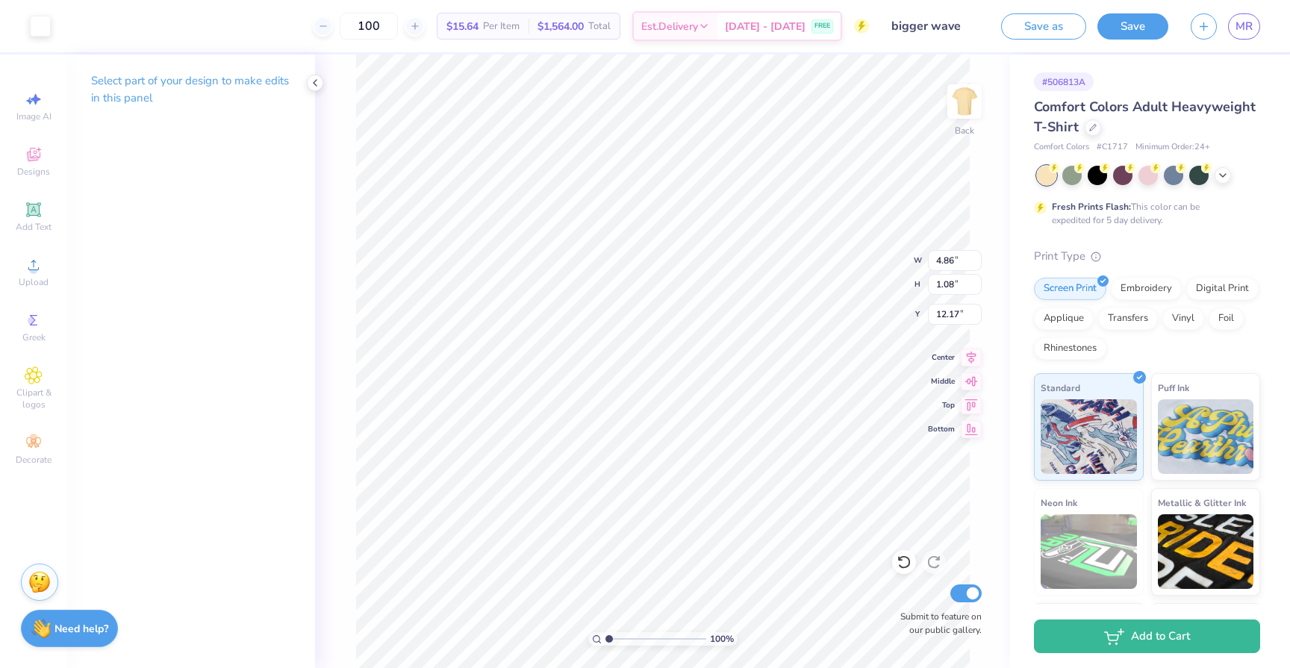
type input "4.82"
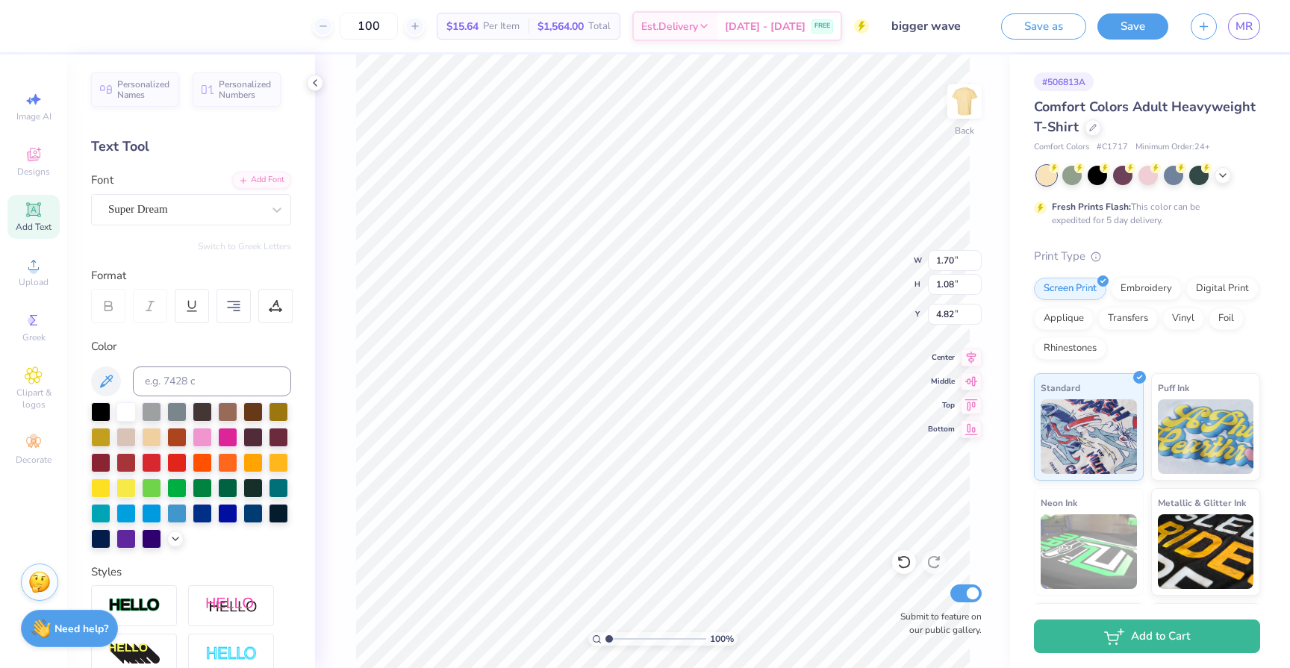
type input "9.29"
type input "5.89"
type input "7.43"
type input "3.75"
type input "7.30"
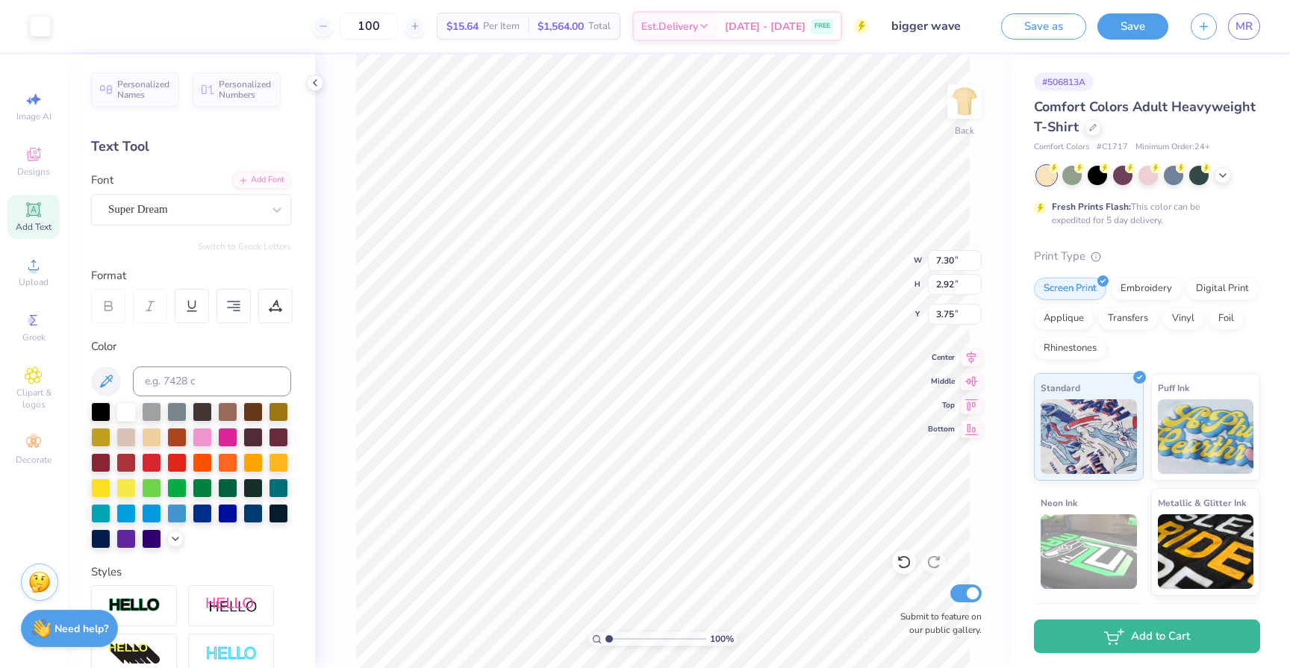
type input "2.92"
type input "3.60"
type input "9.29"
type input "5.89"
type input "7.51"
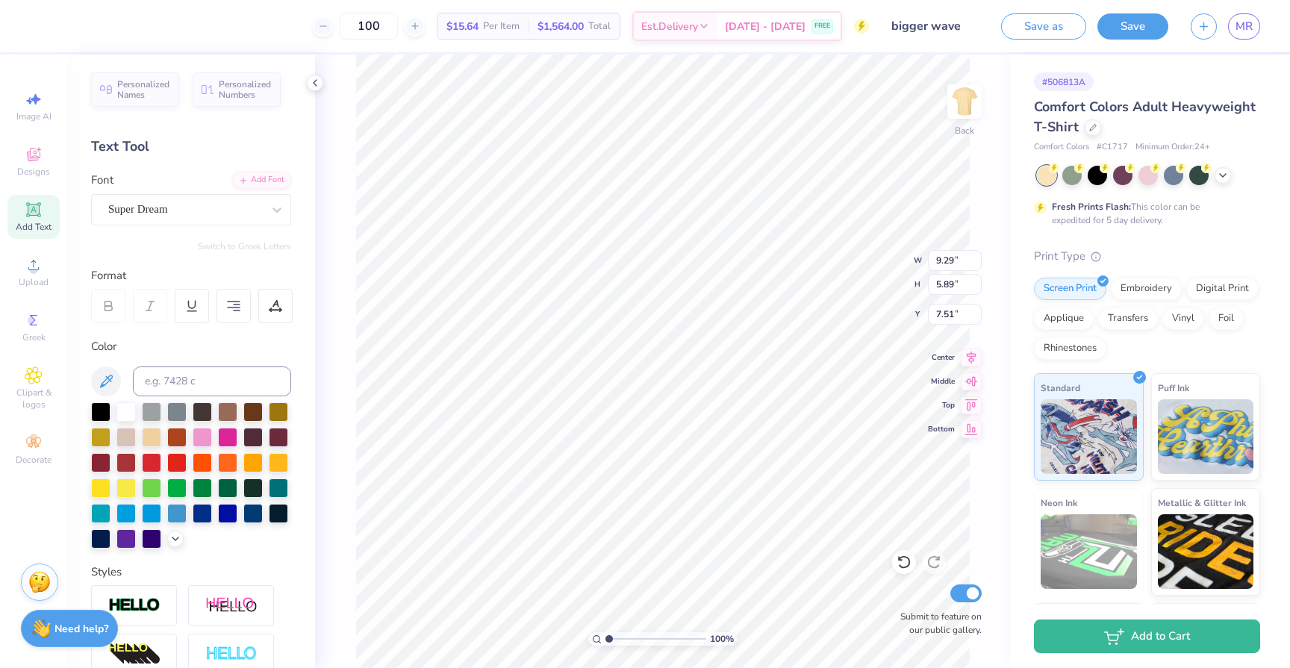
scroll to position [12, 1]
click at [394, 30] on input "100" at bounding box center [369, 26] width 58 height 27
click at [373, 28] on input "100" at bounding box center [369, 26] width 58 height 27
click at [394, 25] on input "50" at bounding box center [377, 26] width 58 height 27
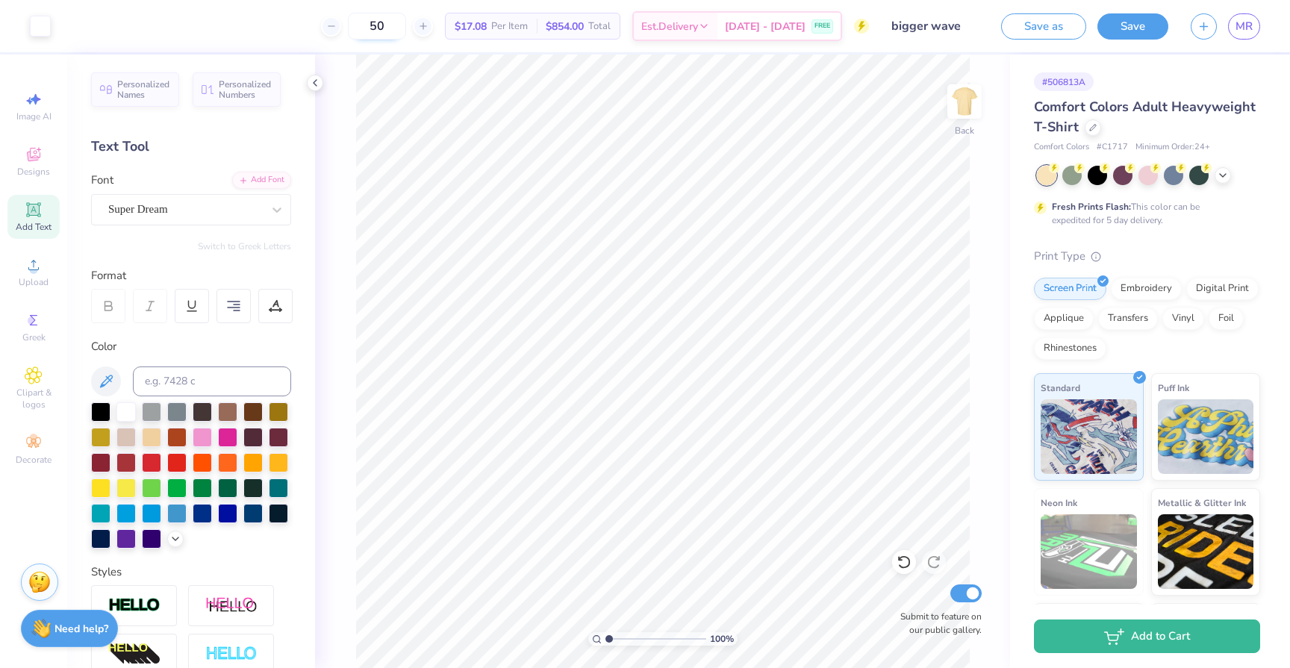
click at [394, 25] on input "50" at bounding box center [377, 26] width 58 height 27
type input "100"
